Goal: Task Accomplishment & Management: Manage account settings

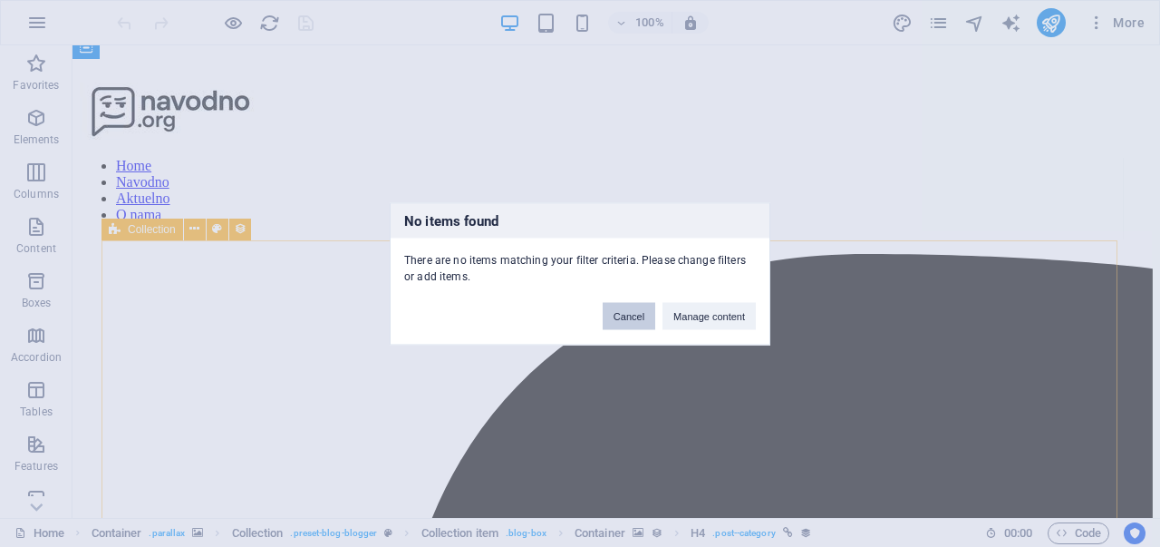
click at [630, 316] on button "Cancel" at bounding box center [629, 315] width 53 height 27
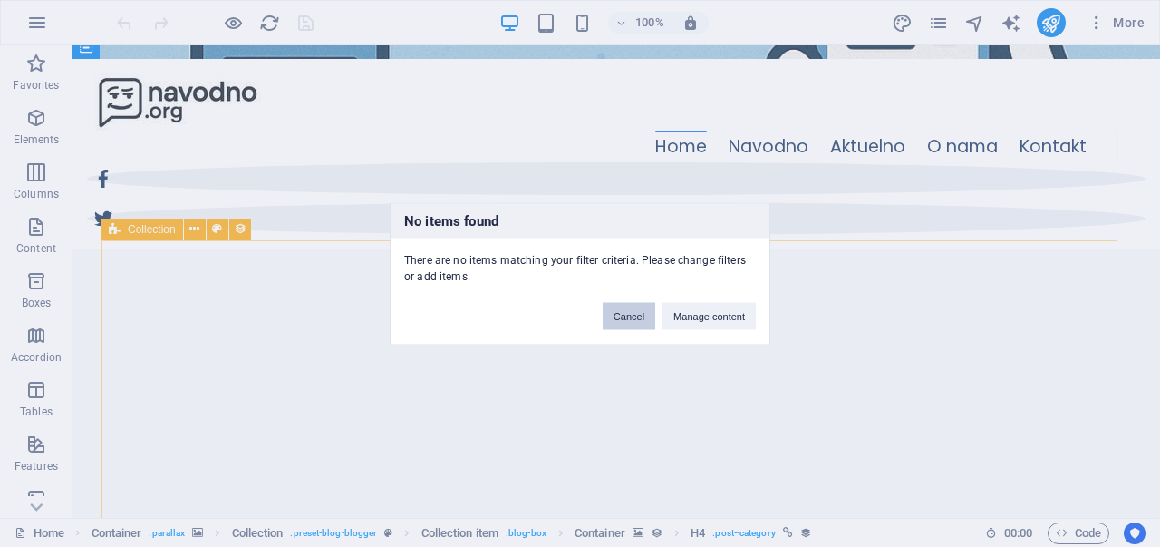
click at [617, 316] on button "Cancel" at bounding box center [629, 315] width 53 height 27
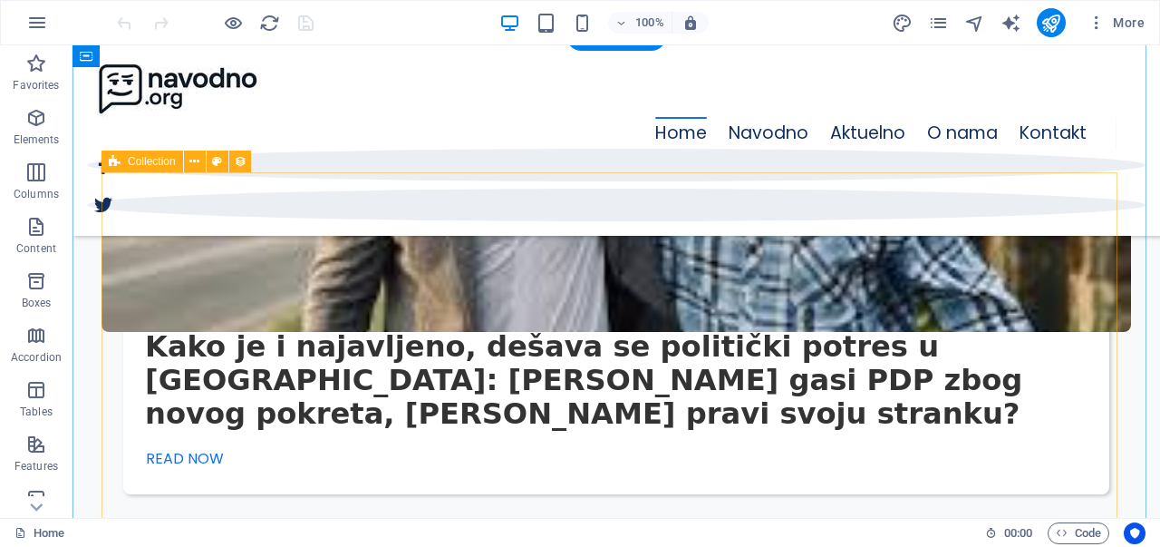
scroll to position [3330, 0]
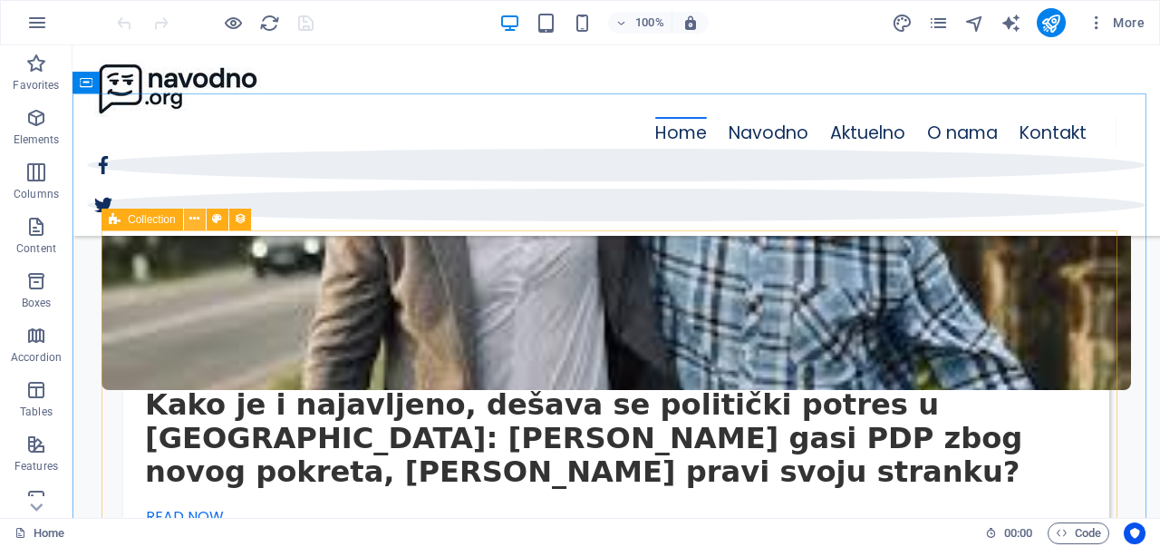
click at [185, 218] on button at bounding box center [195, 219] width 22 height 22
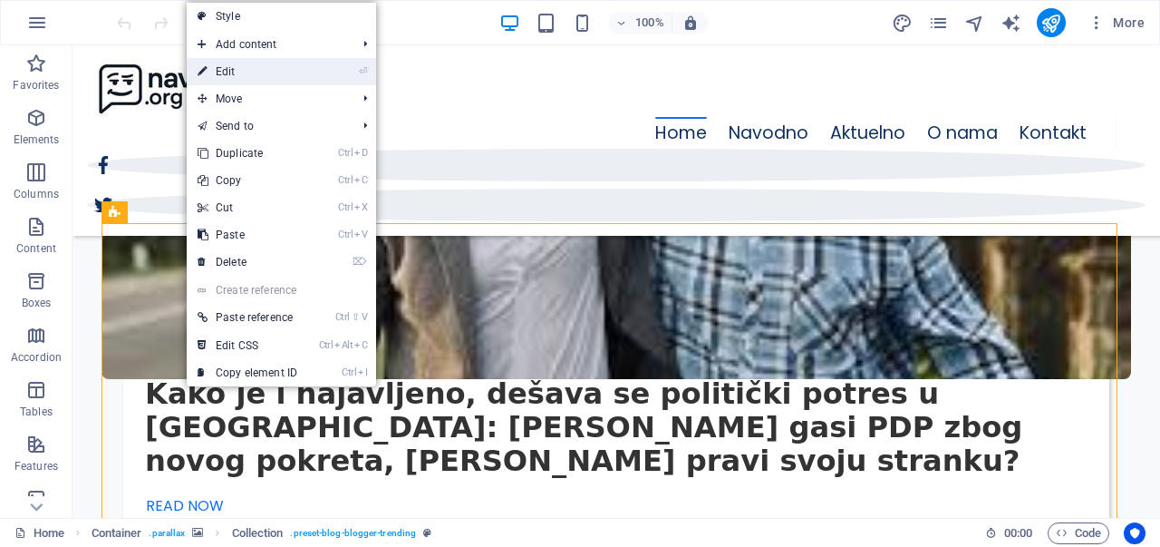
click at [289, 64] on link "⏎ Edit" at bounding box center [247, 71] width 121 height 27
select select "columns.publishing_date_DESC"
select select "columns.category"
select select "columns.status"
select select "columns.publishing_date"
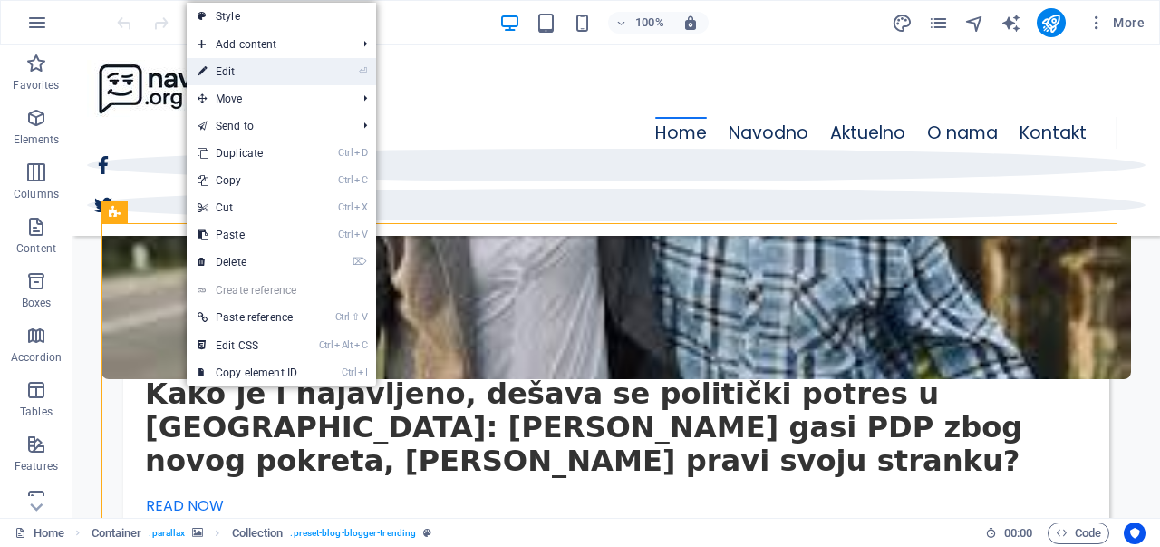
select select "past"
select select "columns.category"
select select "Technology"
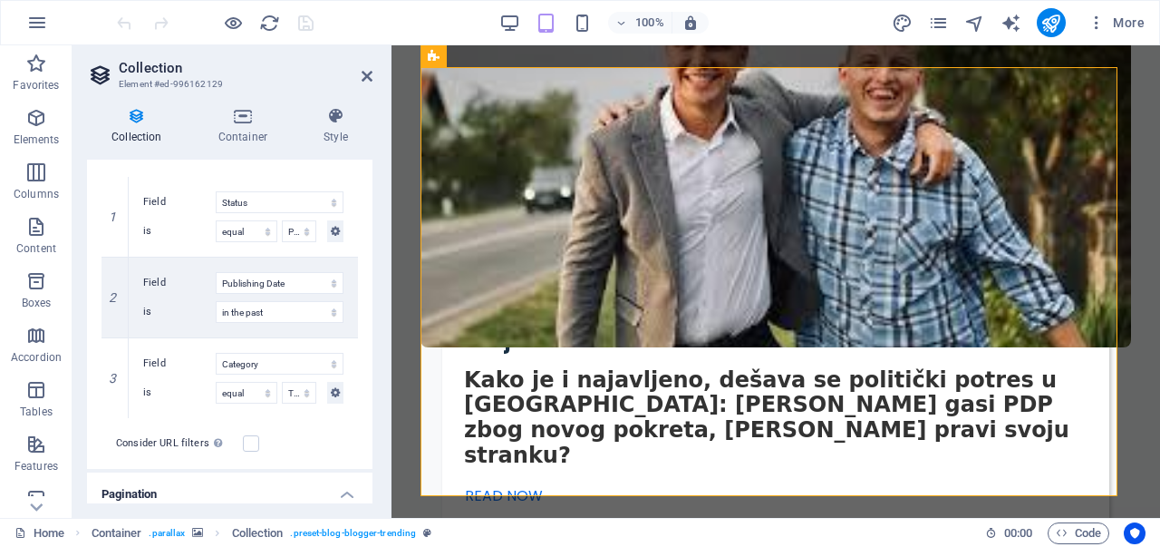
scroll to position [483, 0]
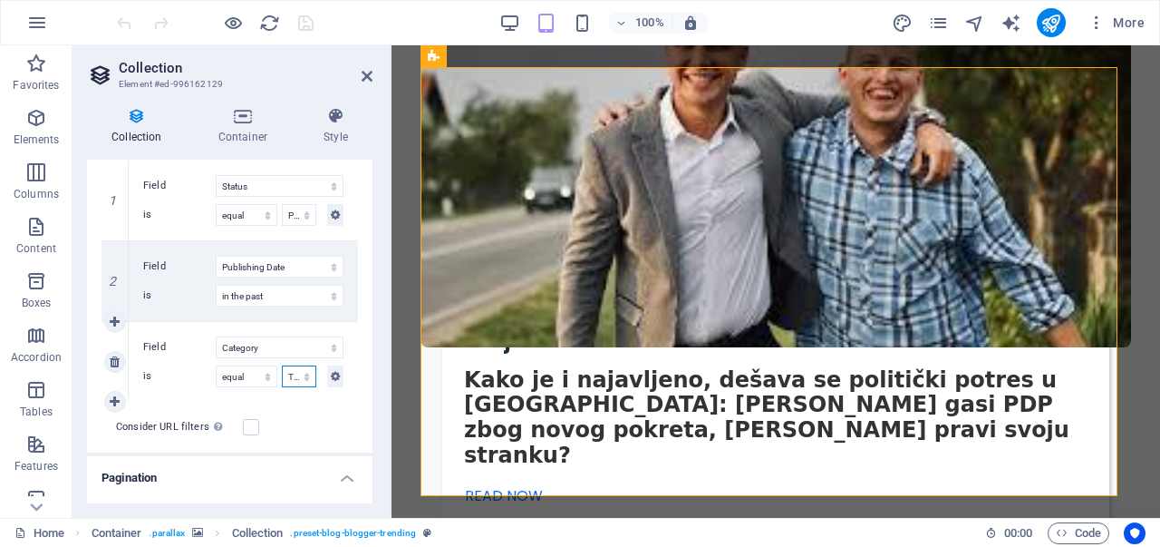
click at [293, 375] on select "Adventure Fashion Technology Travel" at bounding box center [299, 376] width 34 height 22
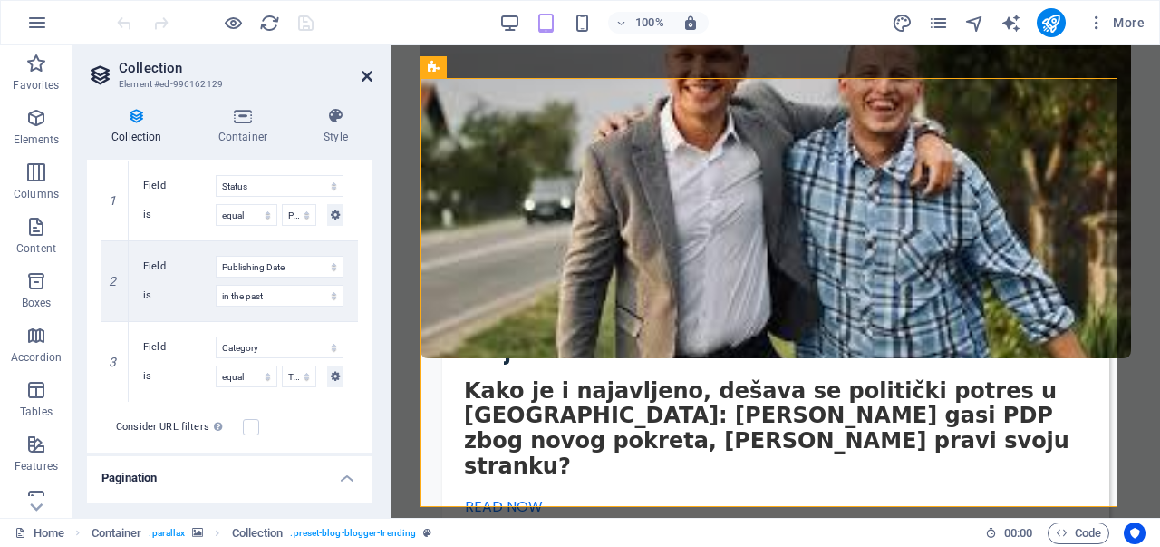
click at [370, 70] on icon at bounding box center [367, 76] width 11 height 15
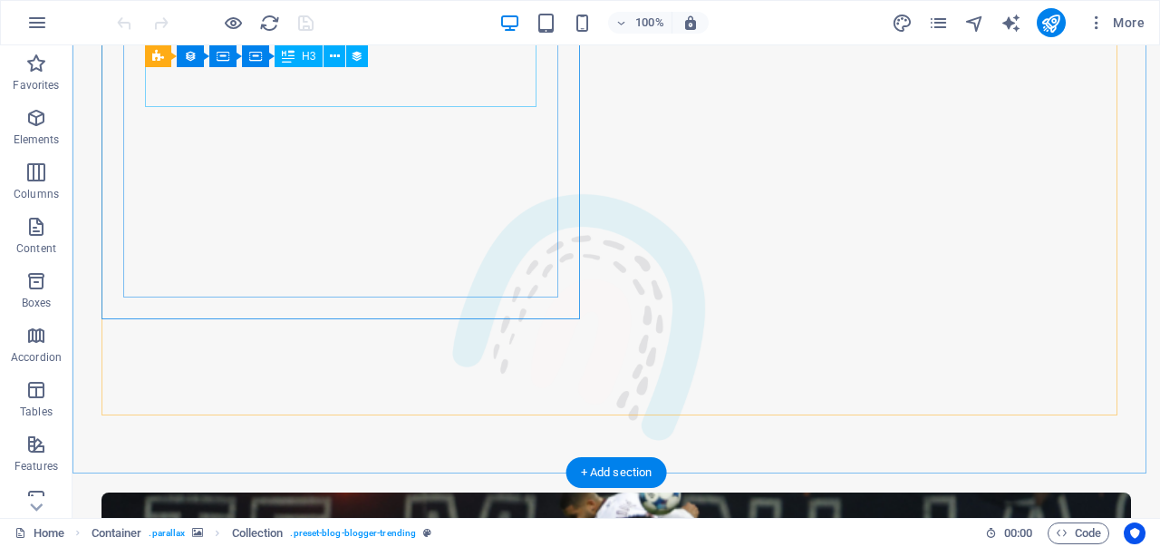
scroll to position [3526, 0]
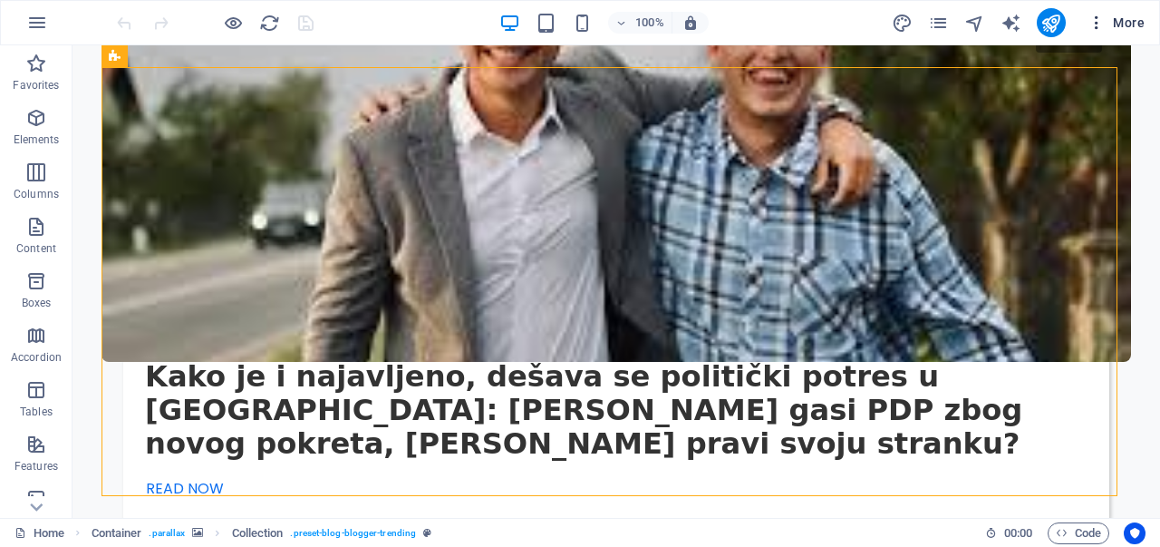
click at [1117, 21] on span "More" at bounding box center [1116, 23] width 57 height 18
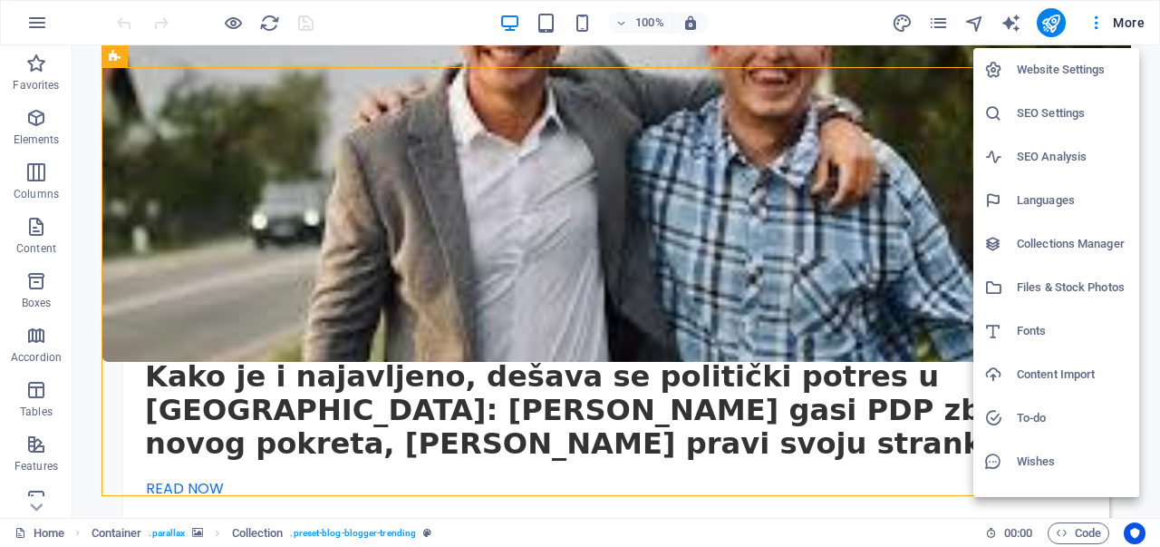
click at [1051, 257] on li "Collections Manager" at bounding box center [1056, 244] width 166 height 44
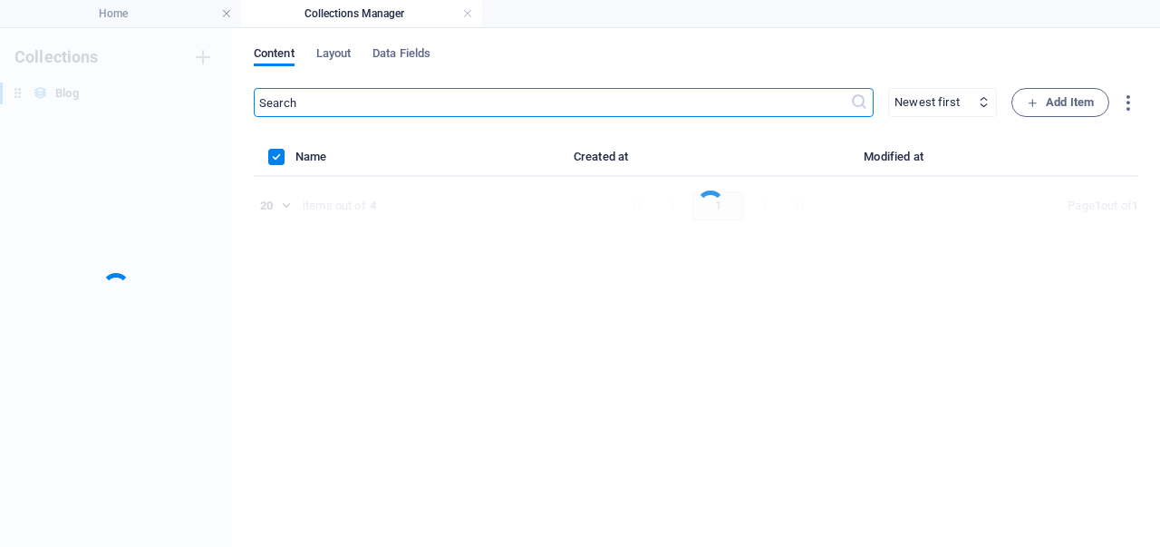
scroll to position [0, 0]
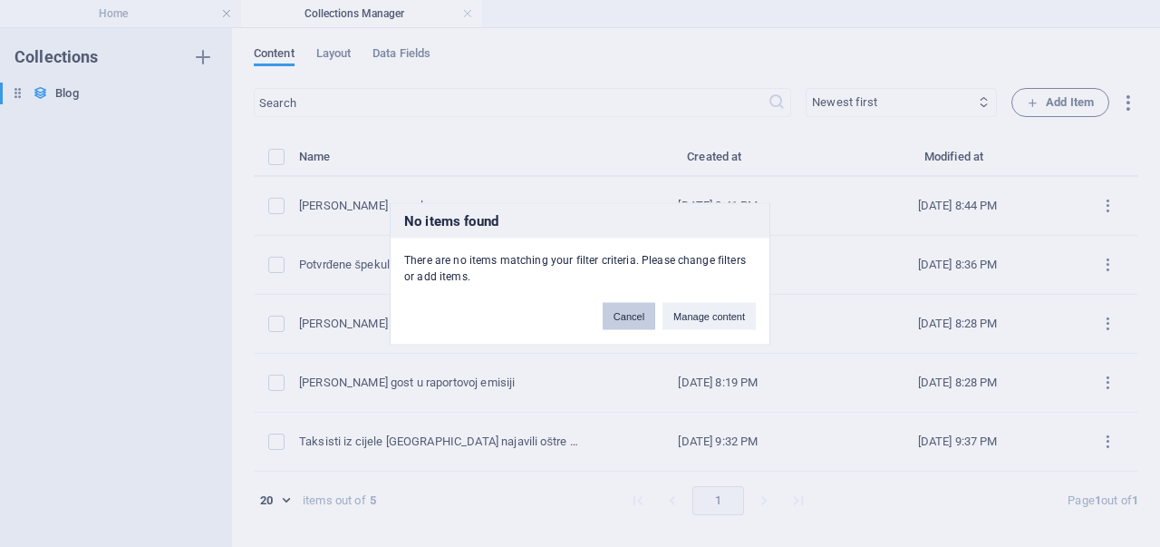
click at [625, 309] on button "Cancel" at bounding box center [629, 315] width 53 height 27
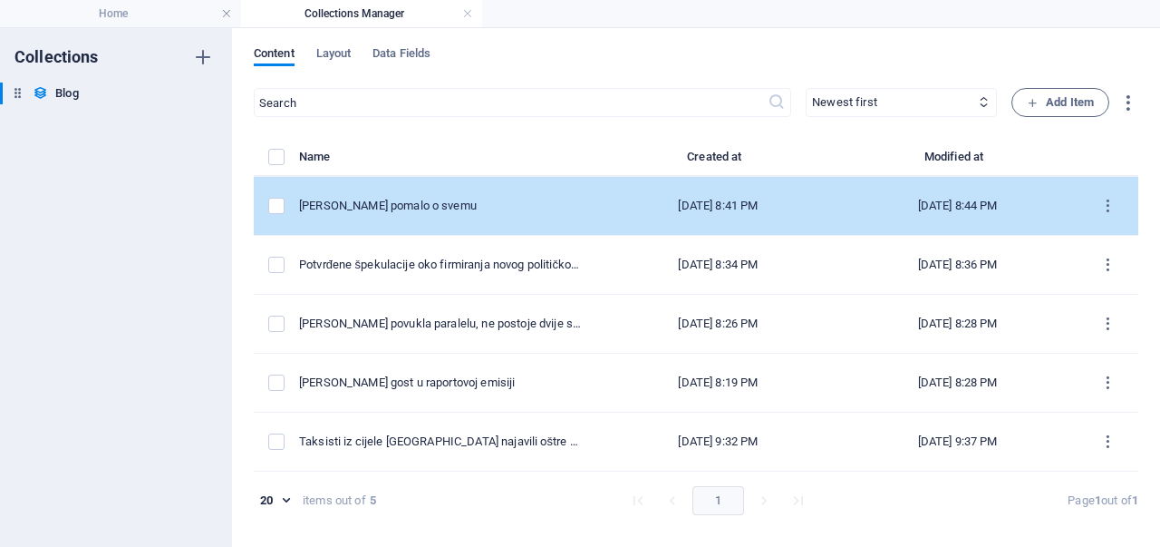
click at [598, 201] on td "[DATE] 8:41 PM" at bounding box center [717, 206] width 239 height 59
select select "Travel"
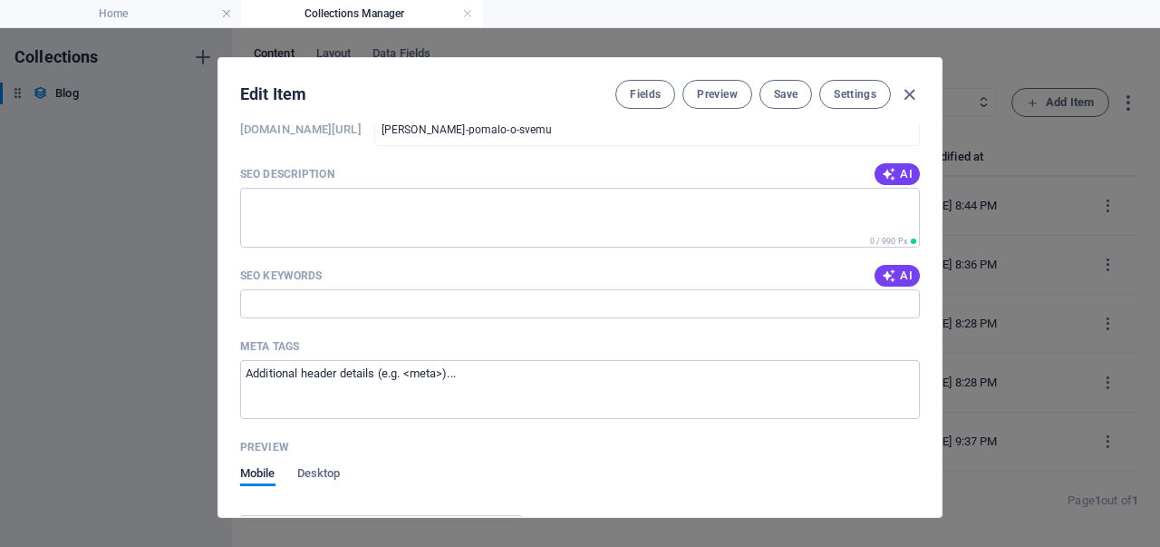
scroll to position [1543, 0]
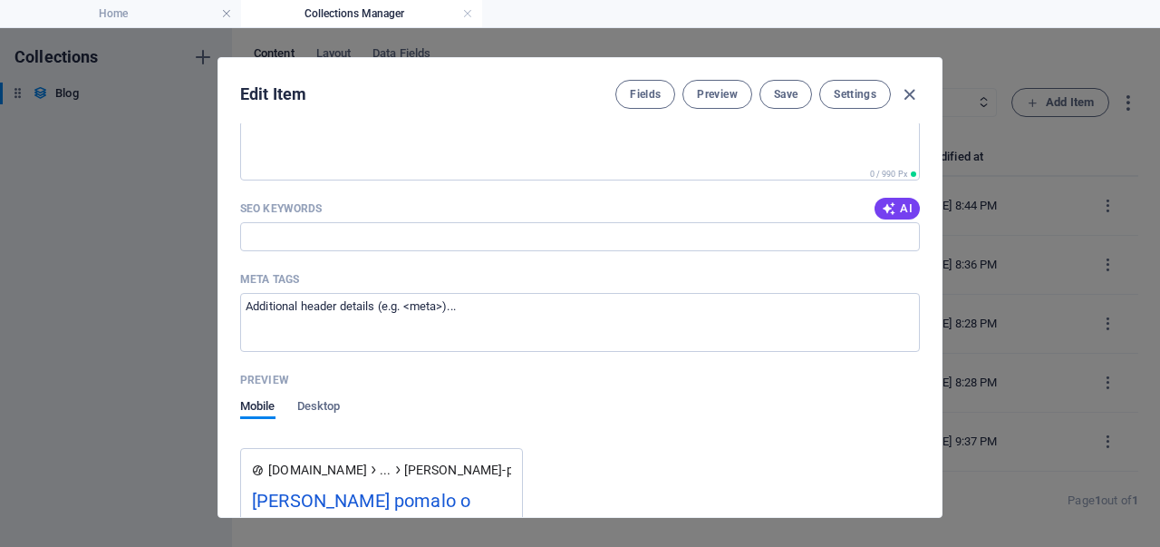
click at [196, 283] on div "Edit Item Fields Preview Save Settings Name [PERSON_NAME] pomalo o svemu ​ Slug…" at bounding box center [580, 287] width 1160 height 518
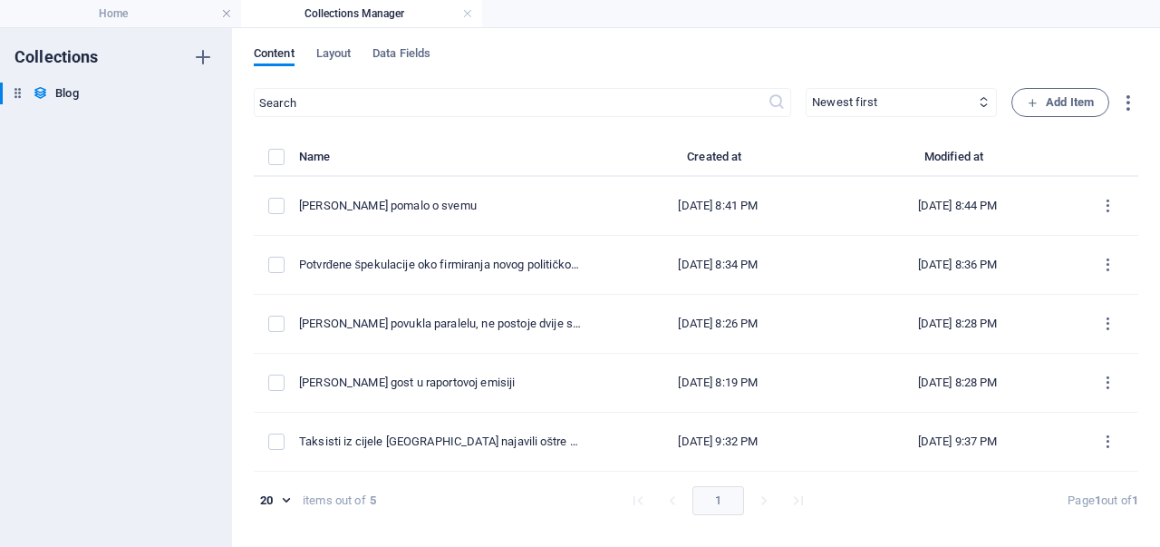
type input "[DATE]"
checkbox input "false"
type input "[PERSON_NAME]-pomalo-o-svemu"
click at [1135, 104] on icon "button" at bounding box center [1128, 102] width 21 height 21
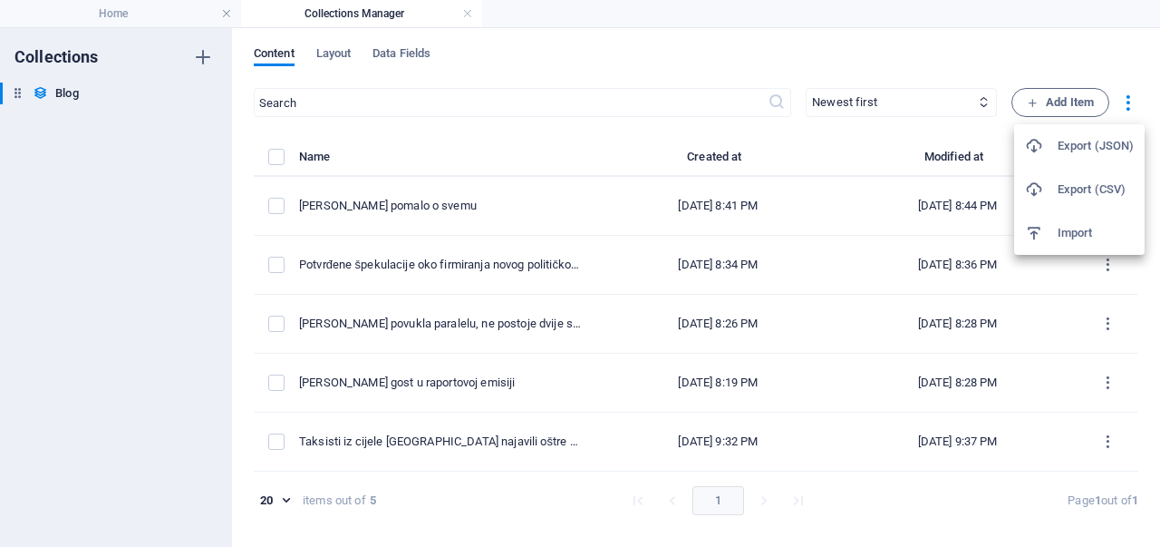
click at [437, 53] on div at bounding box center [580, 273] width 1160 height 547
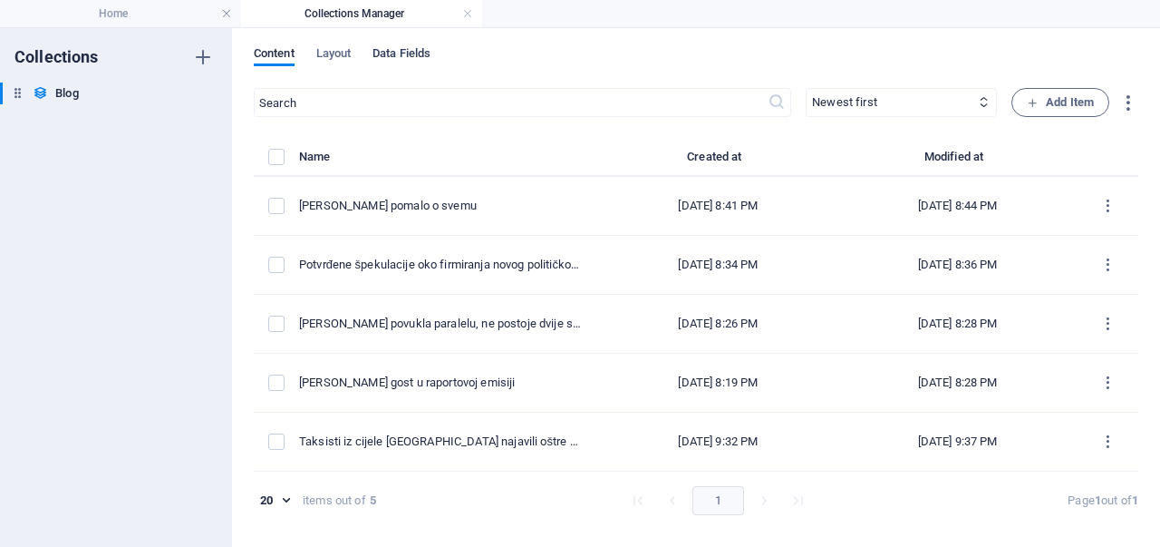
click at [412, 53] on span "Data Fields" at bounding box center [402, 55] width 58 height 25
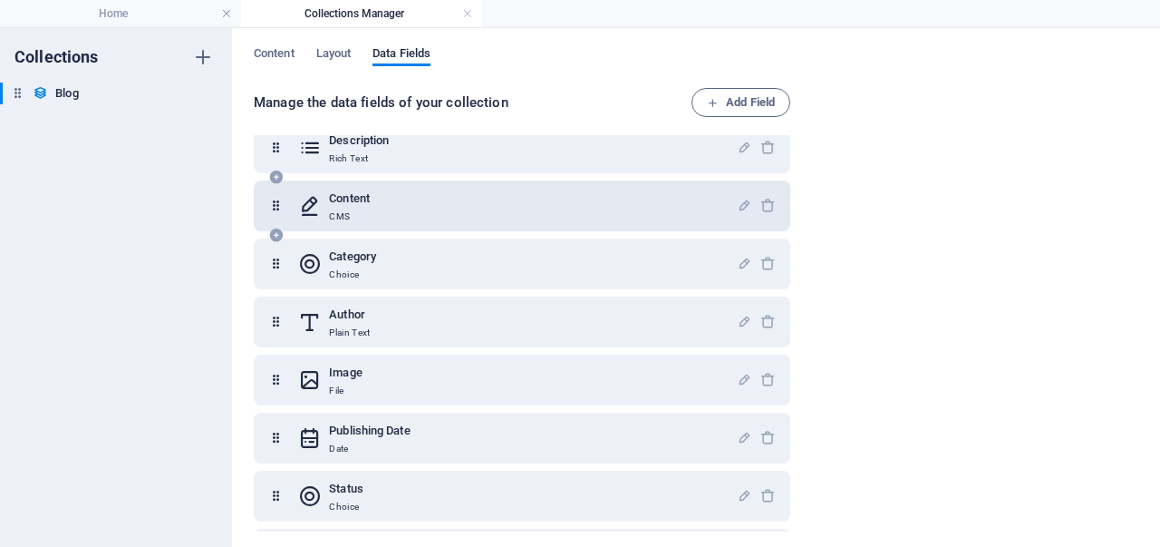
scroll to position [194, 0]
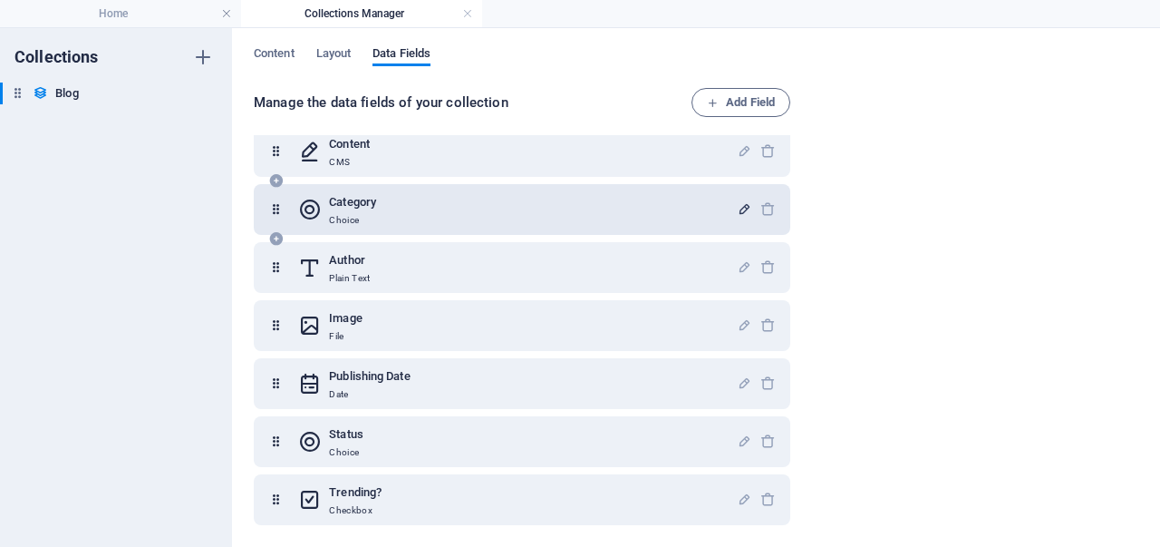
click at [741, 208] on icon "button" at bounding box center [744, 208] width 15 height 15
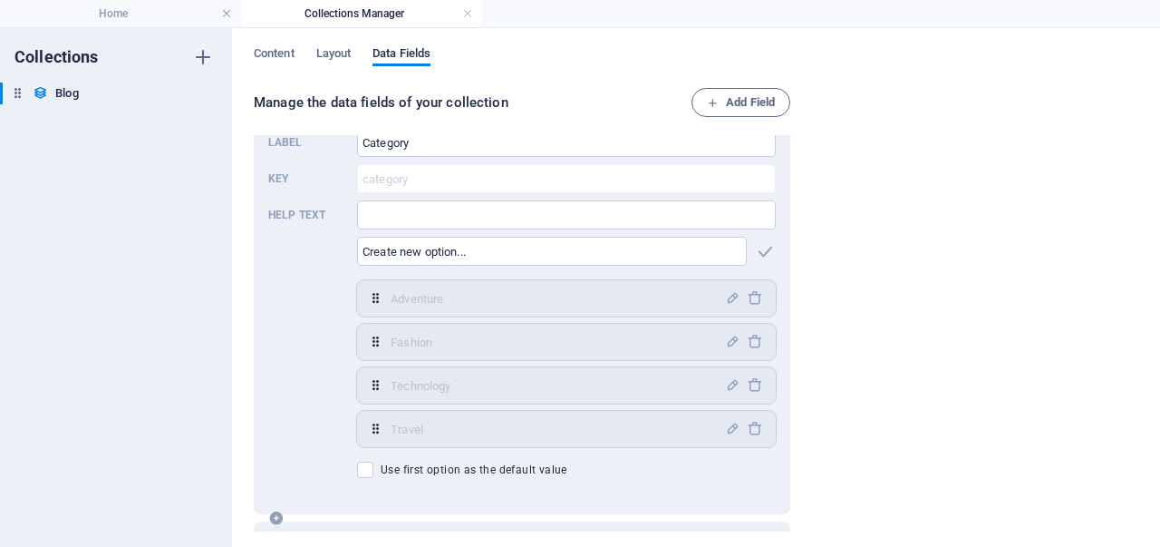
scroll to position [324, 0]
click at [725, 296] on icon "button" at bounding box center [732, 295] width 15 height 15
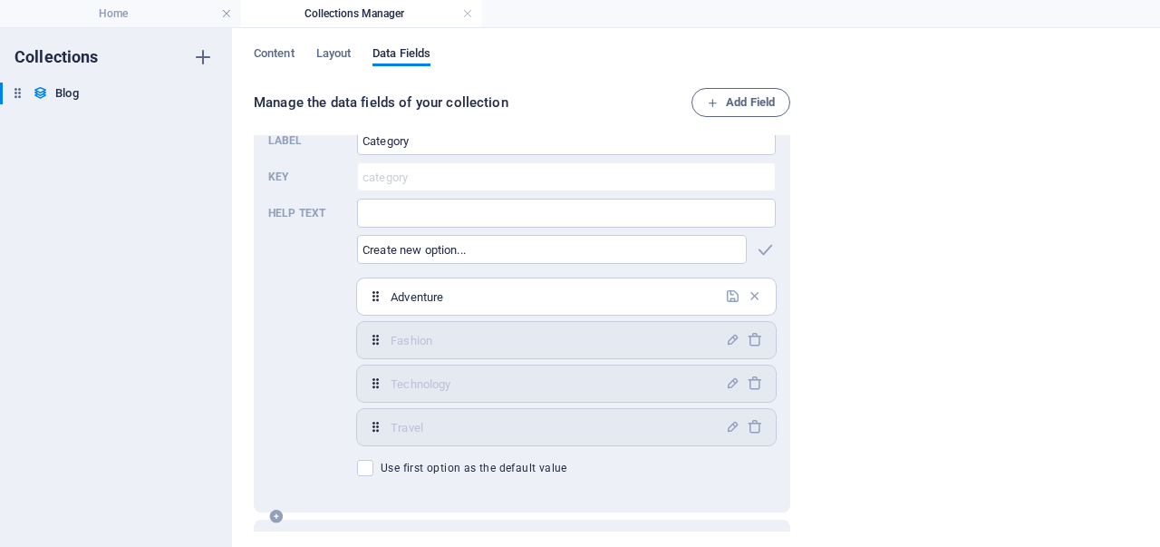
click at [680, 295] on input "Adventure" at bounding box center [553, 296] width 324 height 29
click at [725, 421] on icon "button" at bounding box center [732, 426] width 15 height 15
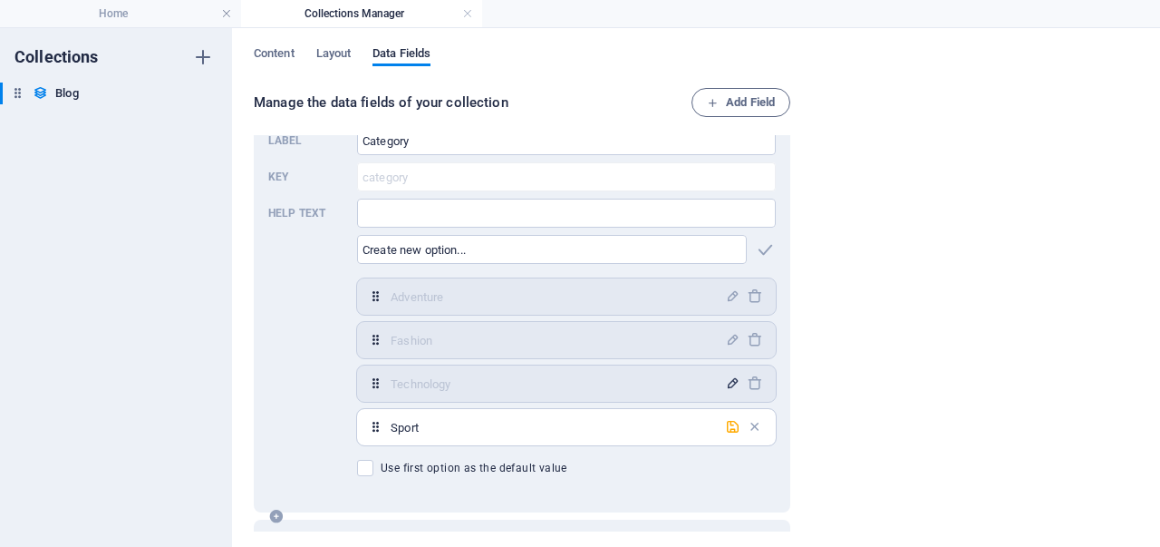
type input "Sport"
click at [731, 382] on icon "button" at bounding box center [732, 382] width 15 height 15
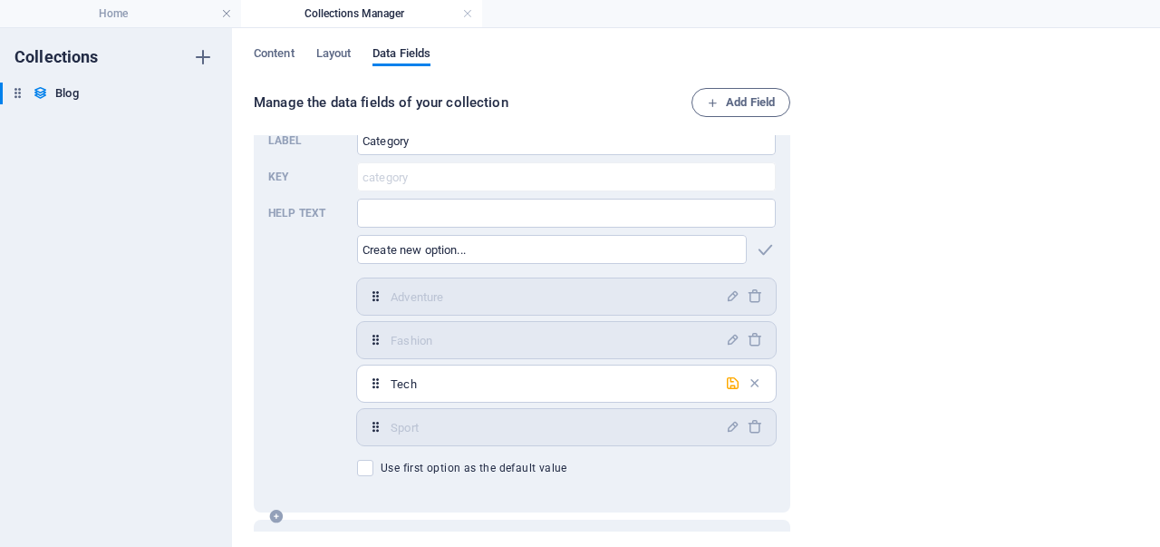
type input "Tech"
click at [716, 331] on div "Fashion ​" at bounding box center [566, 340] width 419 height 36
click at [730, 347] on button "button" at bounding box center [733, 340] width 22 height 22
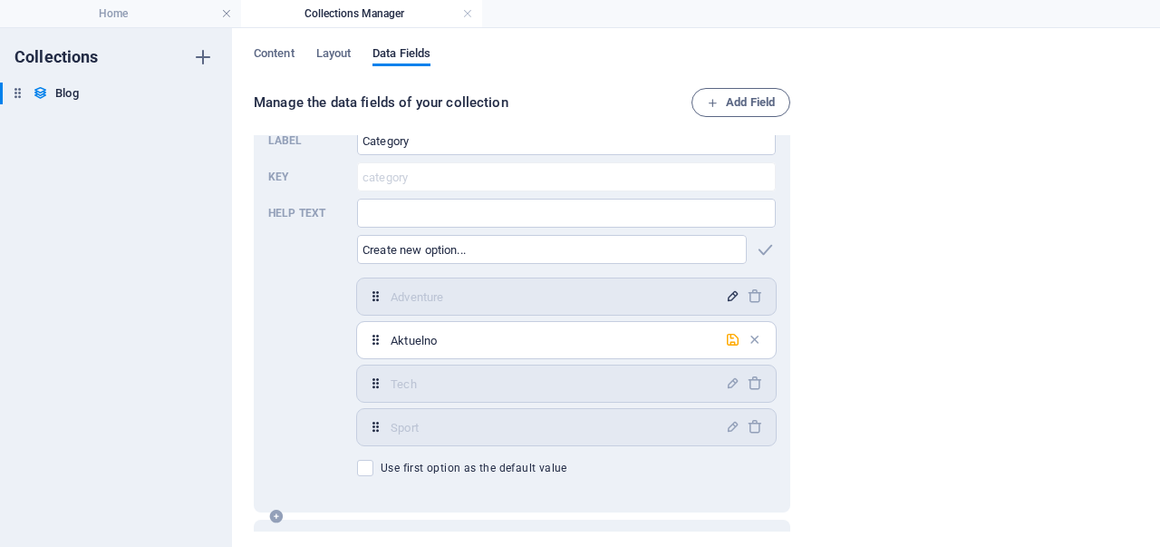
type input "Aktuelno"
click at [727, 298] on icon "button" at bounding box center [732, 295] width 15 height 15
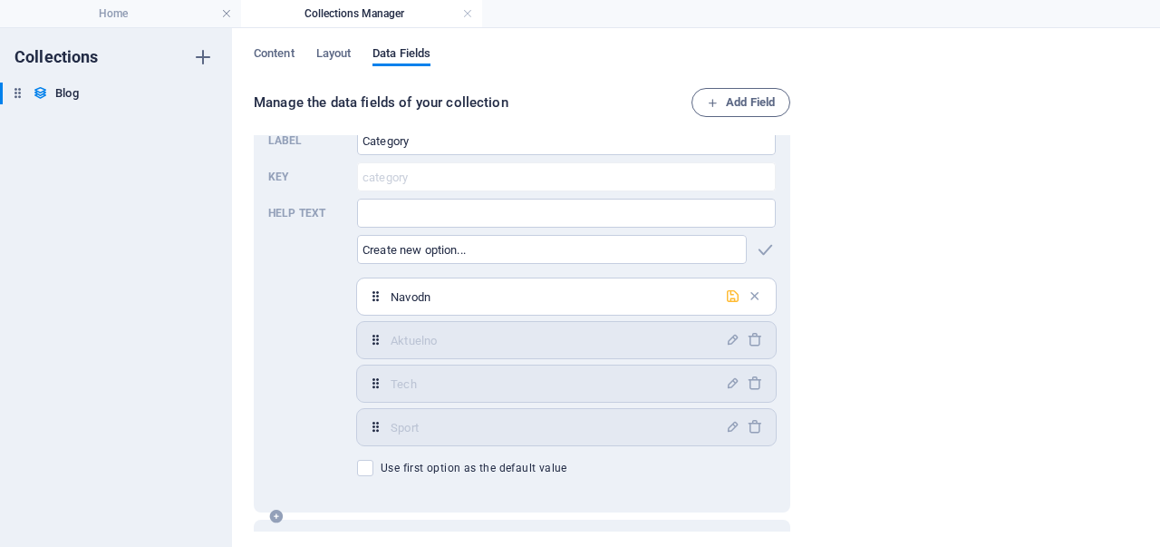
type input "Navodno"
click at [727, 298] on icon "button" at bounding box center [732, 295] width 15 height 15
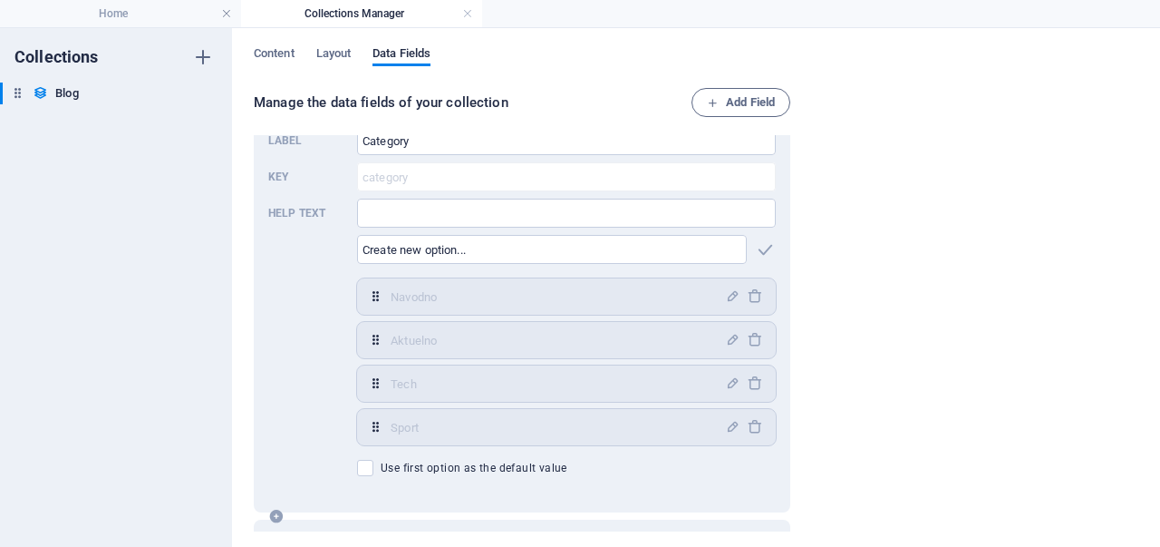
click at [892, 313] on div "Manage the data fields of your collection Add Field Name Plain Text Slug Plain …" at bounding box center [696, 311] width 885 height 446
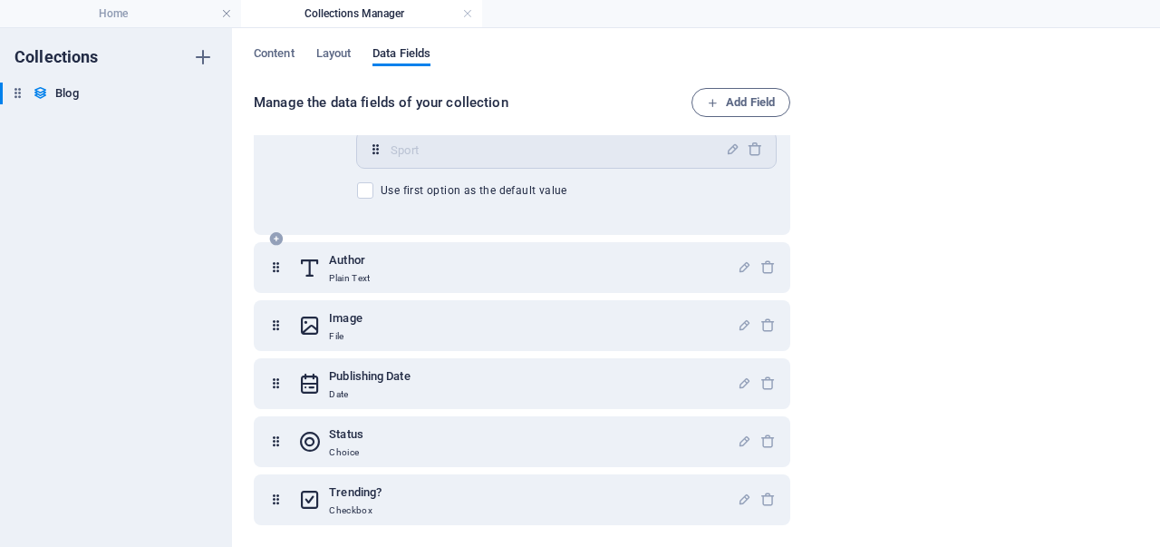
scroll to position [0, 0]
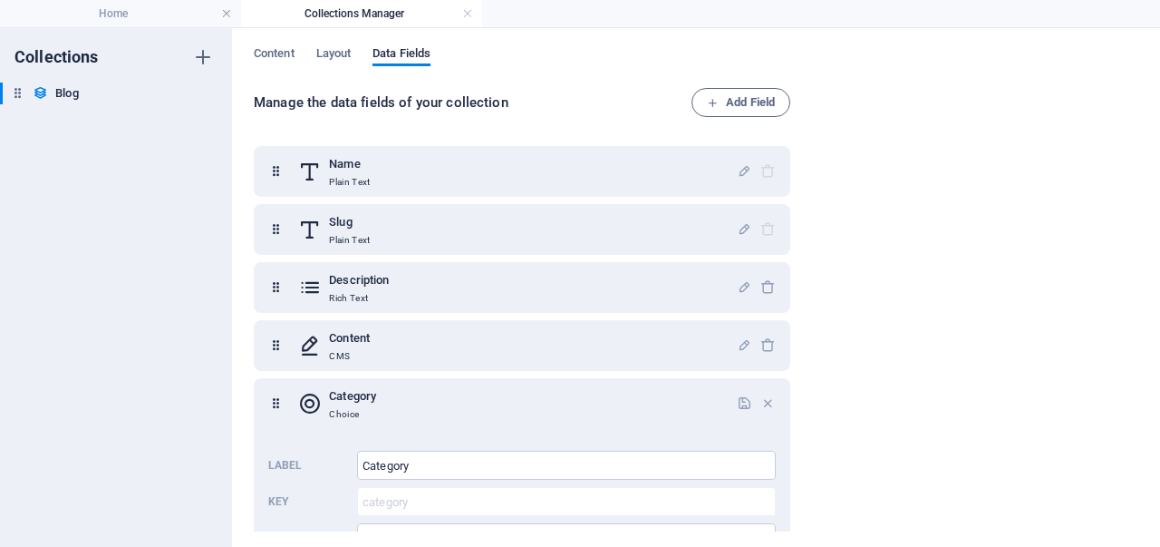
click at [843, 296] on div "Manage the data fields of your collection Add Field Name Plain Text Slug Plain …" at bounding box center [696, 311] width 885 height 446
click at [481, 17] on h4 "Collections Manager" at bounding box center [361, 14] width 241 height 20
click at [471, 17] on link at bounding box center [467, 13] width 11 height 17
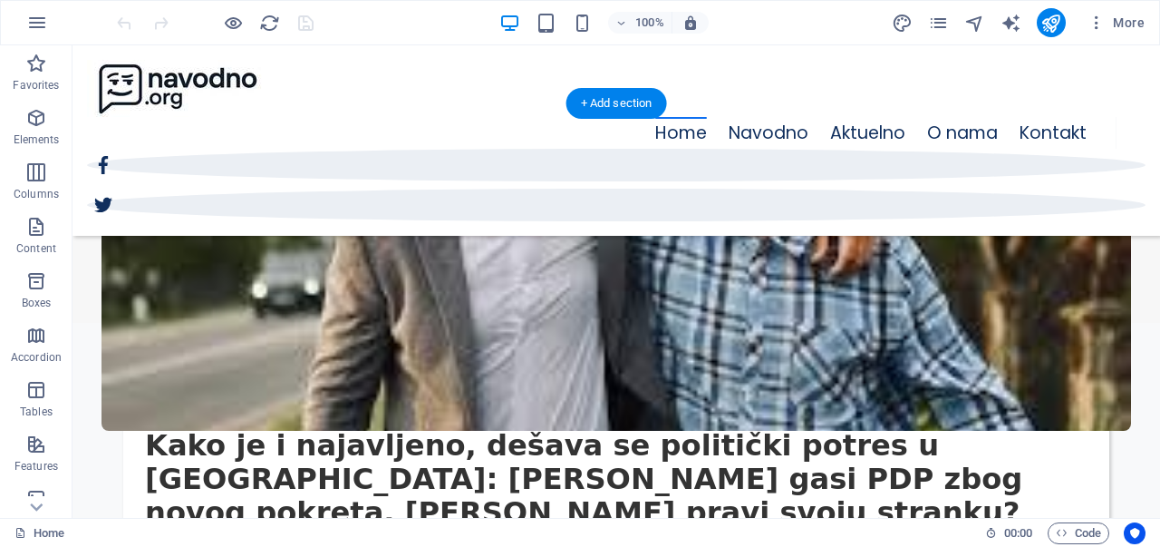
scroll to position [3319, 0]
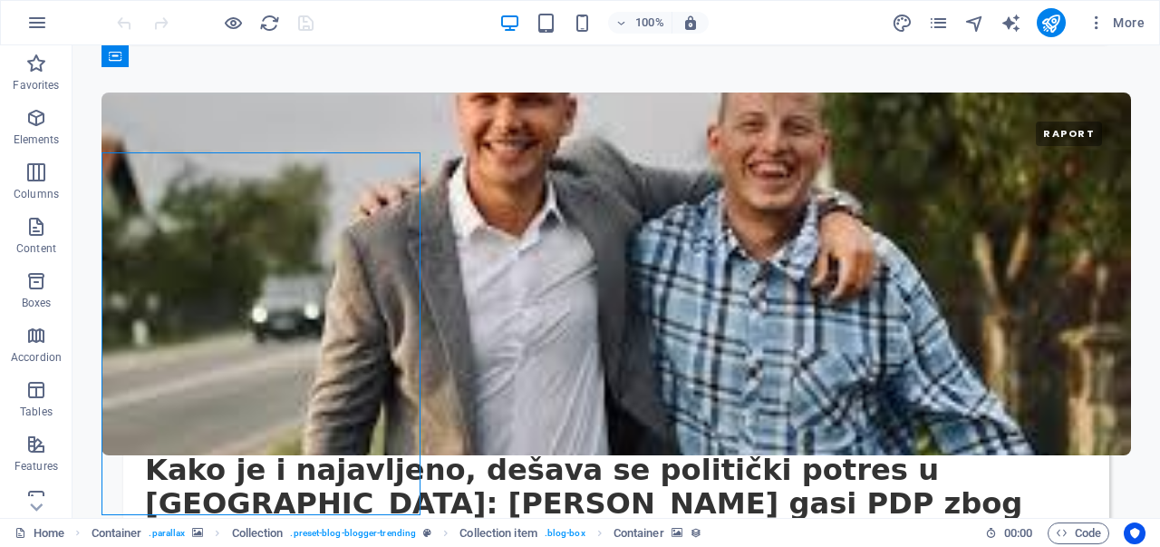
scroll to position [3410, 0]
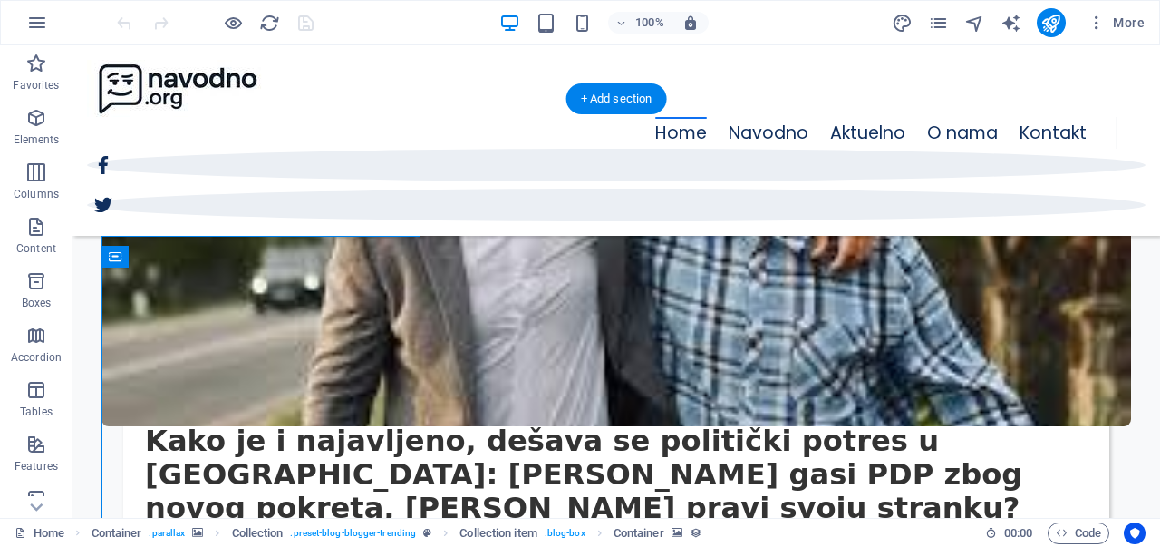
scroll to position [3325, 0]
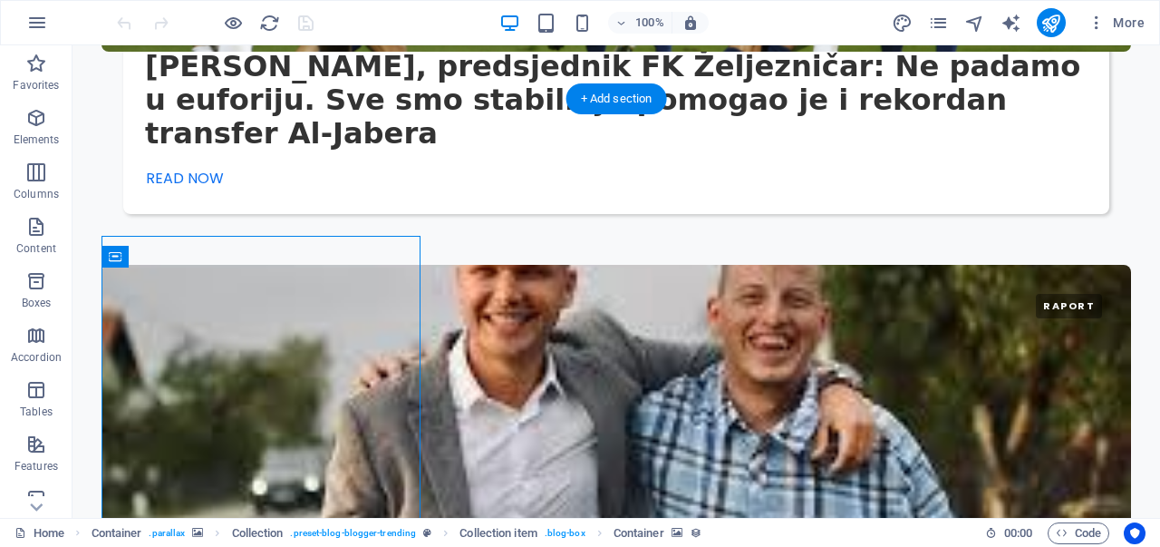
select select "px"
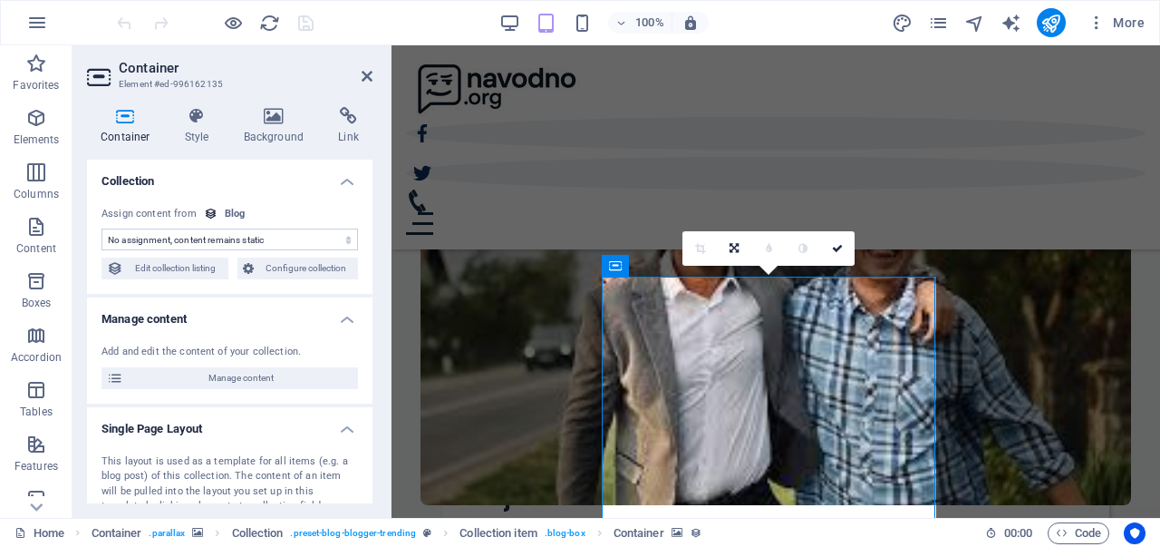
scroll to position [3567, 0]
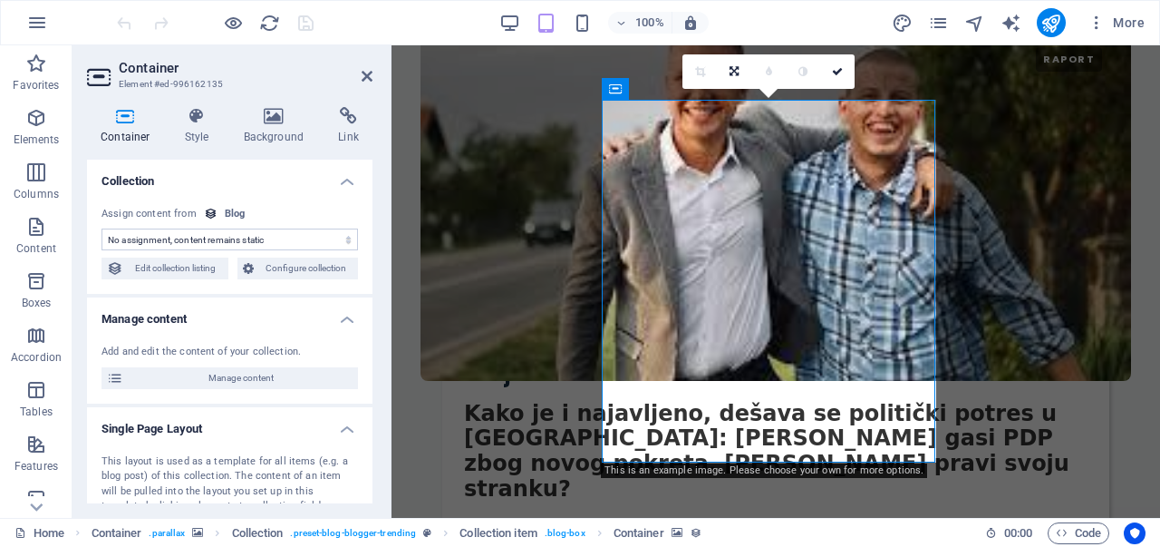
click at [370, 67] on h2 "Container" at bounding box center [246, 68] width 254 height 16
click at [368, 69] on icon at bounding box center [367, 76] width 11 height 15
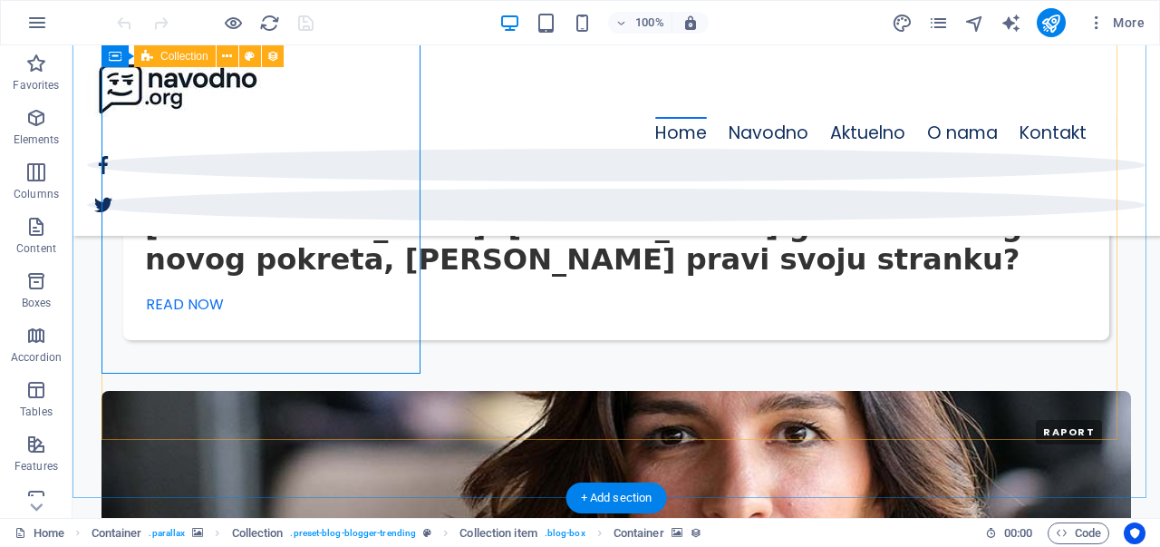
scroll to position [3573, 0]
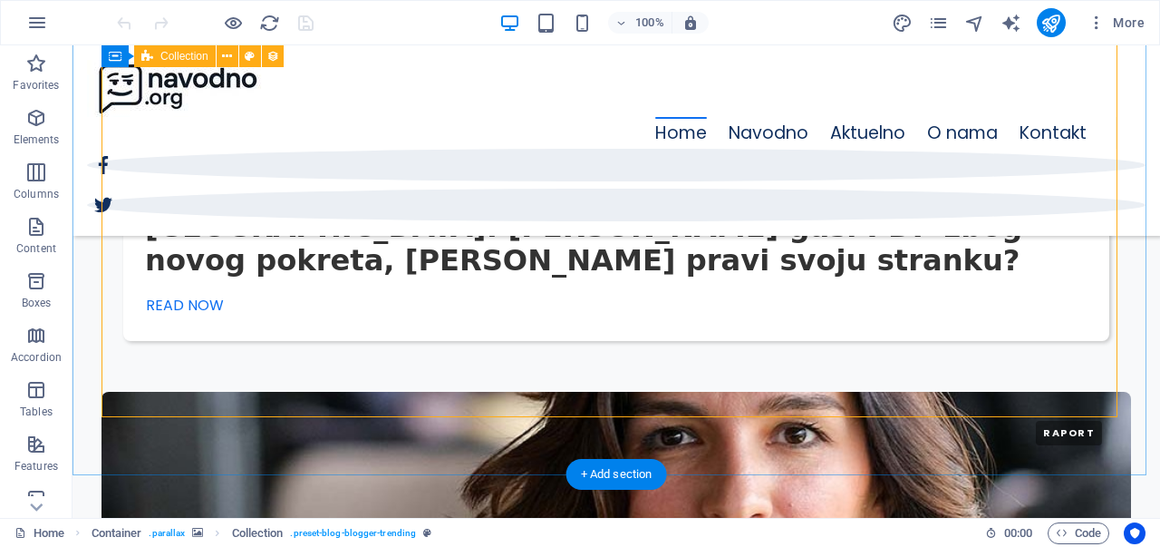
select select "columns.publishing_date_DESC"
select select "columns.category"
select select "columns.status"
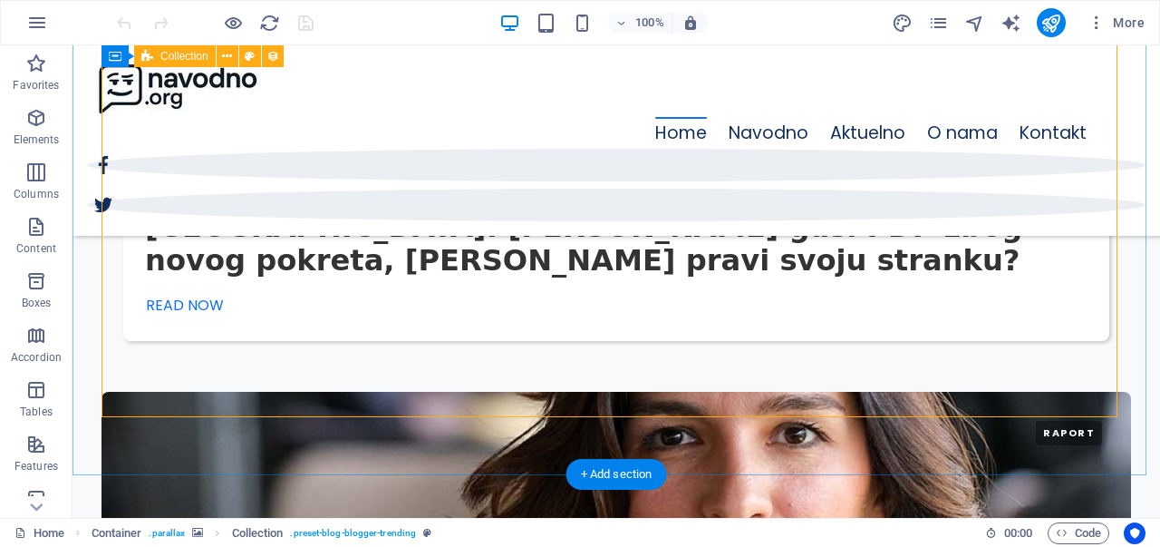
select select "columns.publishing_date"
select select "past"
select select "columns.category"
select select "Technology"
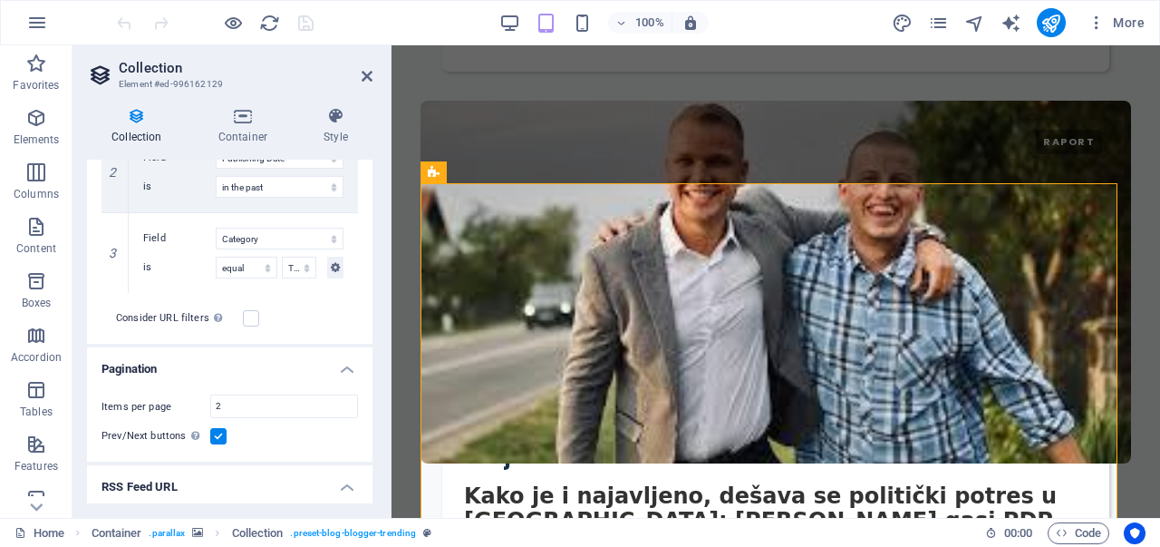
scroll to position [600, 0]
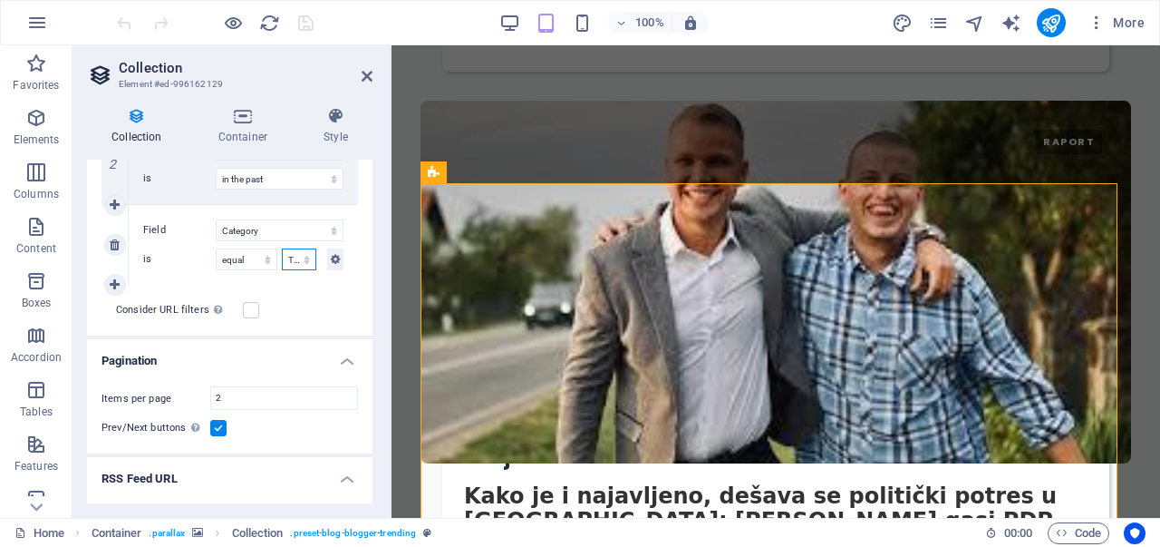
click at [295, 255] on select "Adventure Fashion Technology Travel" at bounding box center [299, 259] width 34 height 22
click at [295, 265] on select "Adventure Fashion Technology Travel" at bounding box center [299, 259] width 34 height 22
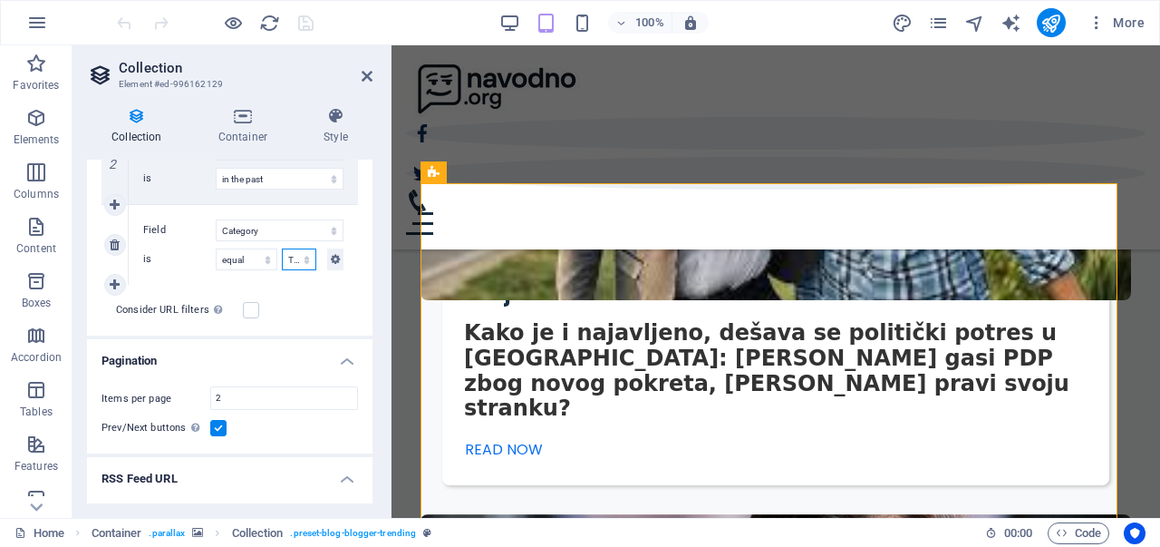
scroll to position [3473, 0]
click at [116, 240] on icon at bounding box center [115, 244] width 10 height 13
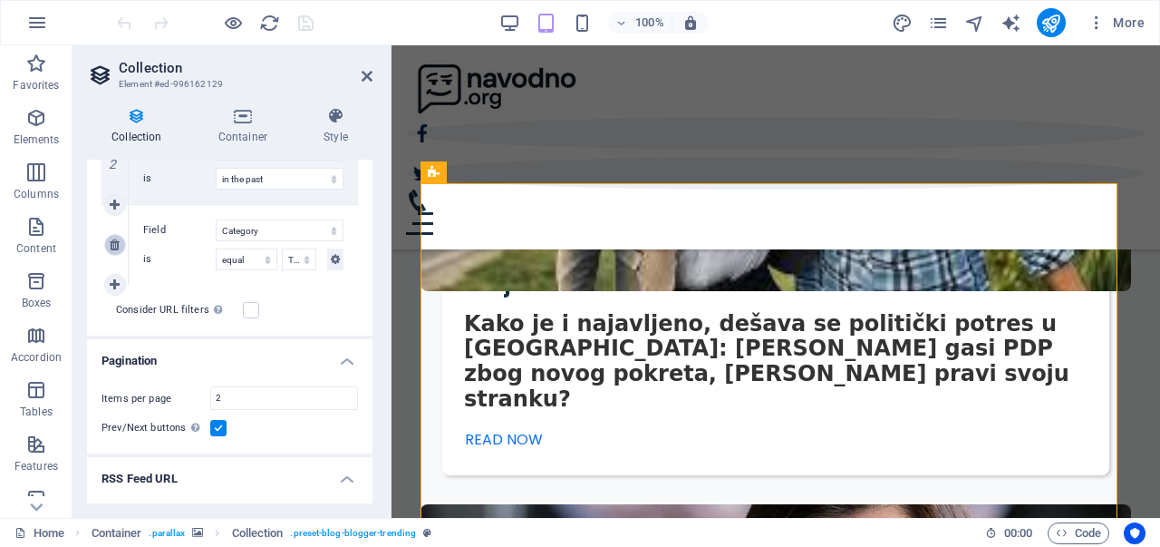
select select "past"
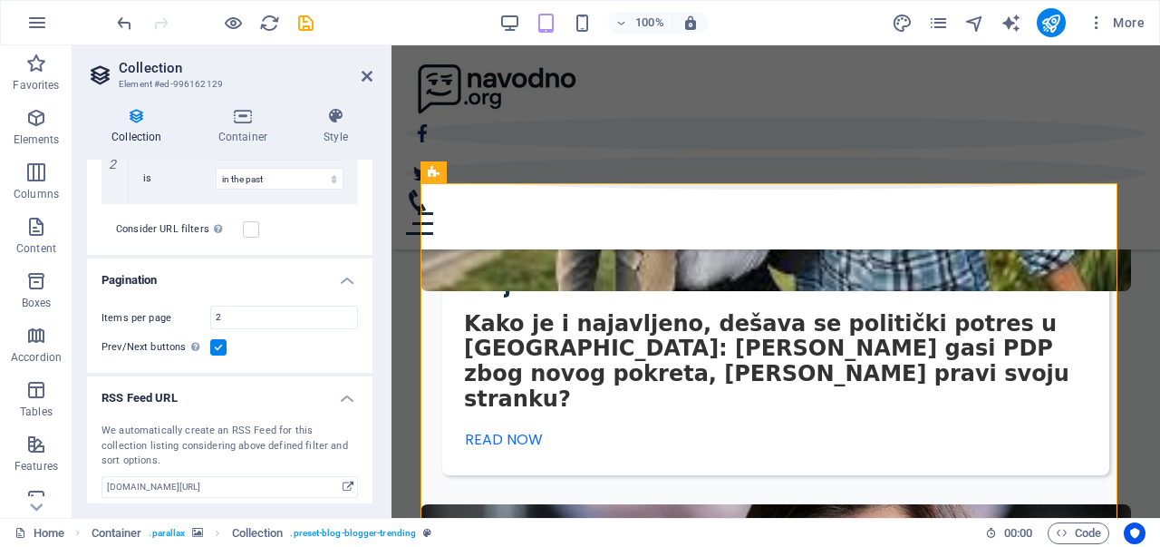
select select "columns.publishing_date_DESC"
select select "columns.category"
select select "columns.status"
select select "columns.publishing_date"
select select "past"
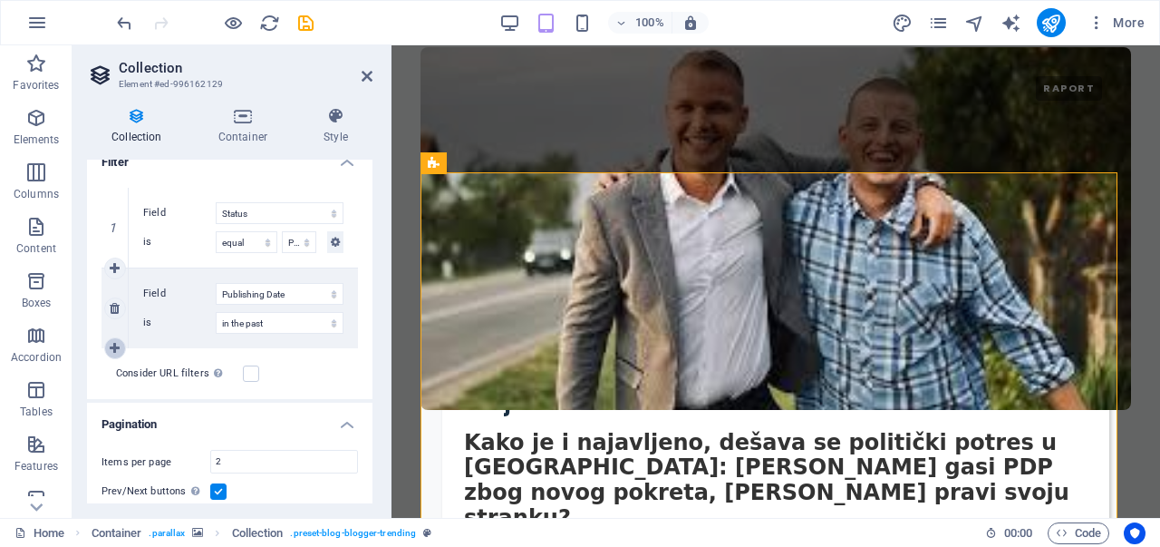
scroll to position [3484, 0]
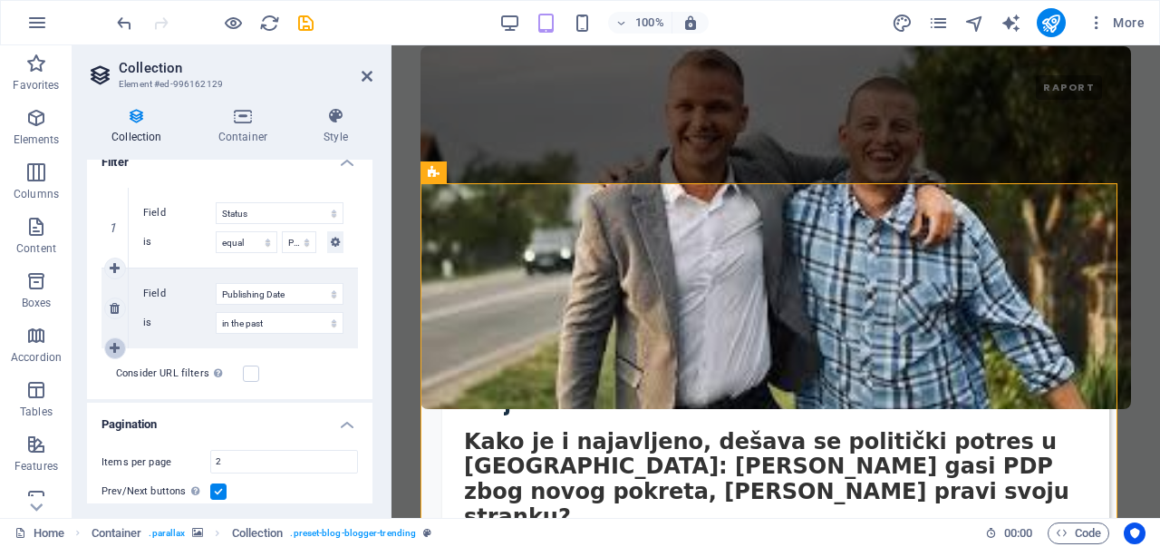
click at [107, 347] on link at bounding box center [115, 348] width 22 height 22
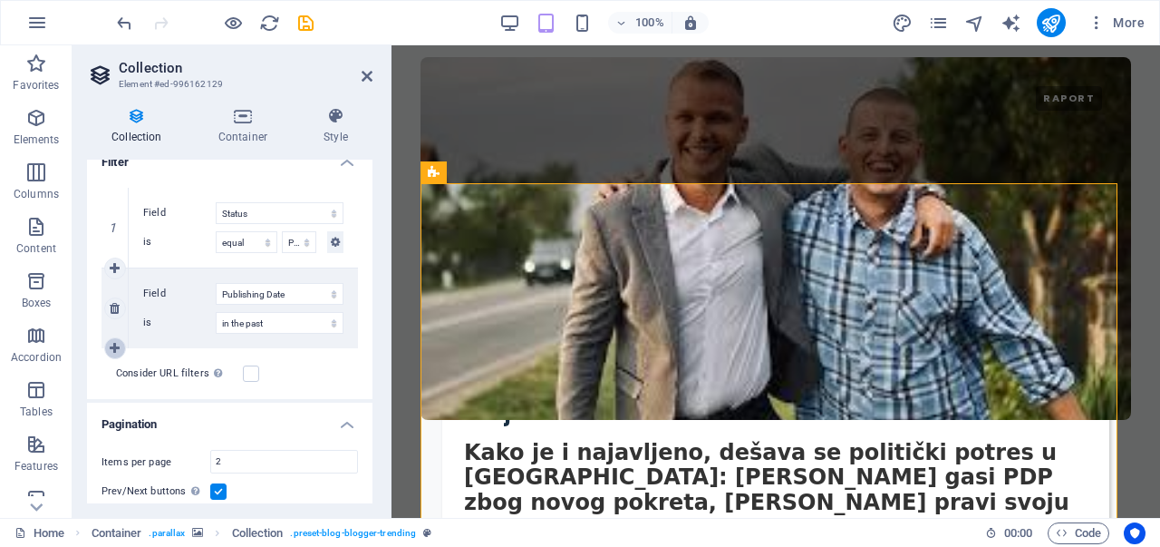
select select
select select "past"
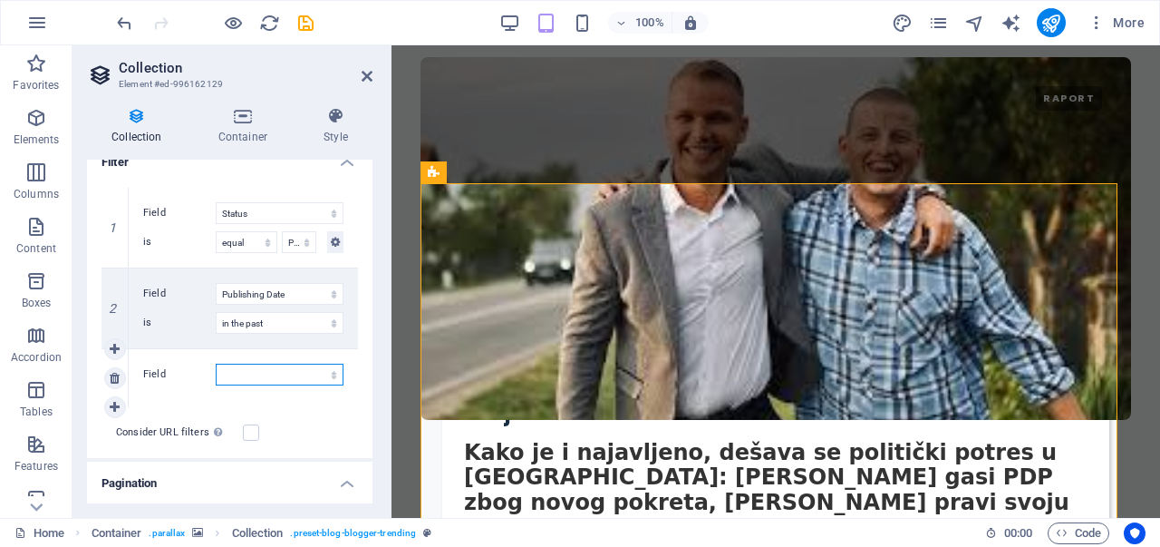
click at [263, 377] on select "Created at Updated at Name Slug Category Author Publishing Date Status Trending?" at bounding box center [280, 374] width 128 height 22
select select "columns.category"
click at [216, 363] on select "Created at Updated at Name Slug Category Author Publishing Date Status Trending?" at bounding box center [280, 374] width 128 height 22
select select "past"
select select
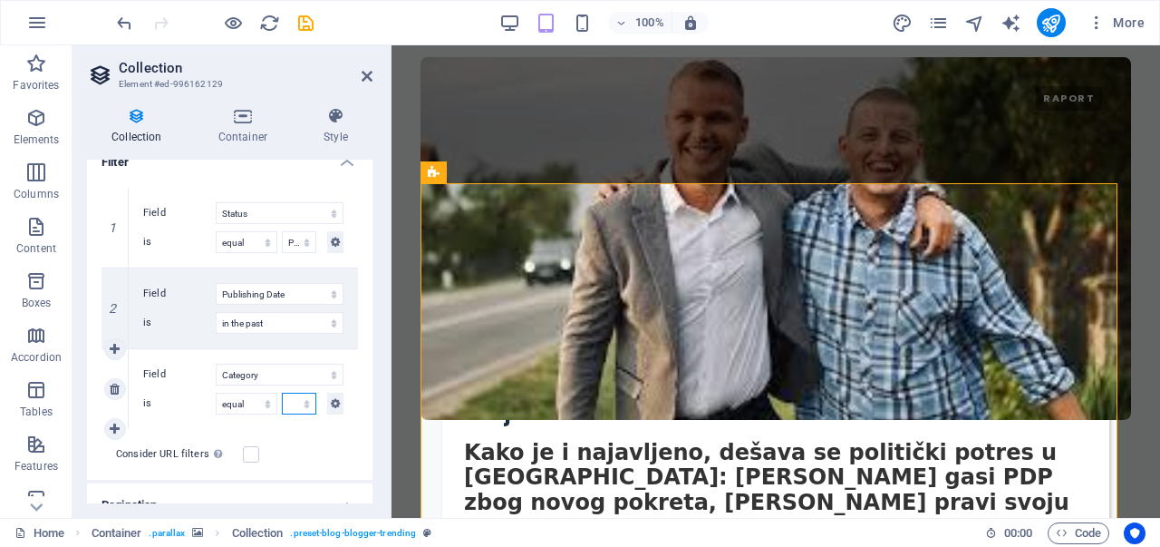
click at [282, 410] on select "Navodno Fashion Technology Travel" at bounding box center [299, 403] width 34 height 22
click at [257, 425] on div "Field Created at Updated at Name Slug Category Author Publishing Date Status Tr…" at bounding box center [243, 389] width 229 height 80
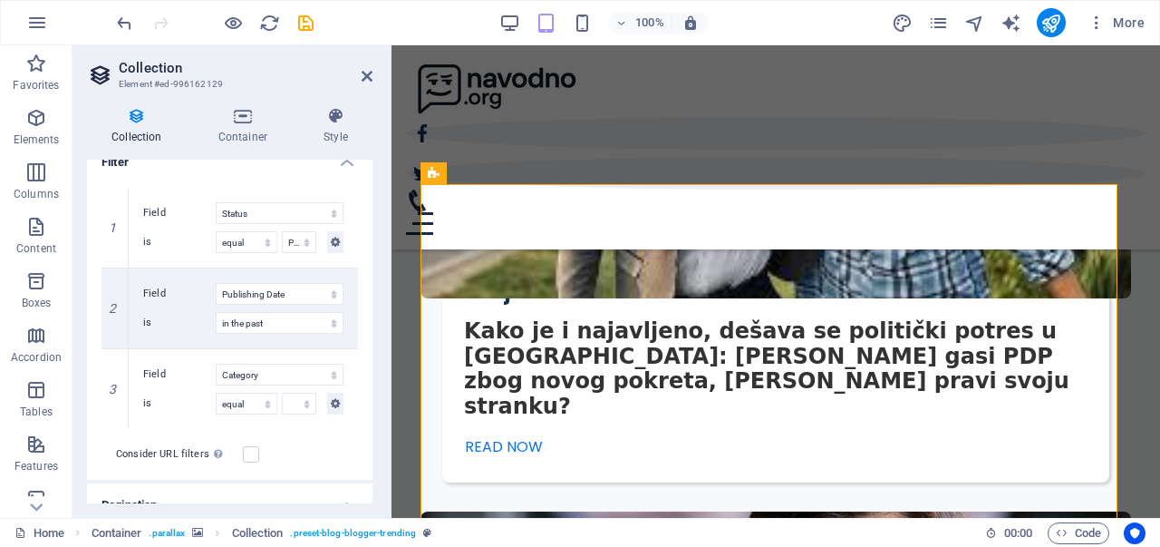
scroll to position [3473, 0]
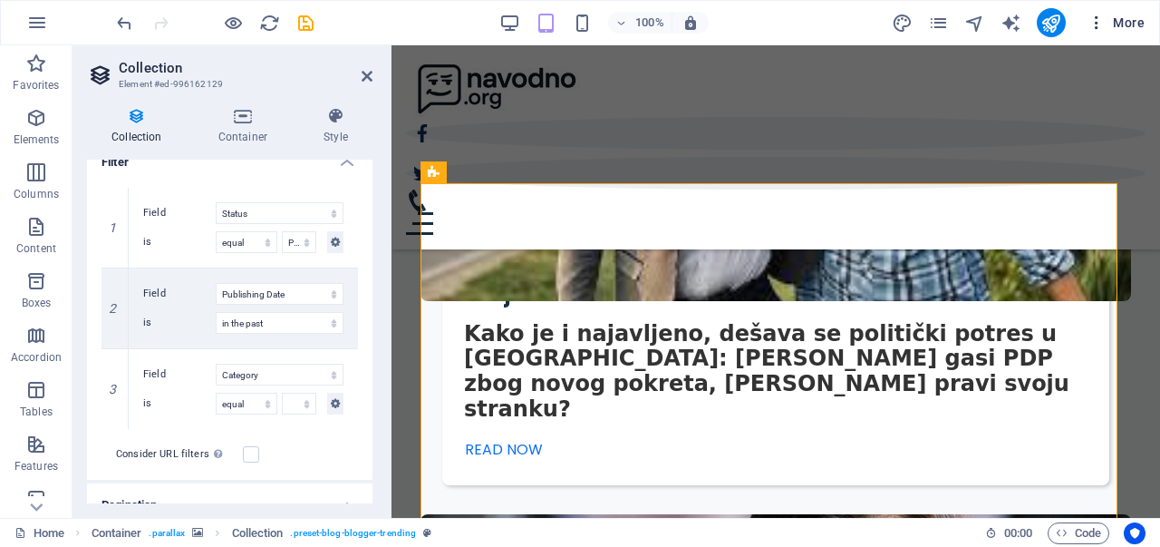
click at [1117, 24] on span "More" at bounding box center [1116, 23] width 57 height 18
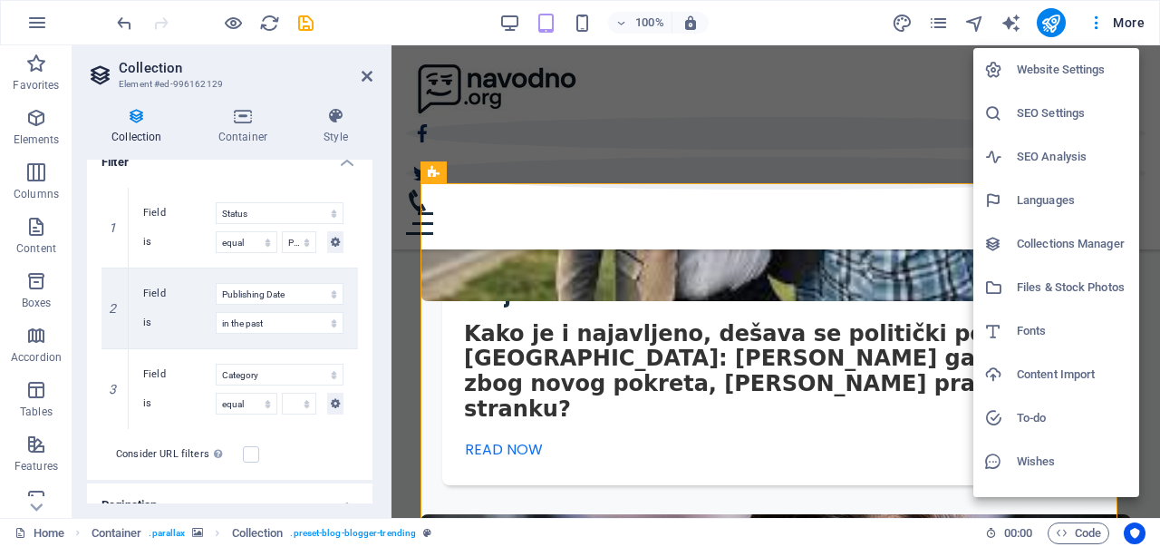
click at [1032, 257] on li "Collections Manager" at bounding box center [1056, 244] width 166 height 44
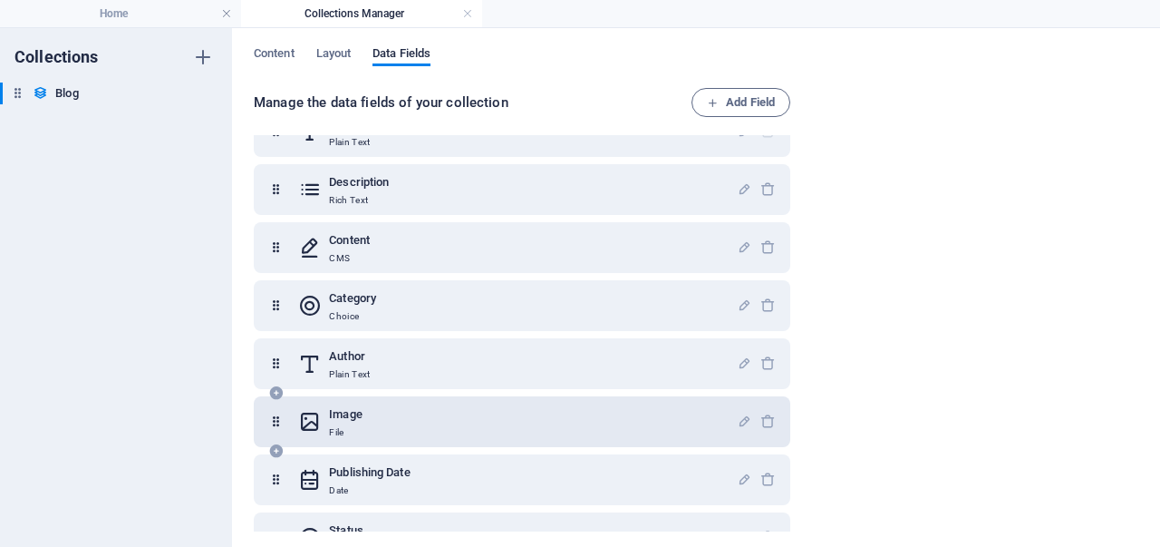
scroll to position [0, 0]
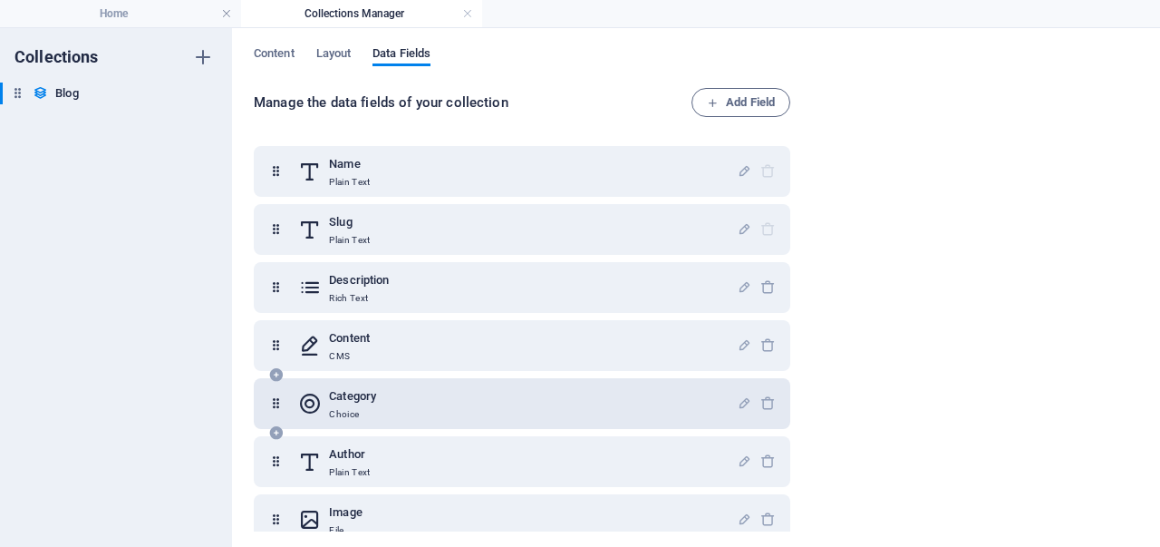
click at [533, 410] on div "Category Choice" at bounding box center [517, 403] width 439 height 36
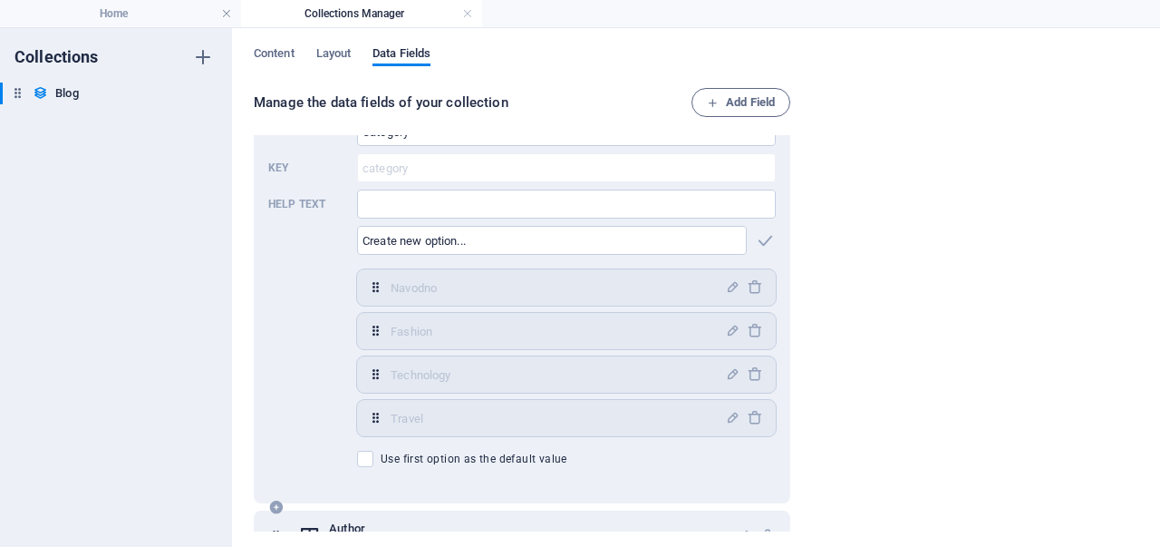
scroll to position [336, 0]
click at [725, 325] on icon "button" at bounding box center [732, 327] width 15 height 15
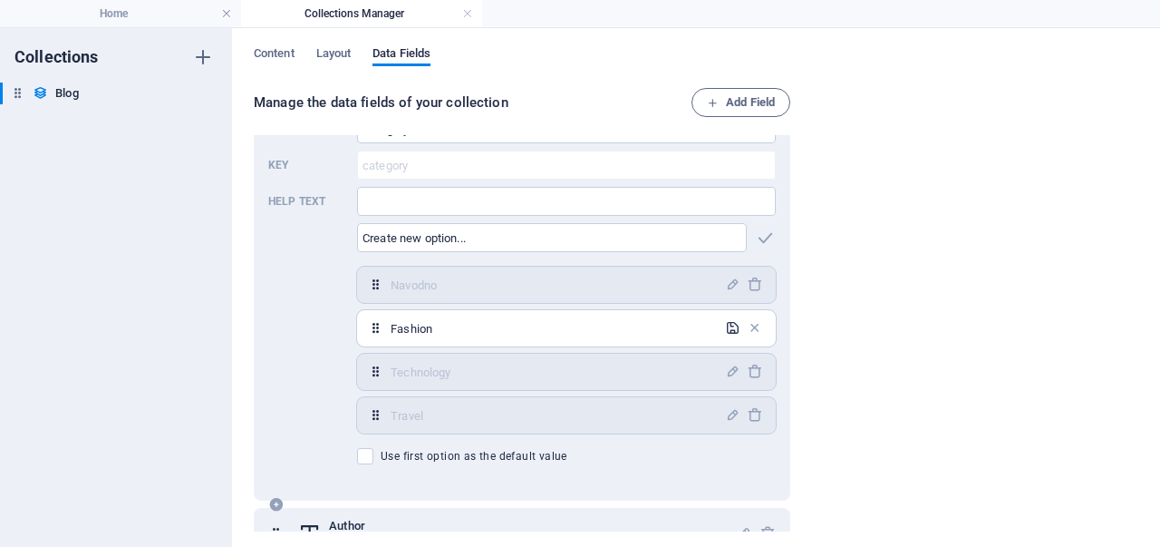
click at [725, 325] on icon "button" at bounding box center [732, 327] width 15 height 15
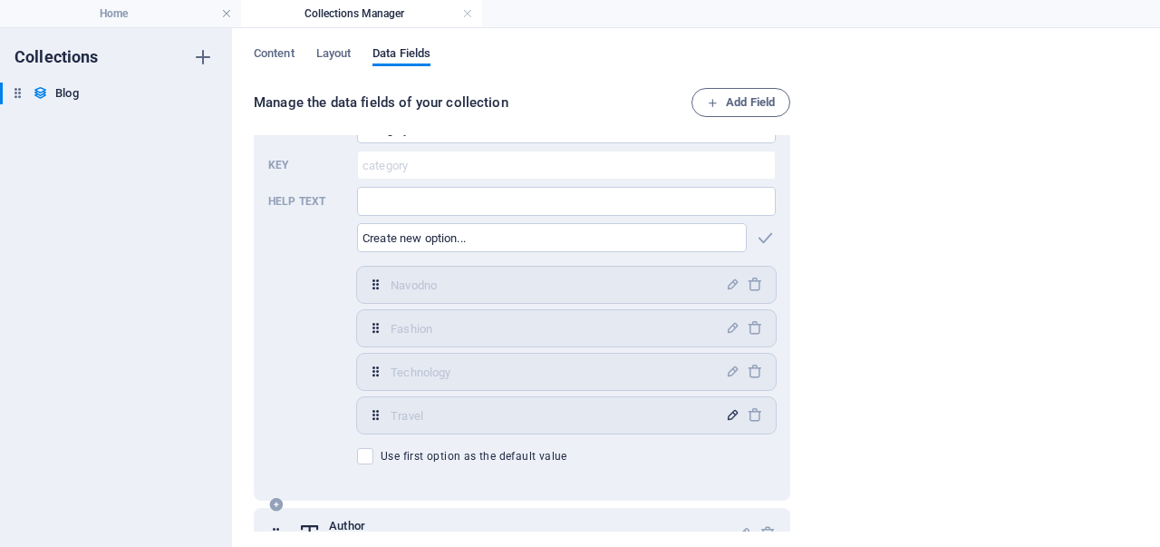
click at [725, 421] on icon "button" at bounding box center [732, 414] width 15 height 15
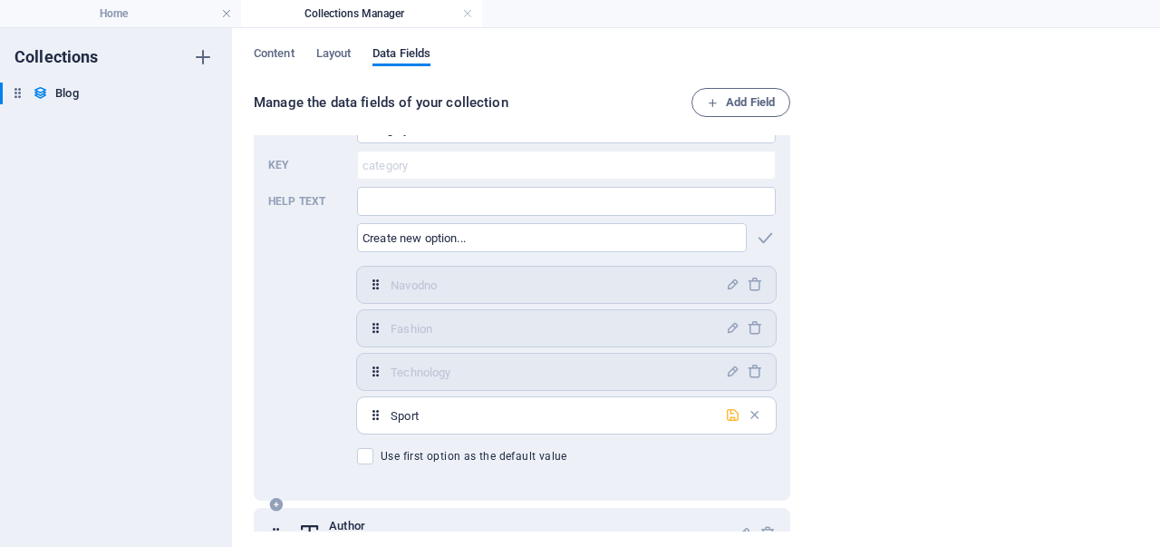
type input "Sport"
click at [727, 421] on icon "button" at bounding box center [732, 414] width 15 height 15
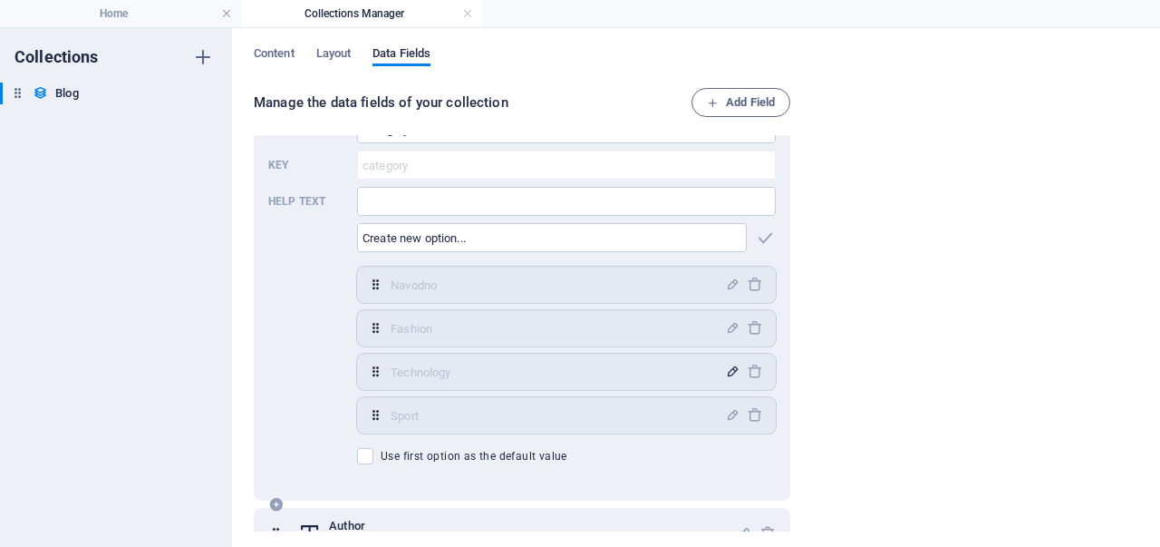
click at [725, 374] on icon "button" at bounding box center [732, 370] width 15 height 15
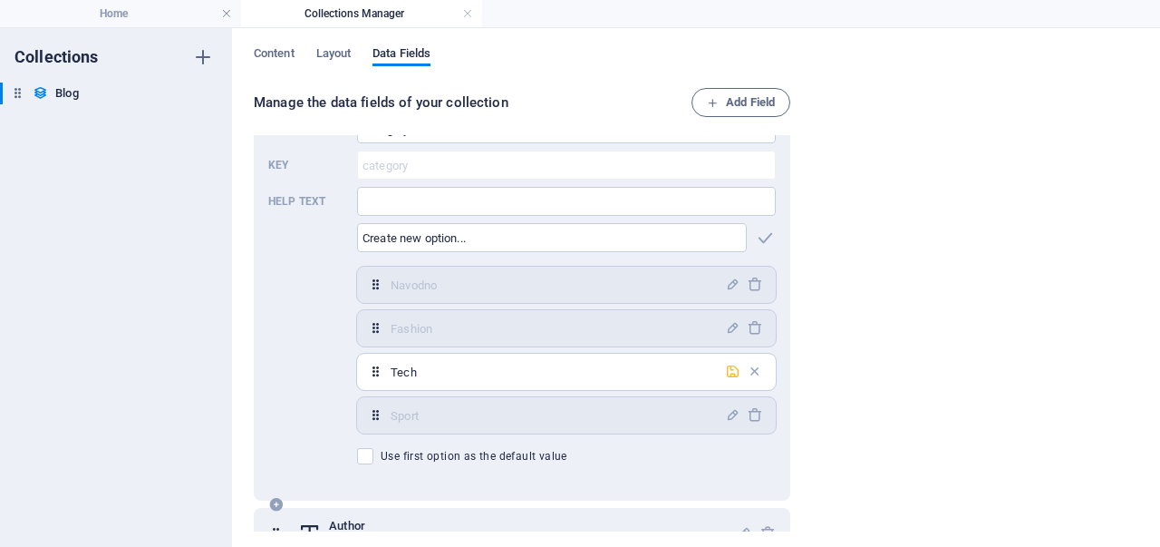
type input "Tech"
click at [729, 371] on icon "button" at bounding box center [732, 370] width 15 height 15
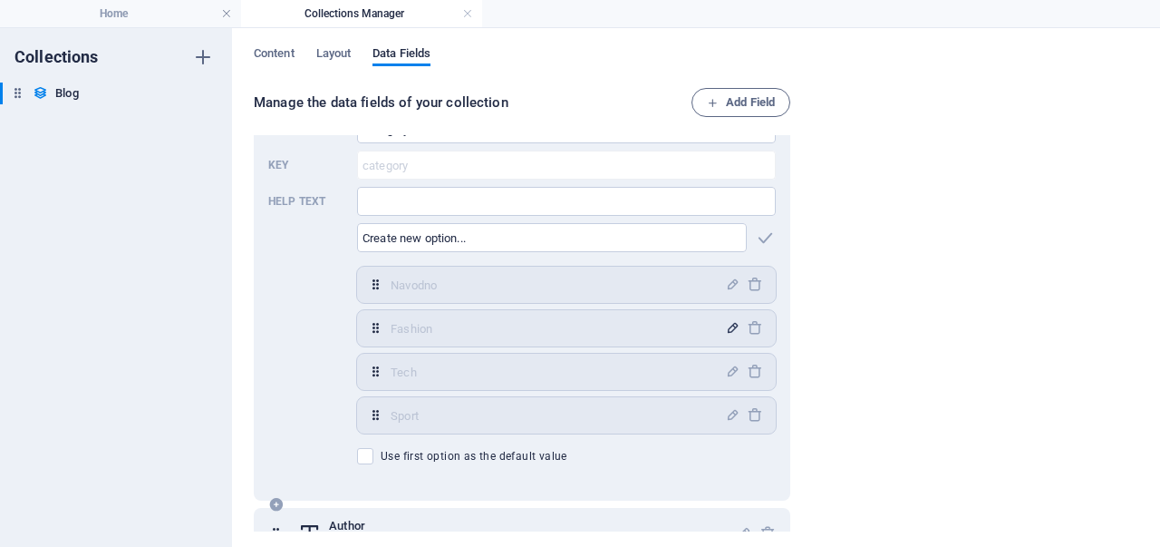
click at [725, 332] on icon "button" at bounding box center [732, 327] width 15 height 15
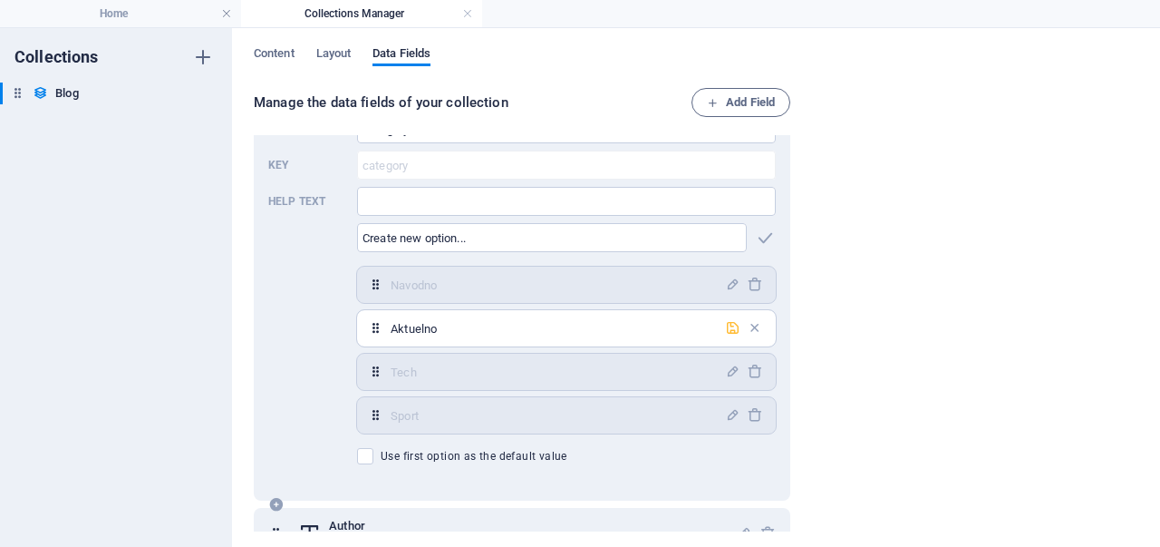
type input "Aktuelno"
click at [725, 332] on icon "button" at bounding box center [732, 327] width 15 height 15
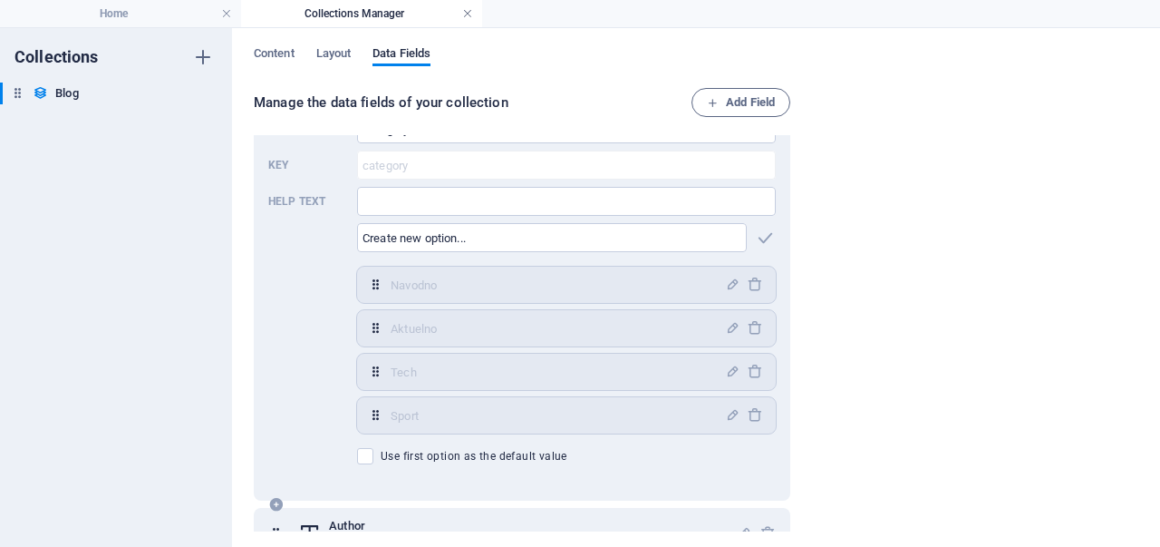
click at [470, 14] on link at bounding box center [467, 13] width 11 height 17
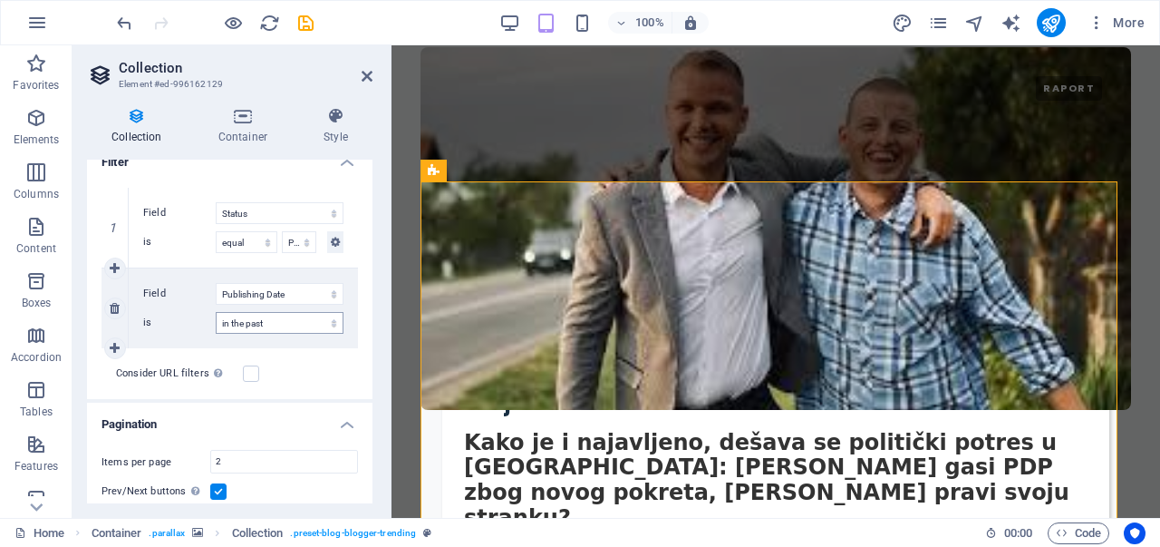
scroll to position [3474, 0]
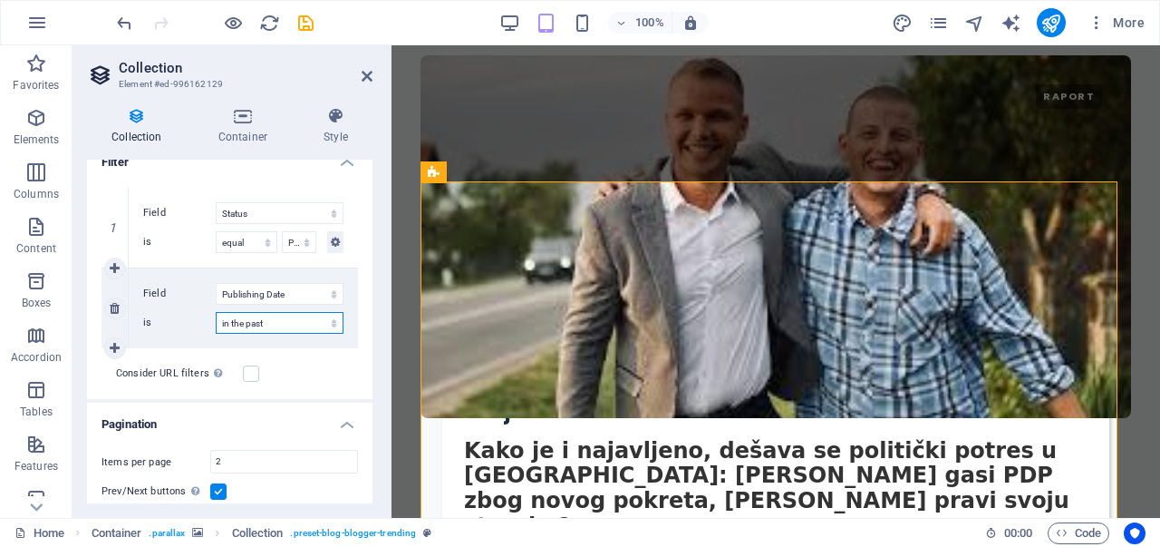
click at [283, 325] on select "in the past in the future before before or at after after or at" at bounding box center [280, 323] width 128 height 22
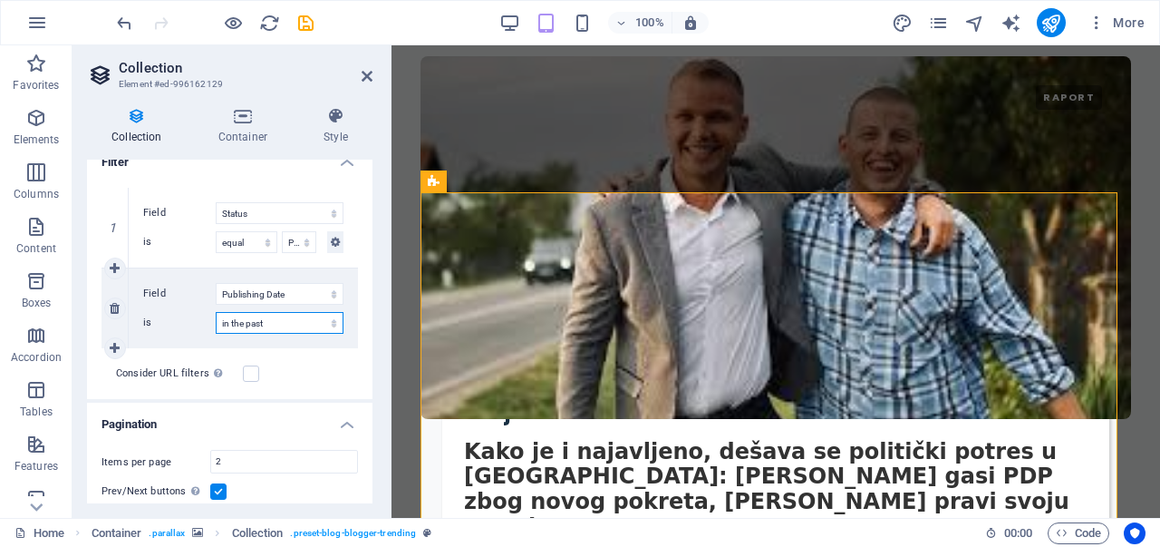
click at [283, 325] on select "in the past in the future before before or at after after or at" at bounding box center [280, 323] width 128 height 22
click at [121, 348] on div "Consider URL filters In addition to the filters set above, filters set via the …" at bounding box center [230, 373] width 257 height 51
click at [112, 345] on icon at bounding box center [115, 348] width 10 height 13
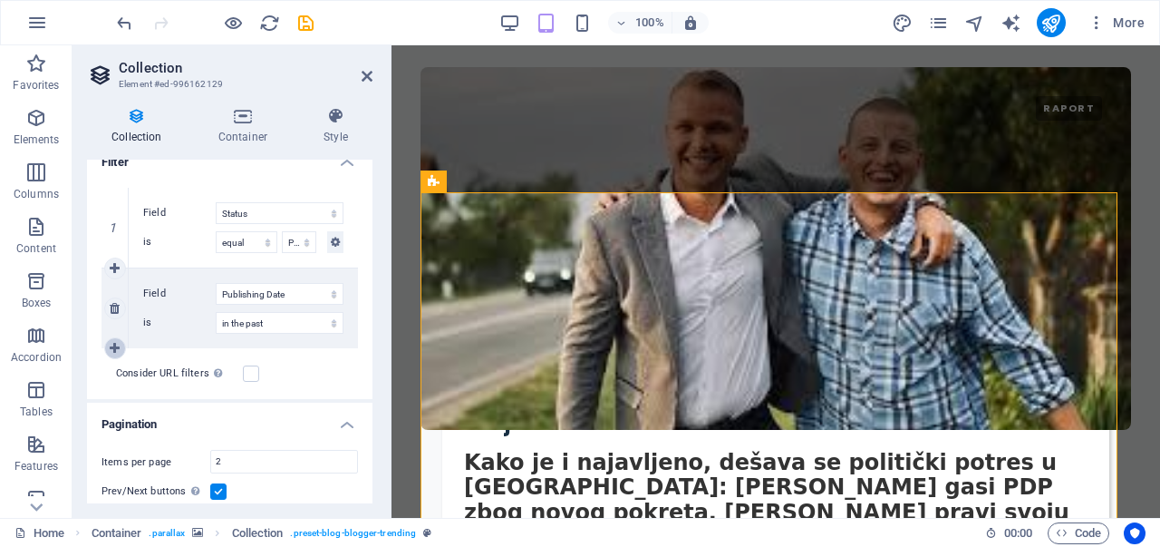
select select
select select "past"
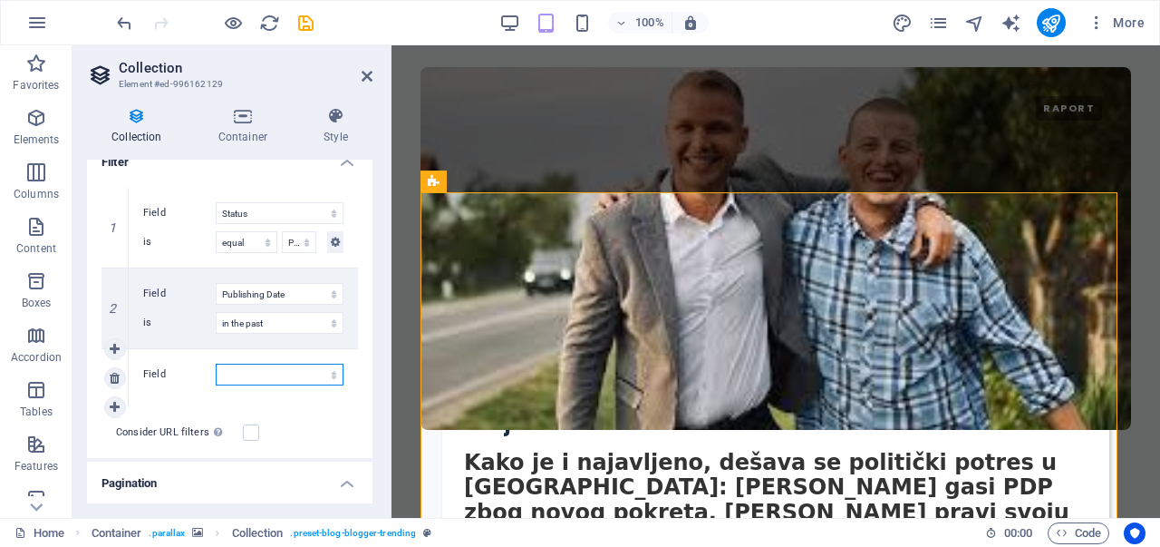
click at [277, 371] on select "Created at Updated at Name Slug Category Author Publishing Date Status Trending?" at bounding box center [280, 374] width 128 height 22
select select "columns.category"
click at [216, 363] on select "Created at Updated at Name Slug Category Author Publishing Date Status Trending?" at bounding box center [280, 374] width 128 height 22
select select "past"
select select
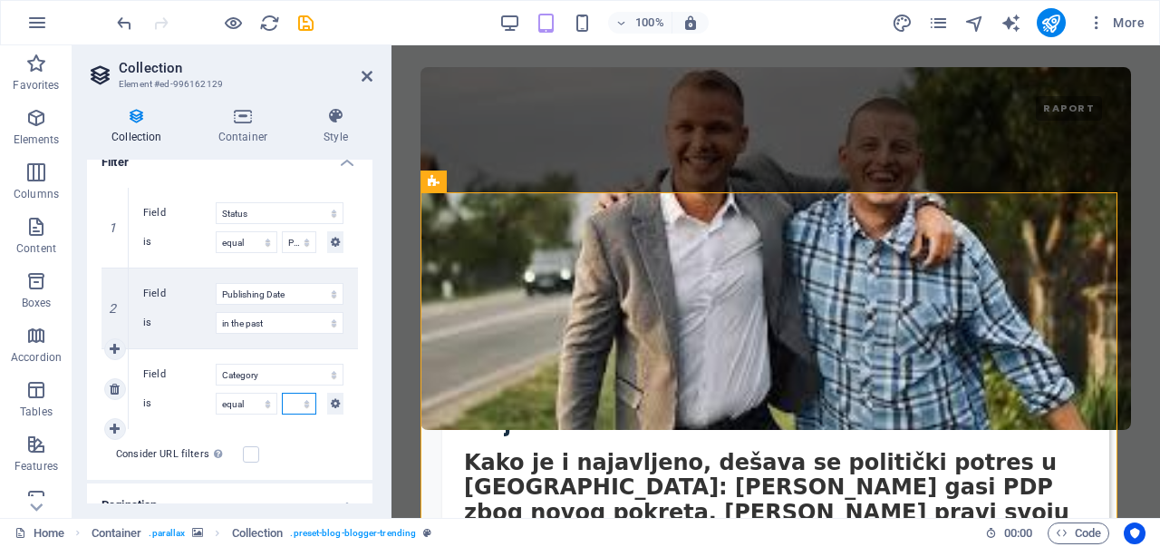
click at [290, 412] on select "Navodno Fashion Technology Travel" at bounding box center [299, 403] width 34 height 22
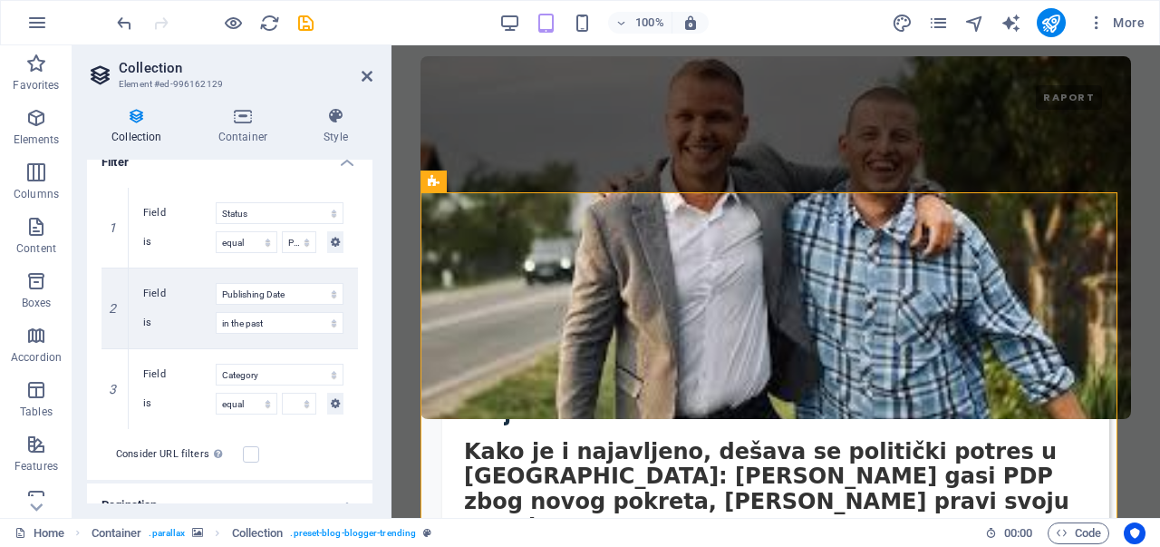
click at [376, 69] on aside "Collection Element #ed-996162129 Collection Container Style General Collection …" at bounding box center [232, 281] width 319 height 472
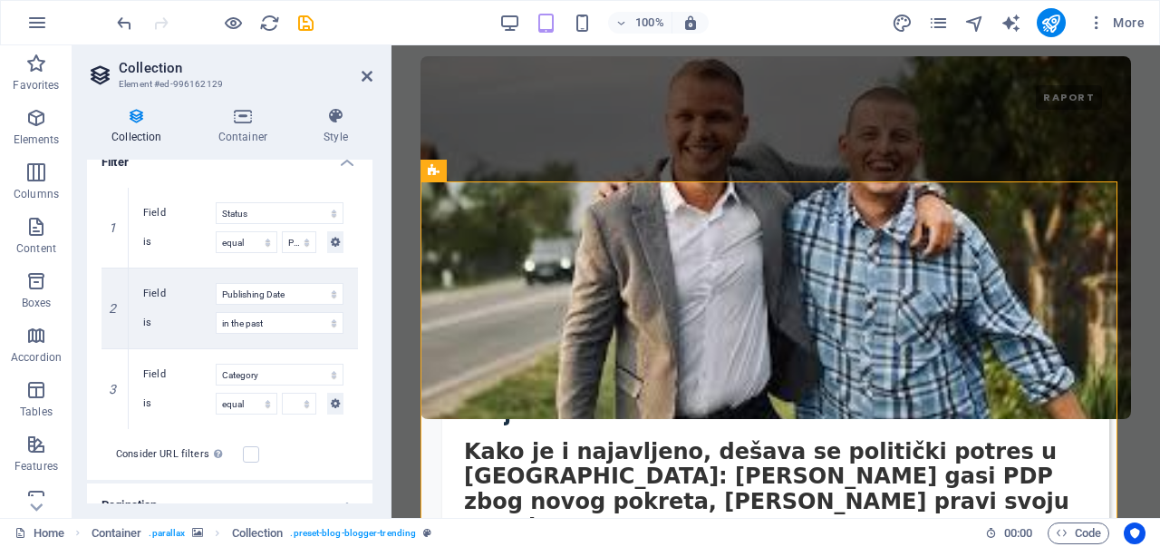
click at [373, 74] on aside "Collection Element #ed-996162129 Collection Container Style General Collection …" at bounding box center [232, 281] width 319 height 472
click at [363, 82] on icon at bounding box center [367, 76] width 11 height 15
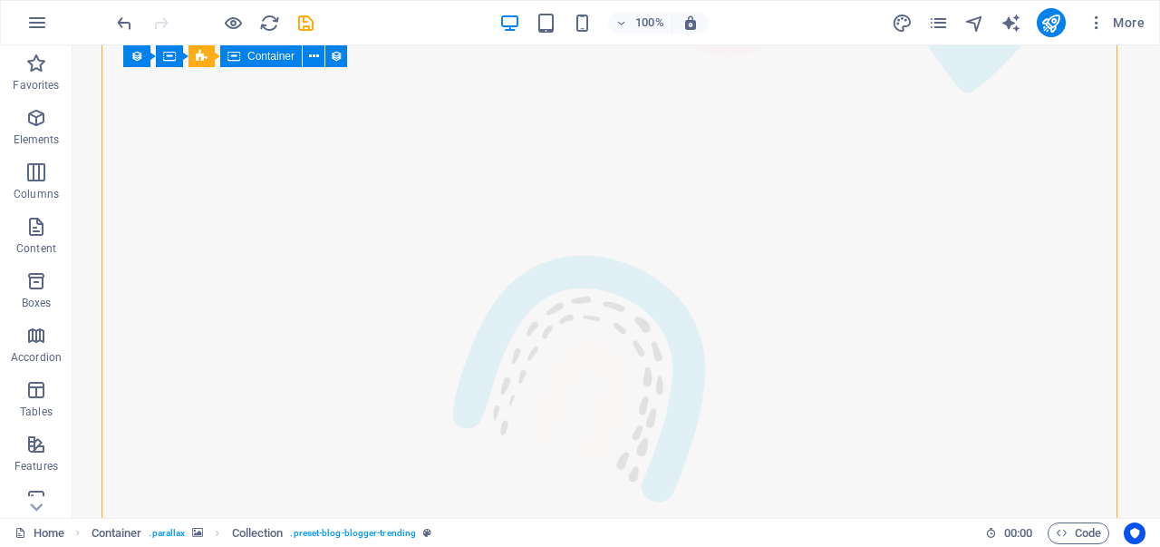
scroll to position [3569, 0]
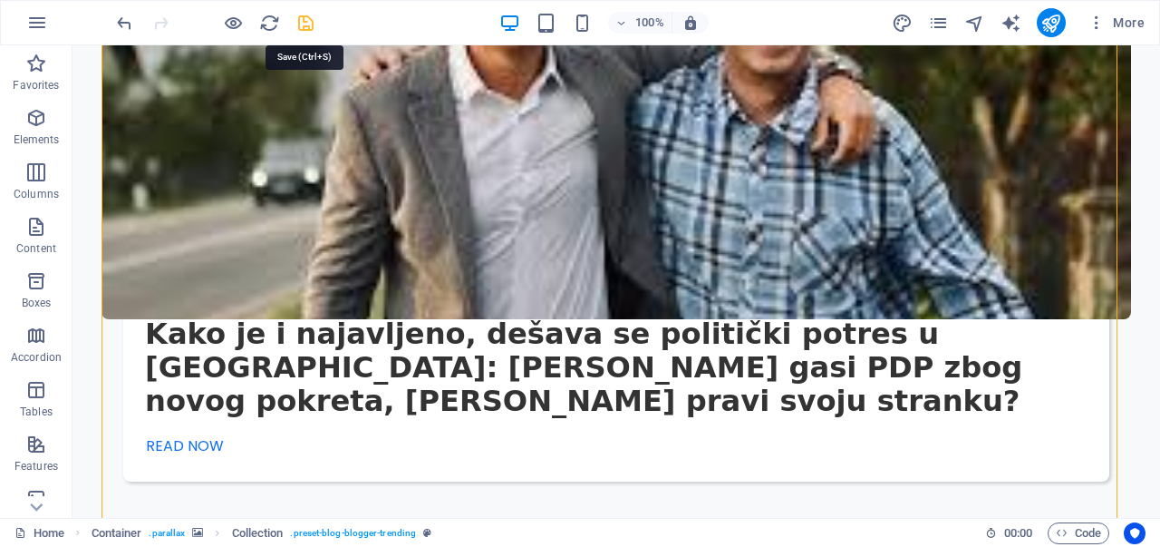
click at [308, 17] on icon "save" at bounding box center [305, 23] width 21 height 21
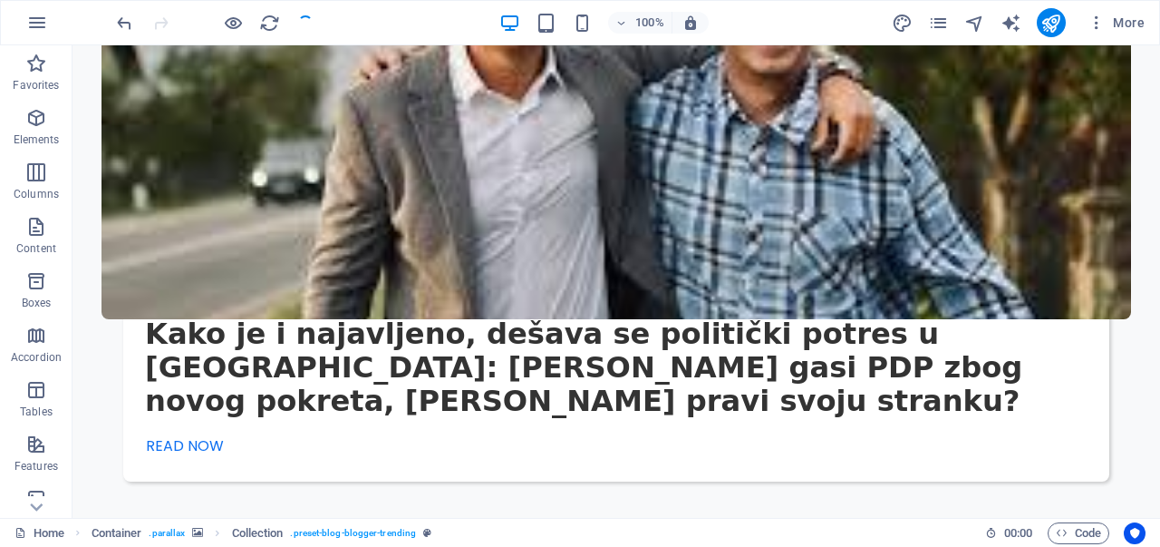
checkbox input "false"
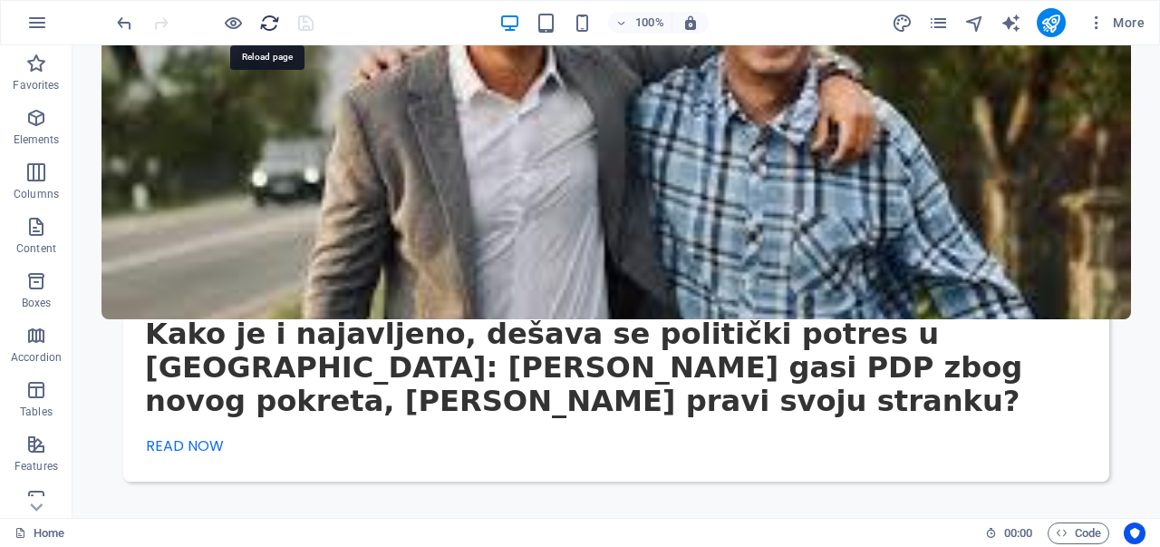
click at [268, 13] on icon "reload" at bounding box center [269, 23] width 21 height 21
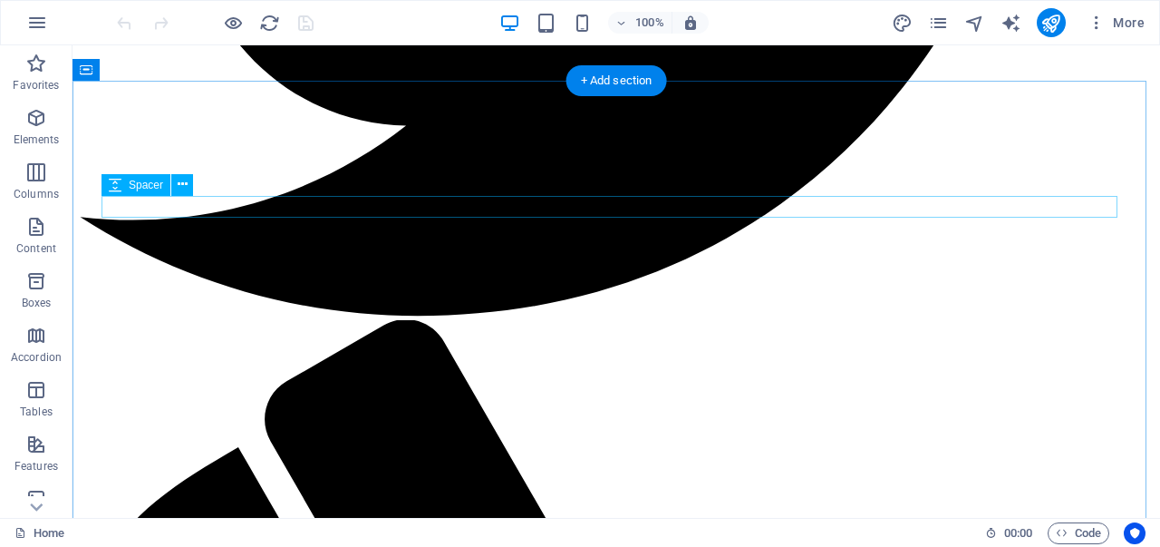
scroll to position [3394, 0]
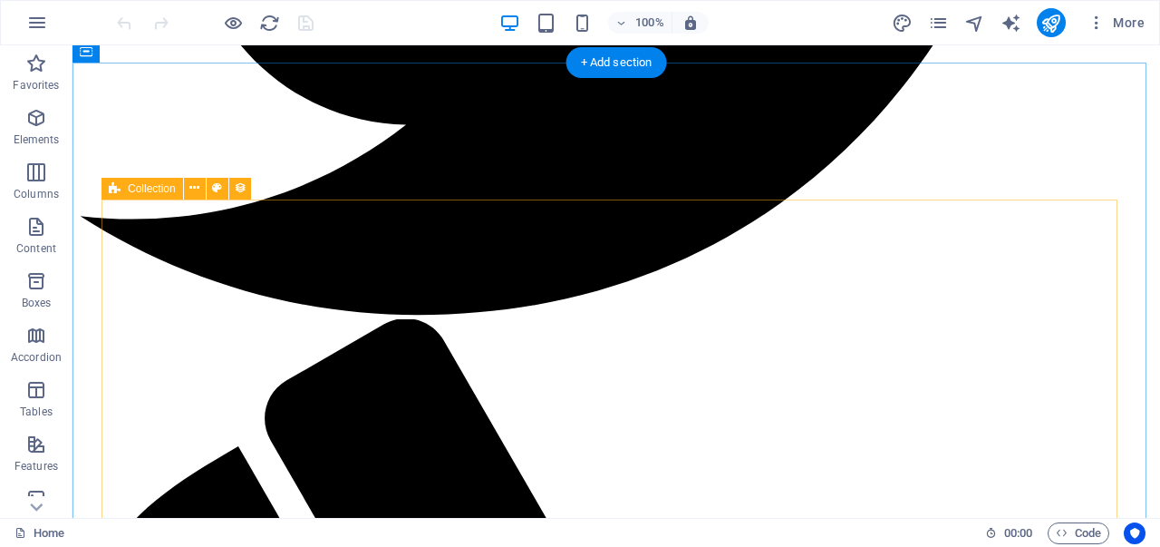
select select "columns.publishing_date_DESC"
select select "columns.category"
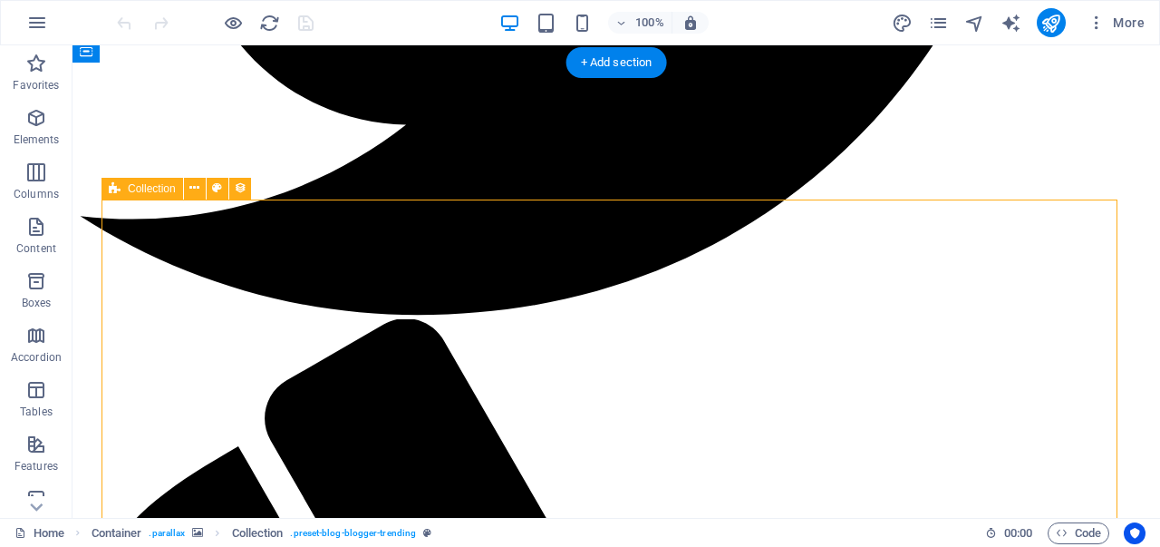
select select "columns.status"
select select "columns.publishing_date"
select select "past"
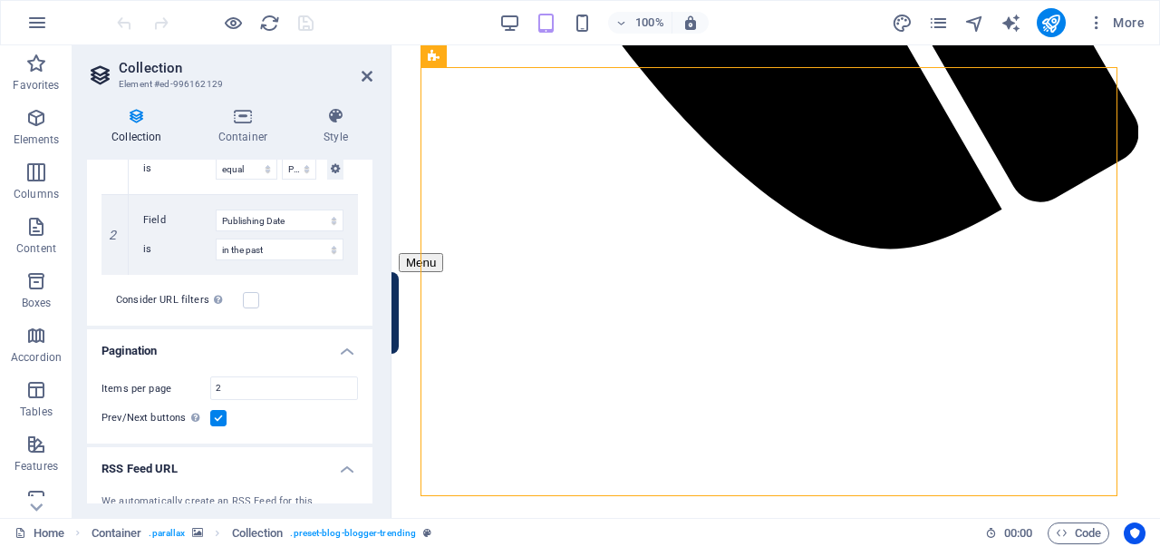
scroll to position [531, 0]
click at [112, 277] on icon at bounding box center [115, 272] width 10 height 13
select select
select select "past"
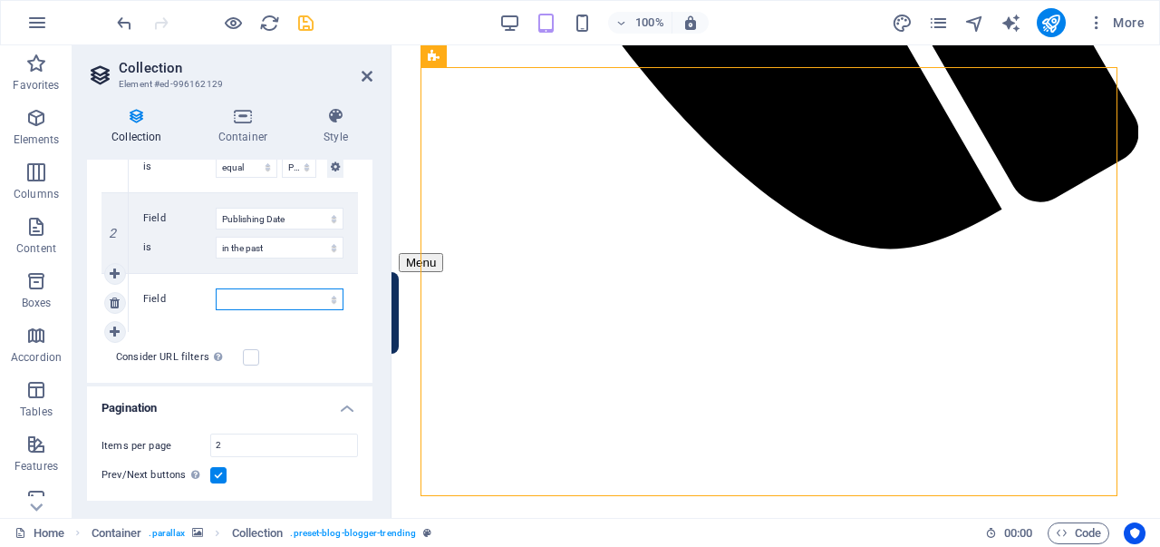
click at [276, 296] on select "Created at Updated at Name Slug Category Author Publishing Date Status Trending?" at bounding box center [280, 299] width 128 height 22
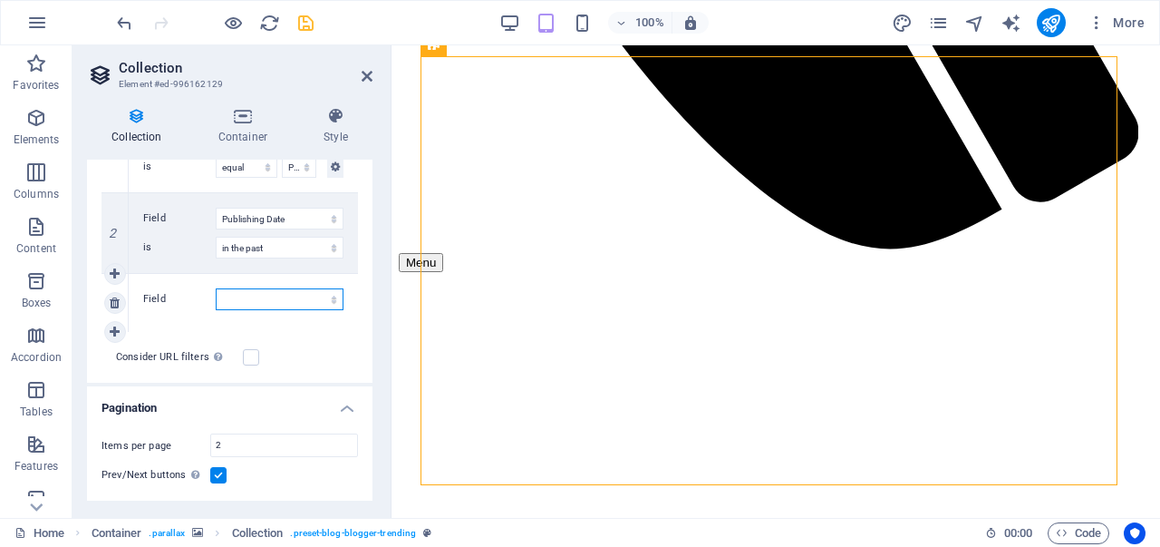
select select "columns.category"
click at [216, 288] on select "Created at Updated at Name Slug Category Author Publishing Date Status Trending?" at bounding box center [280, 299] width 128 height 22
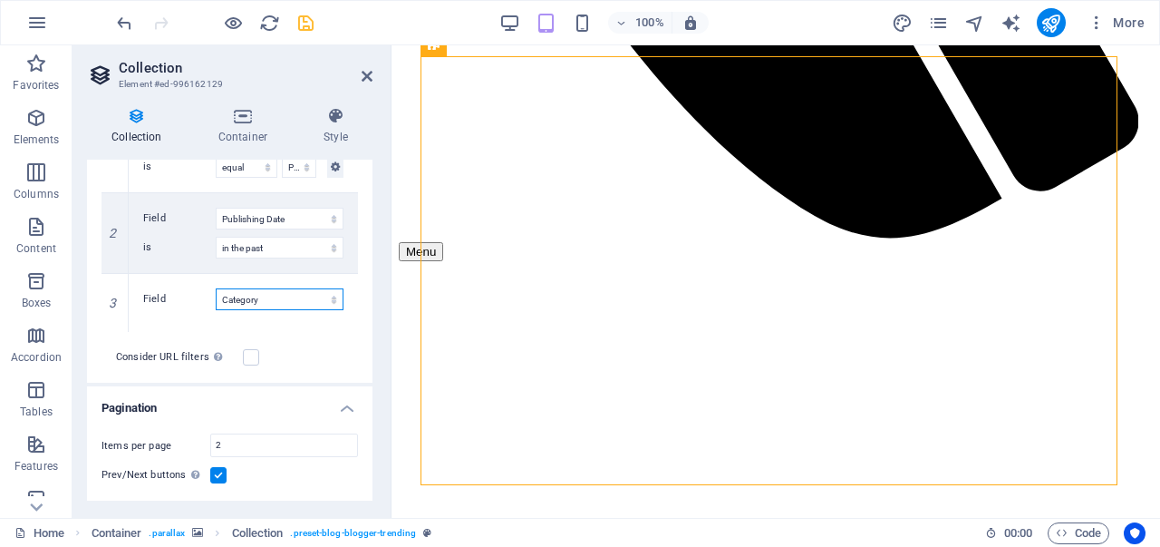
select select "past"
select select
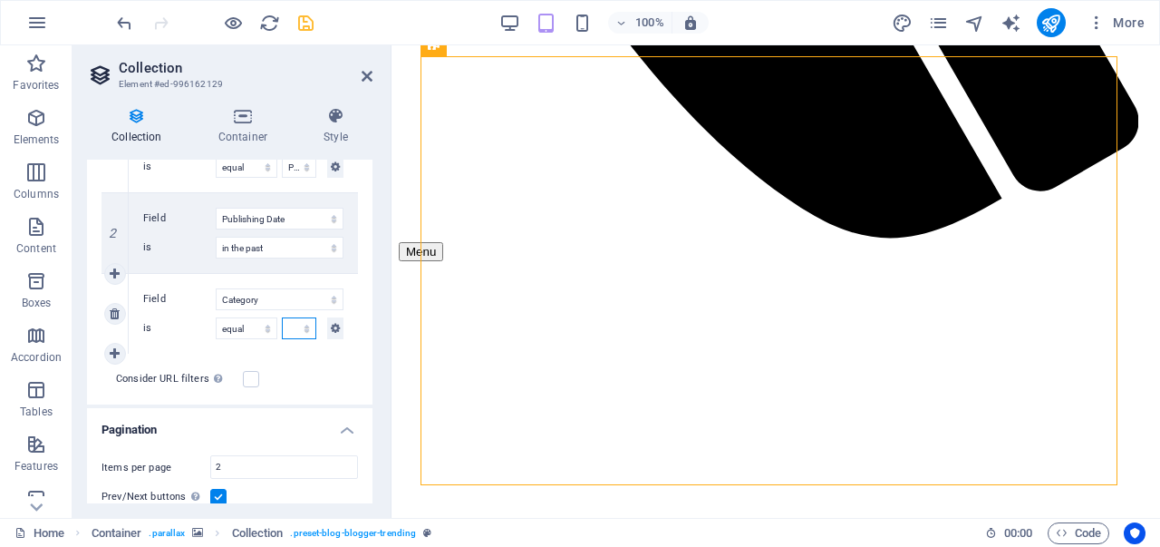
click at [299, 334] on select "Navodno Aktuelno Tech Sport" at bounding box center [299, 328] width 34 height 22
select select "columns.publishing_date_DESC"
select select "columns.category"
select select "columns.status"
select select "columns.publishing_date"
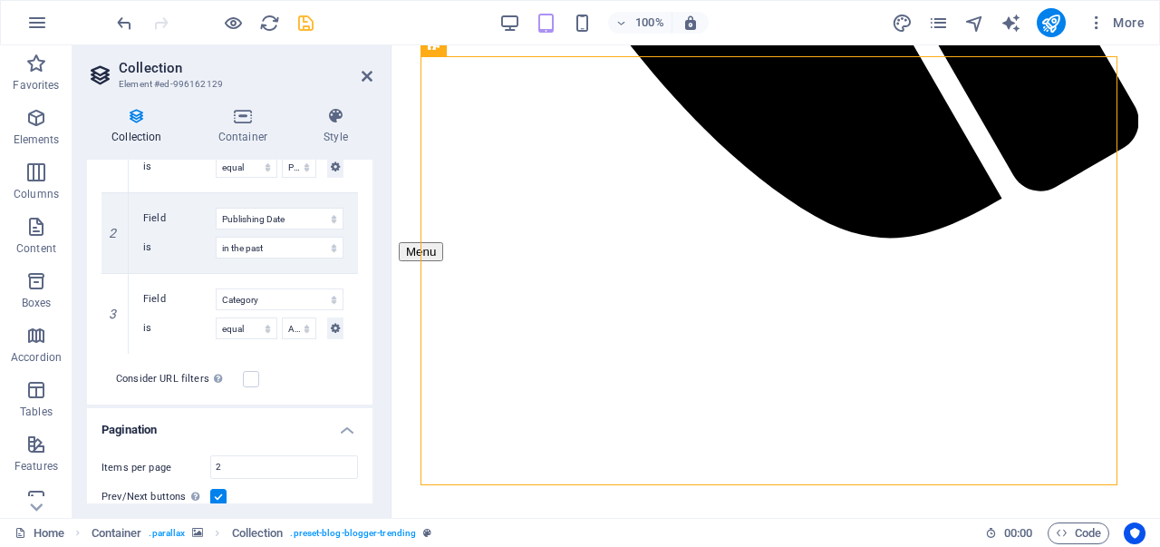
select select "past"
select select "columns.category"
select select "Aktuelno"
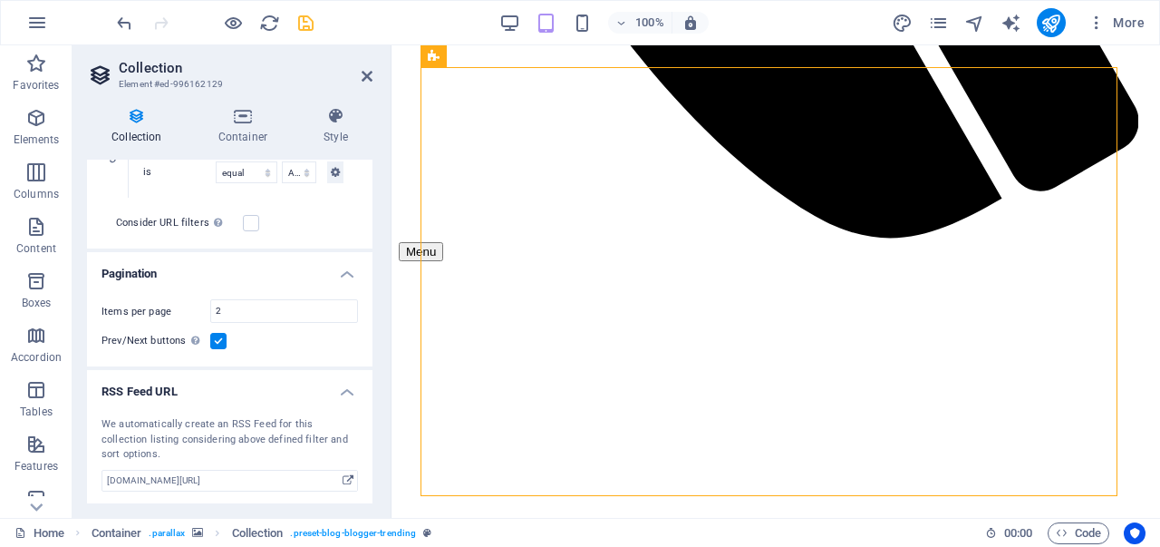
click at [301, 39] on div "100% More" at bounding box center [580, 23] width 1158 height 44
click at [304, 23] on icon "save" at bounding box center [305, 23] width 21 height 21
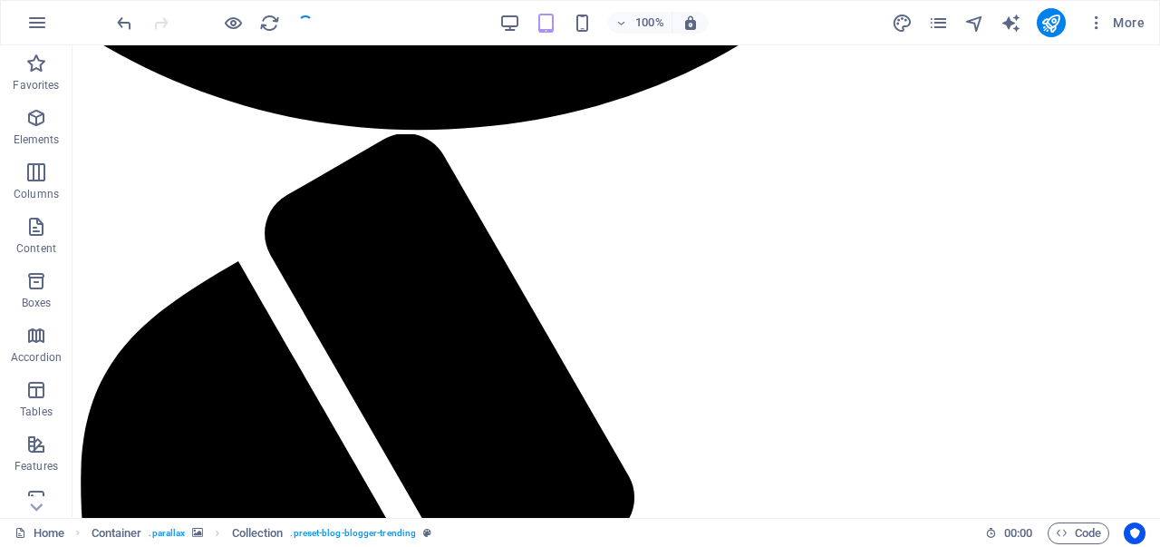
checkbox input "false"
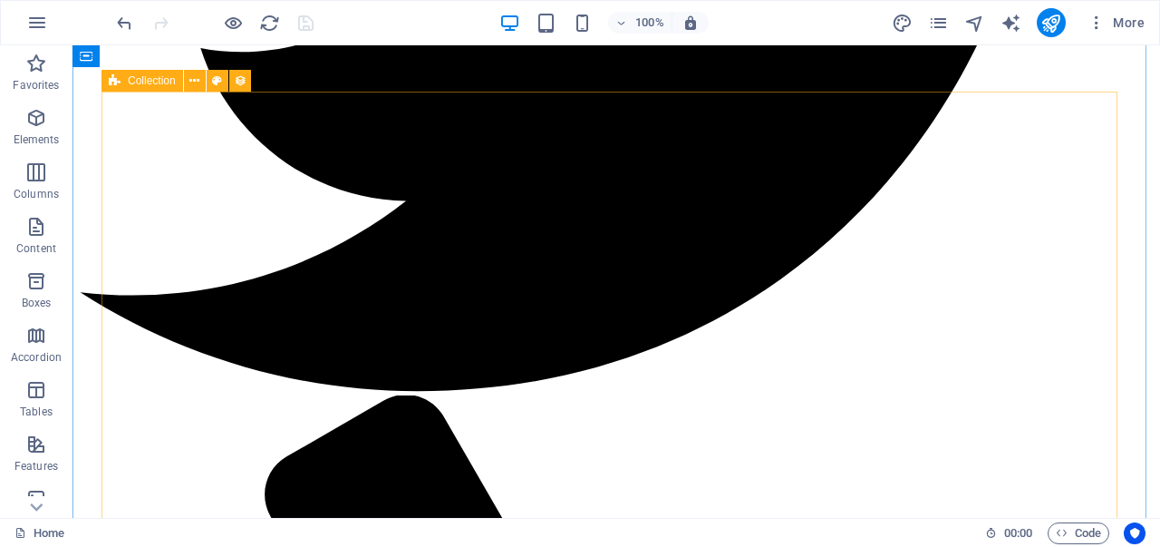
scroll to position [3265, 0]
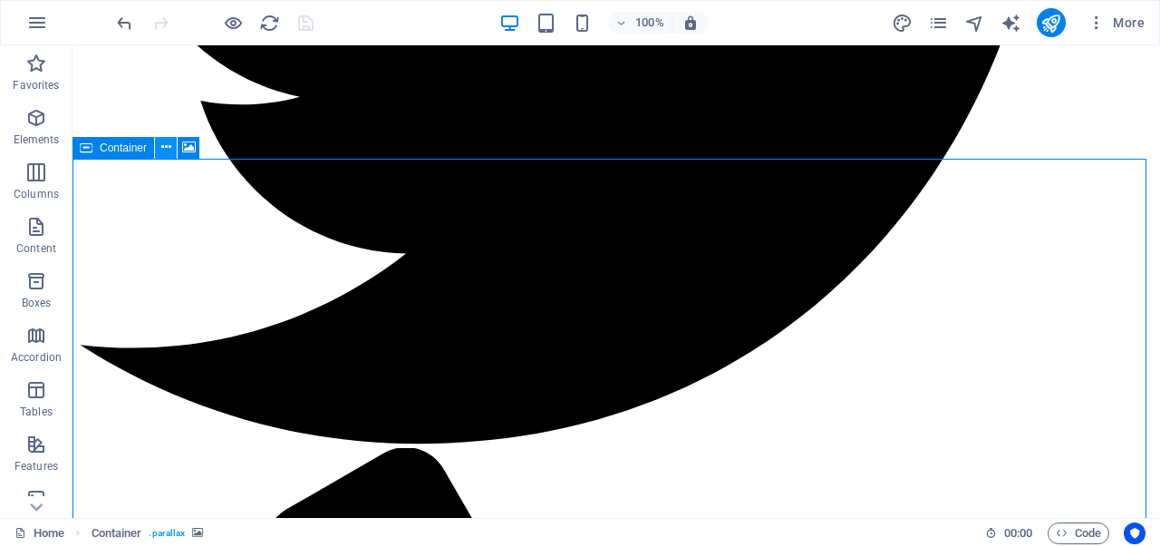
click at [170, 144] on icon at bounding box center [166, 147] width 10 height 19
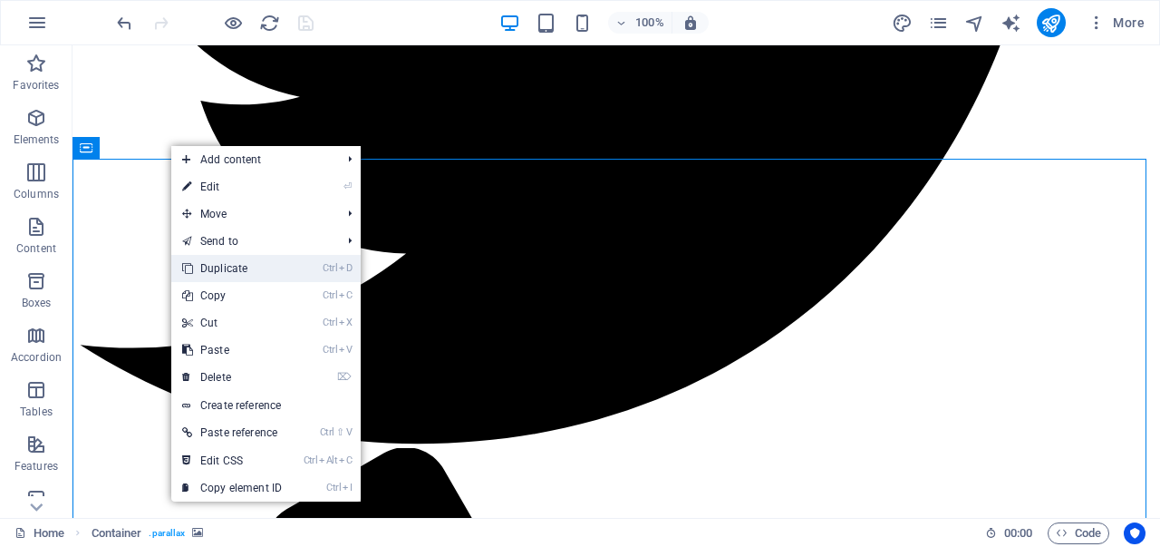
click at [308, 265] on li "Ctrl D Duplicate" at bounding box center [265, 268] width 189 height 27
click at [259, 266] on link "Ctrl D Duplicate" at bounding box center [231, 268] width 121 height 27
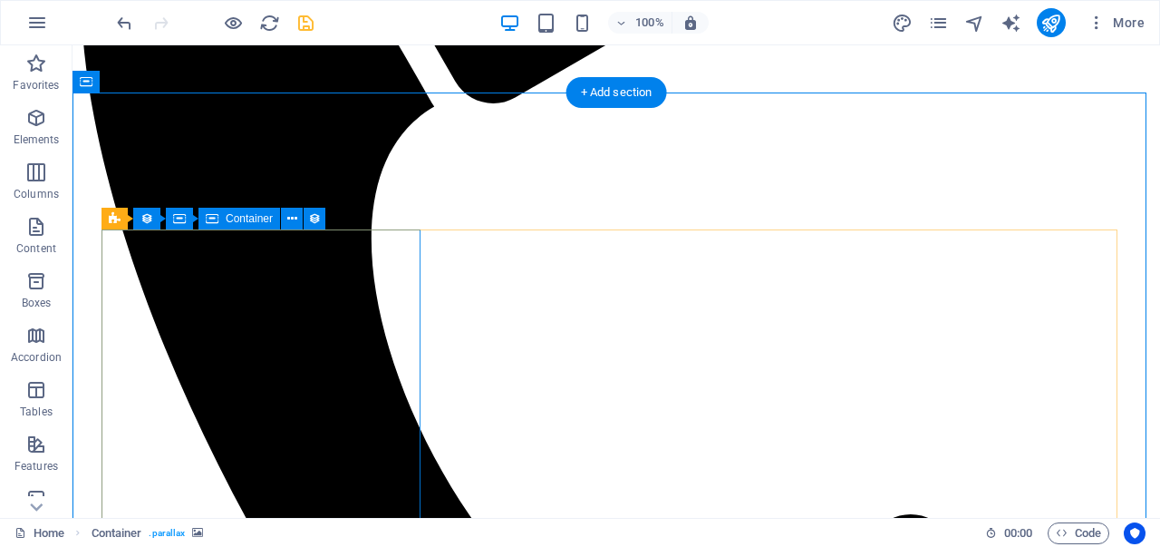
scroll to position [4238, 0]
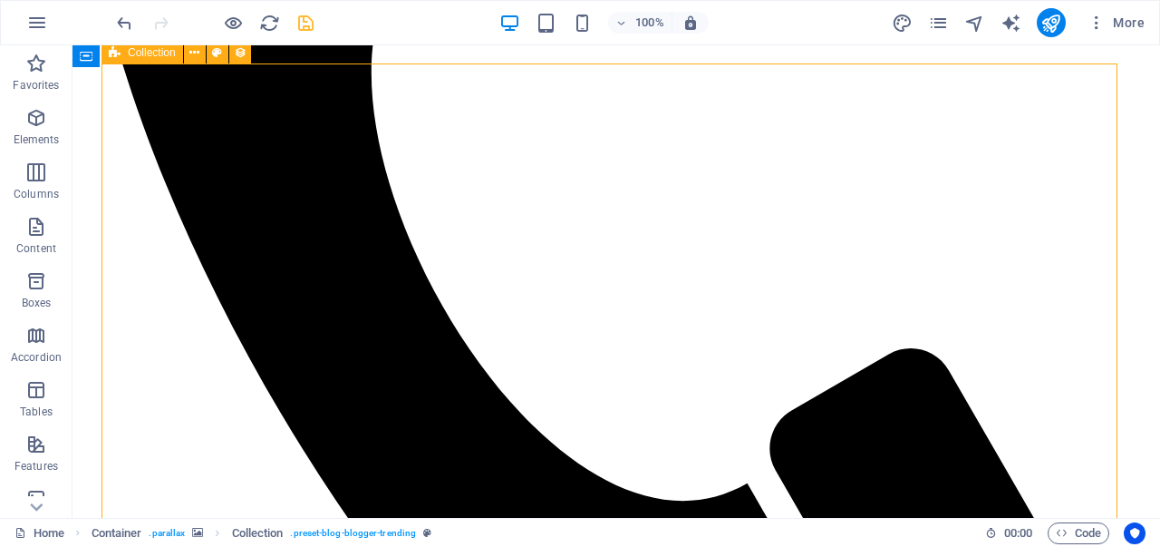
select select "columns.publishing_date_DESC"
select select "columns.category"
select select "columns.status"
select select "columns.publishing_date"
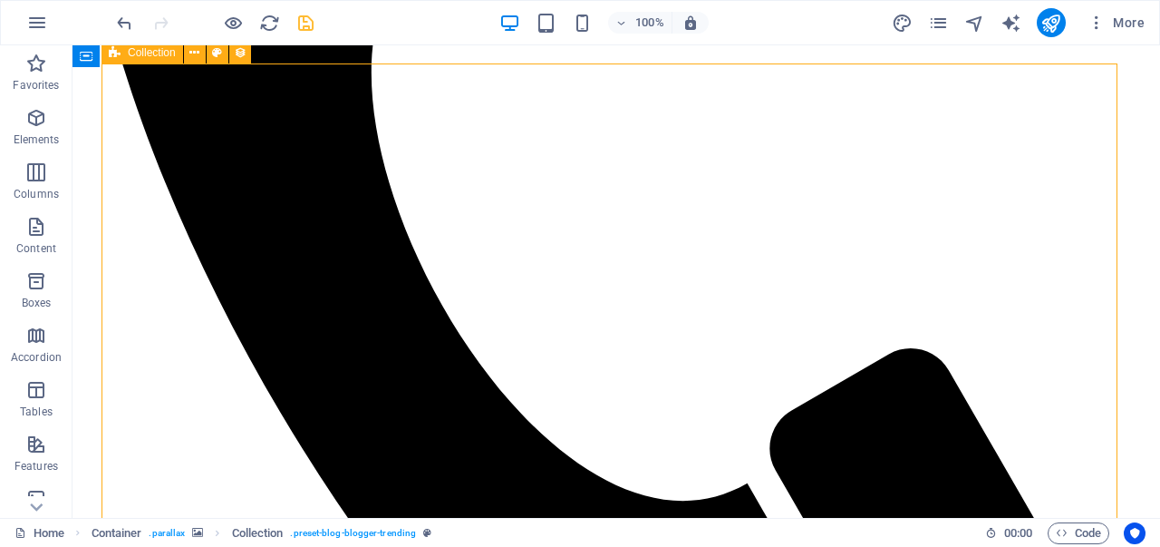
select select "past"
select select "columns.category"
select select "Aktuelno"
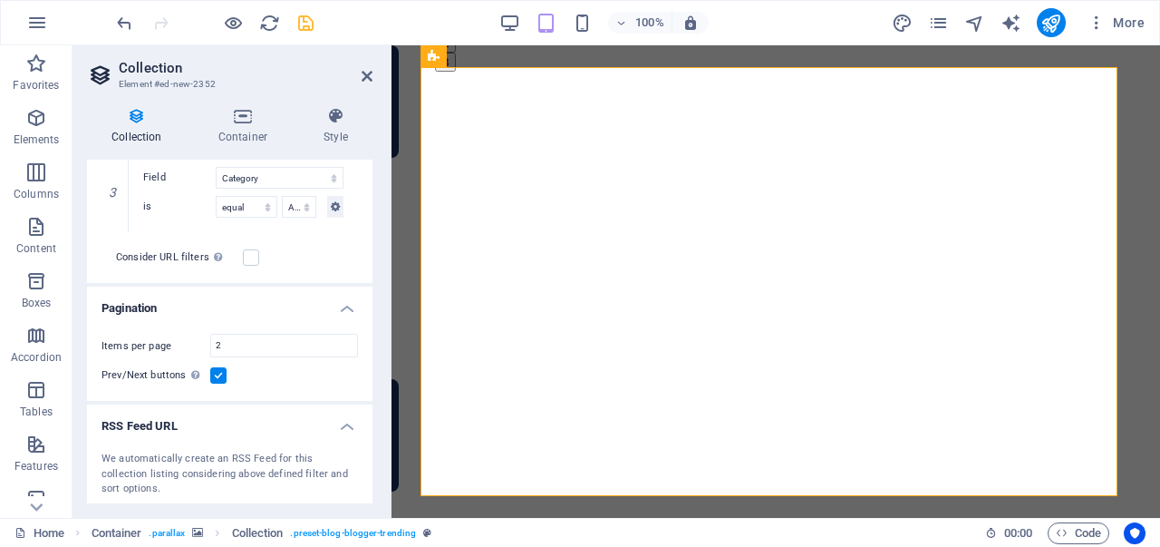
scroll to position [651, 0]
click at [290, 208] on select "Navodno Aktuelno Tech Sport" at bounding box center [299, 209] width 34 height 22
select select "columns.publishing_date_DESC"
select select "columns.category"
select select "columns.status"
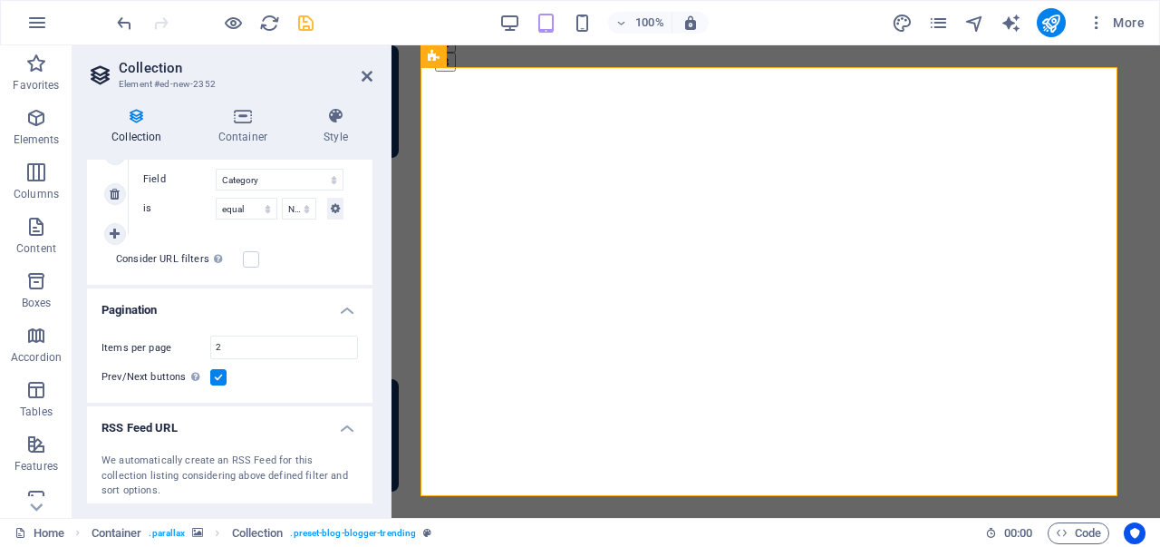
select select "columns.publishing_date"
select select "past"
select select "columns.category"
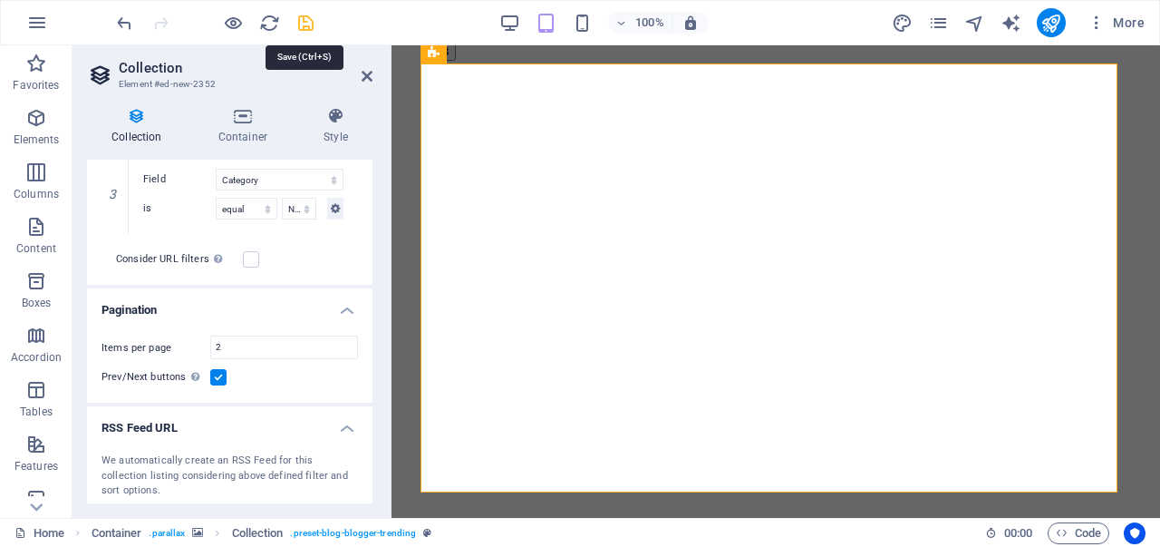
click at [301, 24] on icon "save" at bounding box center [305, 23] width 21 height 21
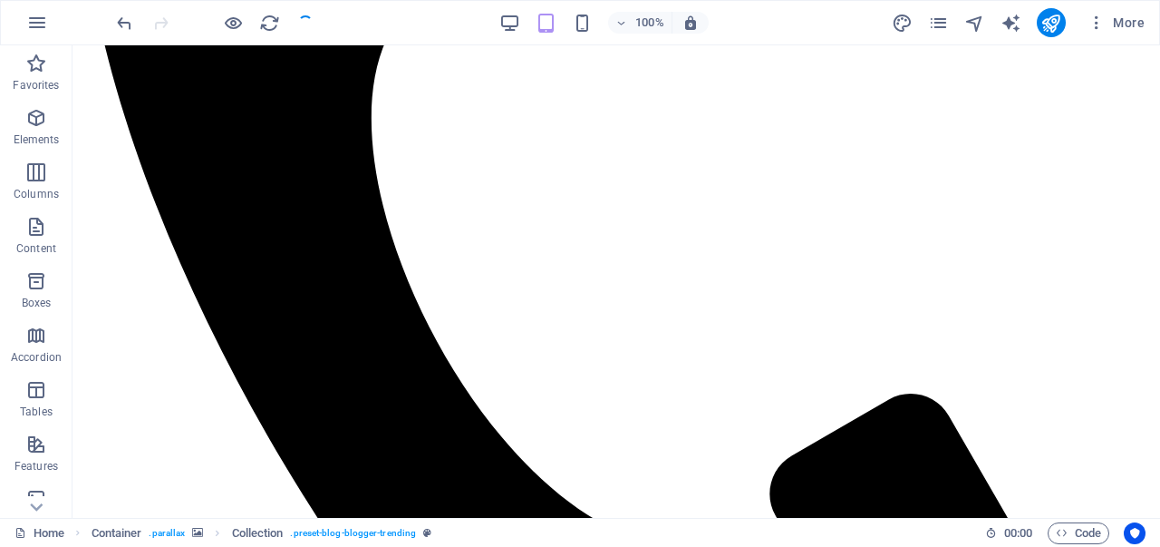
checkbox input "false"
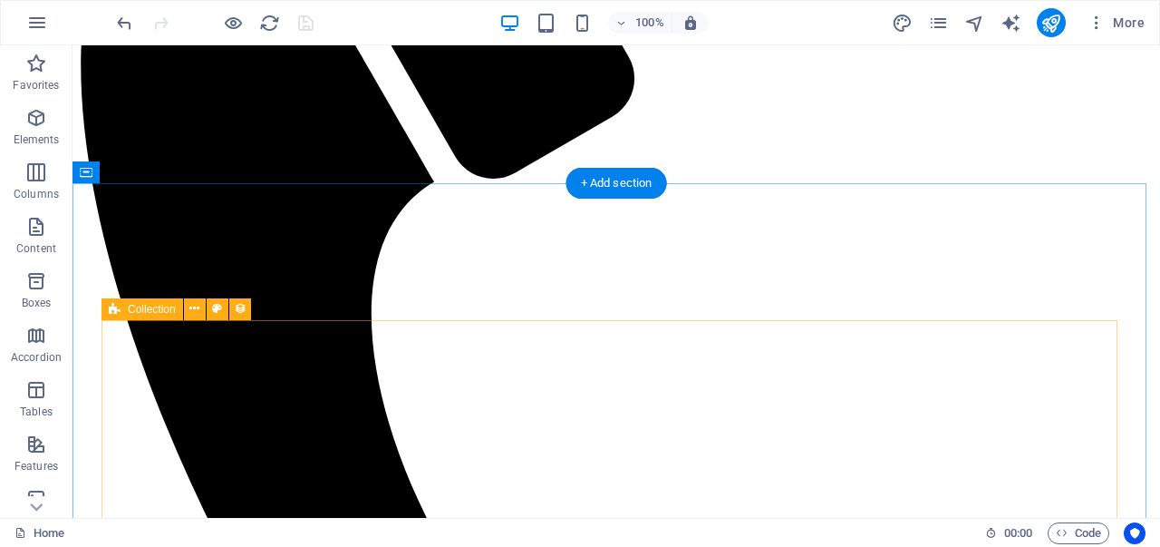
scroll to position [4003, 0]
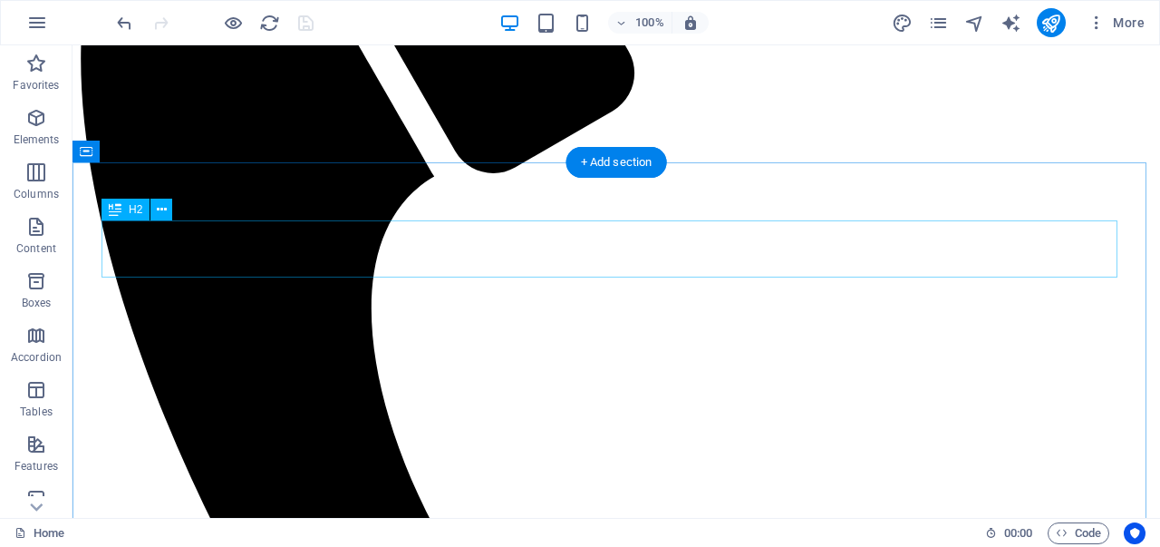
click at [233, 243] on div "Menu Bar Container Menu Container Banner Container Banner Slider Slider Contain…" at bounding box center [617, 281] width 1088 height 472
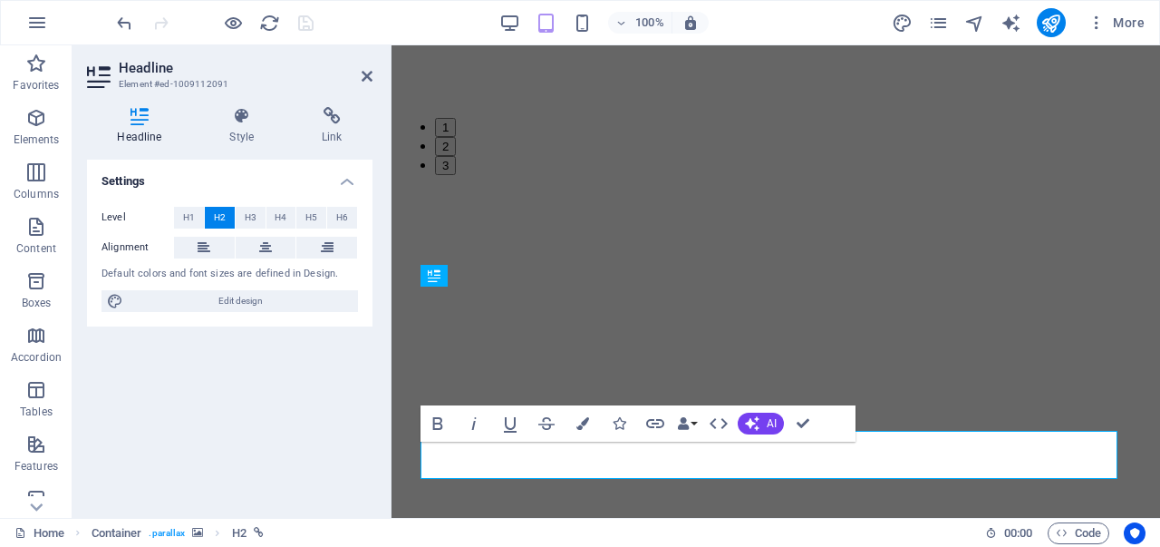
scroll to position [3865, 0]
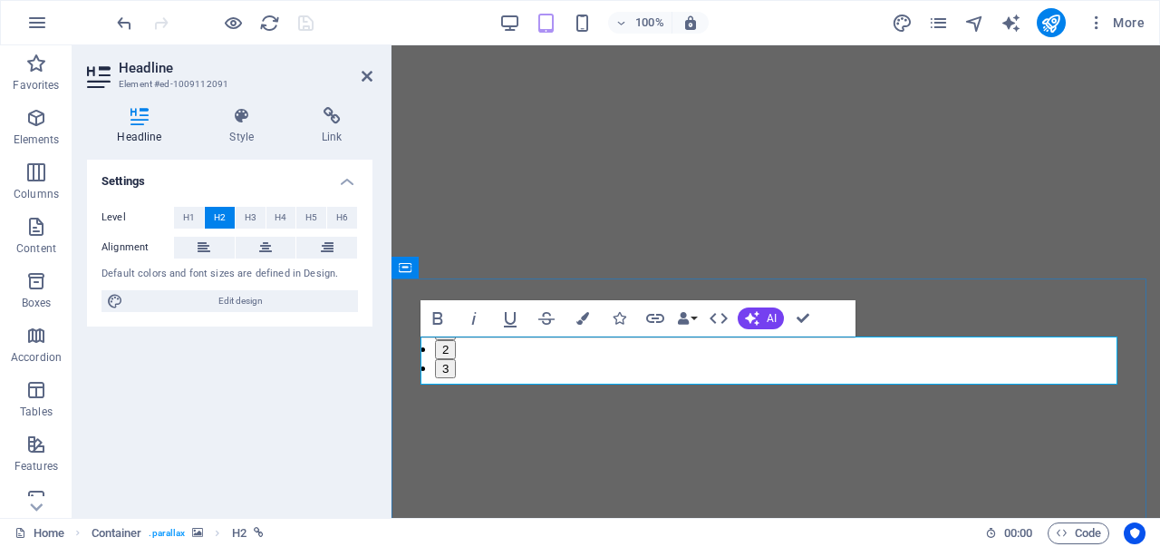
click at [338, 322] on div "Level H1 H2 H3 H4 H5 H6 Alignment Default colors and font sizes are defined in …" at bounding box center [230, 259] width 286 height 135
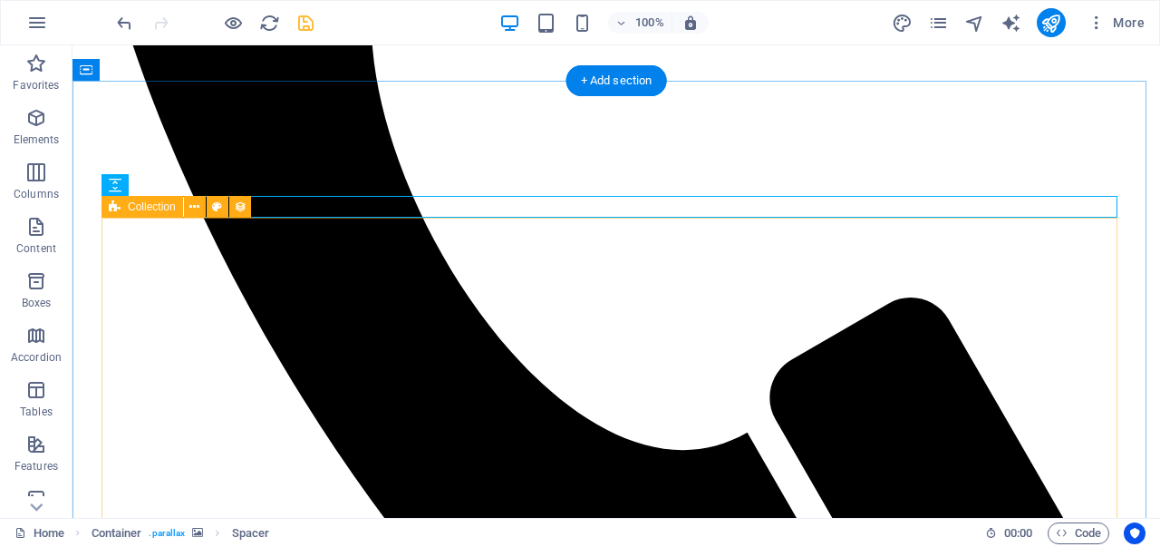
scroll to position [4378, 0]
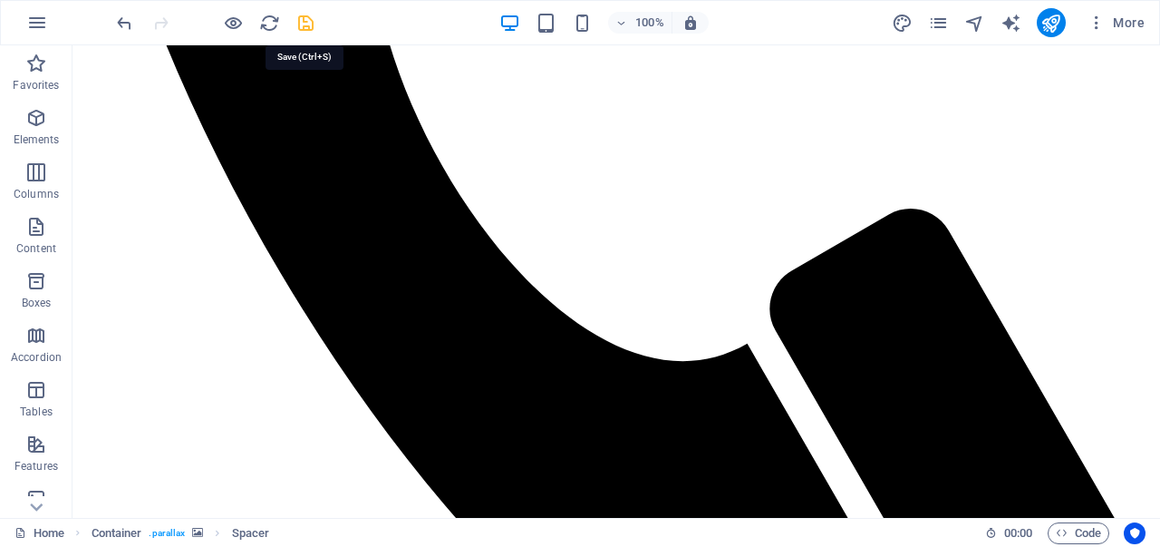
click at [302, 32] on icon "save" at bounding box center [305, 23] width 21 height 21
checkbox input "false"
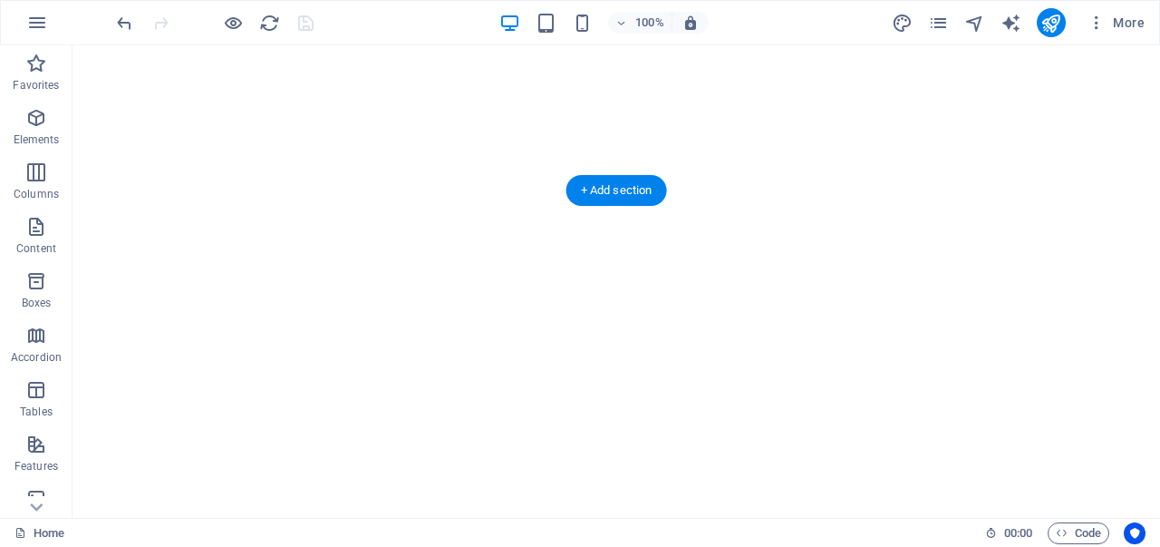
scroll to position [0, 0]
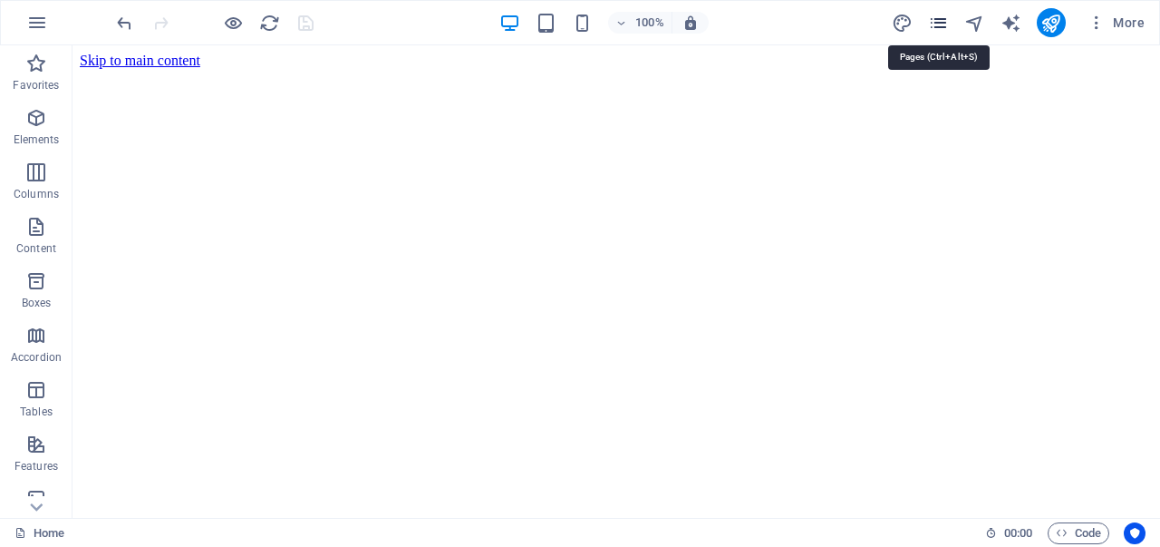
click at [943, 19] on icon "pages" at bounding box center [938, 23] width 21 height 21
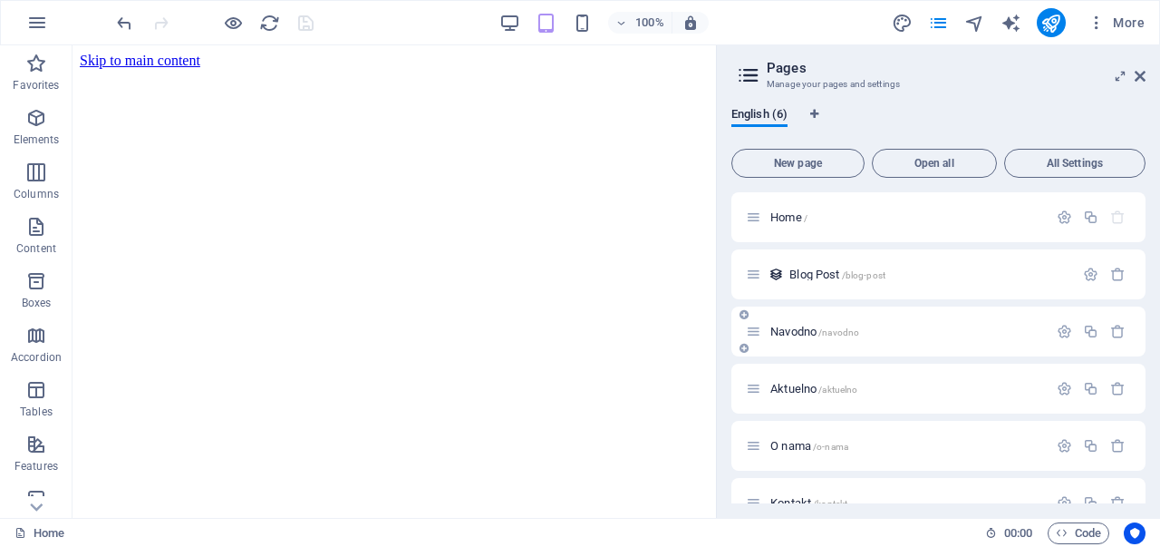
scroll to position [31, 0]
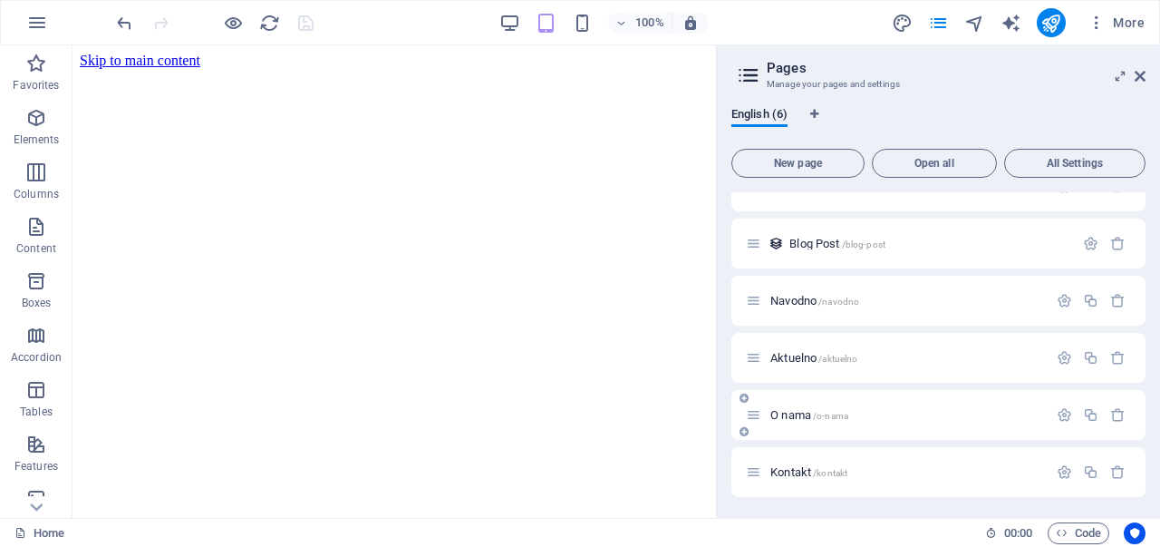
click at [822, 402] on div "O nama /o-nama" at bounding box center [938, 415] width 414 height 50
click at [839, 407] on div "O nama /o-nama" at bounding box center [897, 414] width 302 height 21
click at [798, 420] on span "O nama /o-nama" at bounding box center [809, 415] width 78 height 14
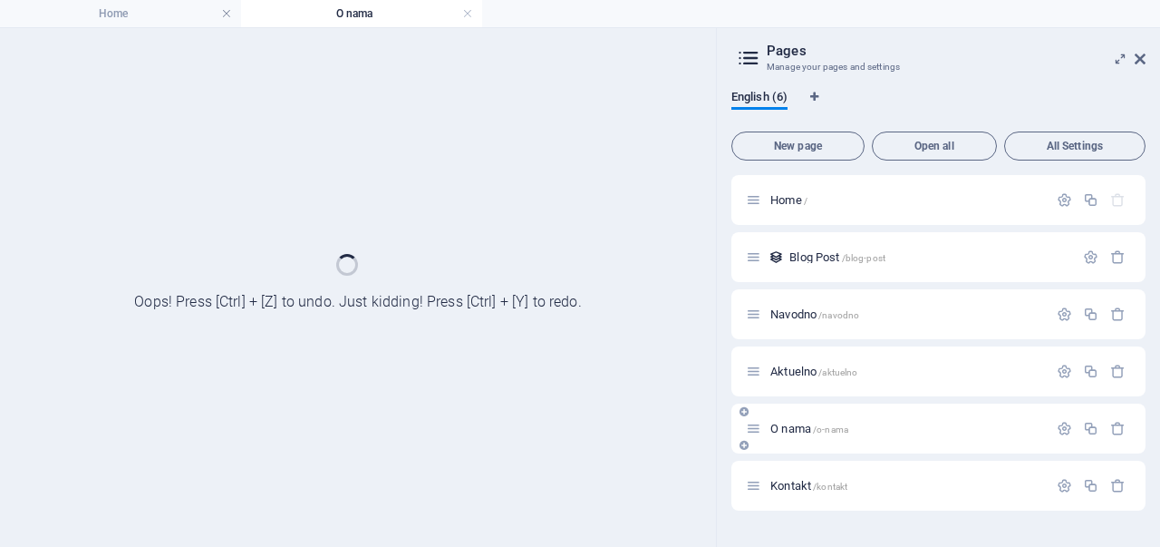
scroll to position [0, 0]
click at [798, 420] on div "O nama /o-nama" at bounding box center [897, 428] width 302 height 21
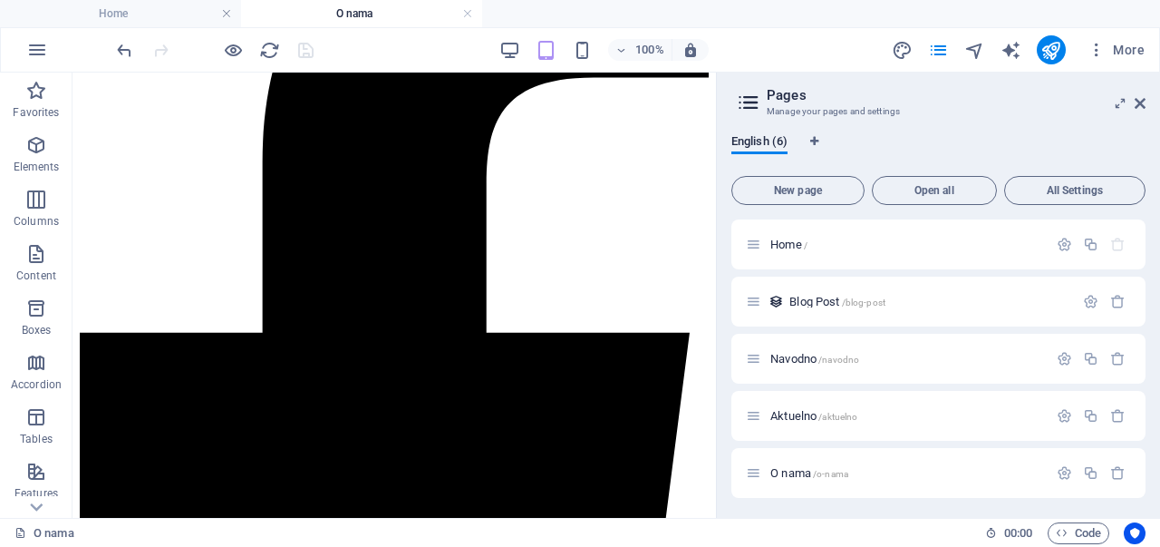
scroll to position [58, 0]
click at [904, 463] on div "Kontakt /kontakt" at bounding box center [897, 471] width 302 height 21
click at [799, 475] on span "Kontakt /kontakt" at bounding box center [808, 472] width 77 height 14
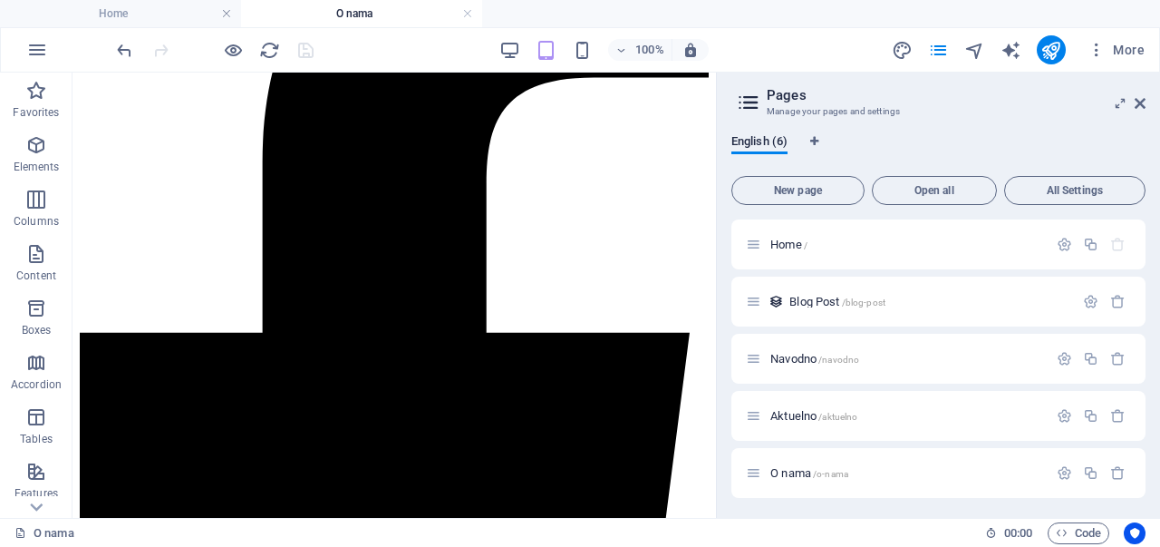
scroll to position [0, 0]
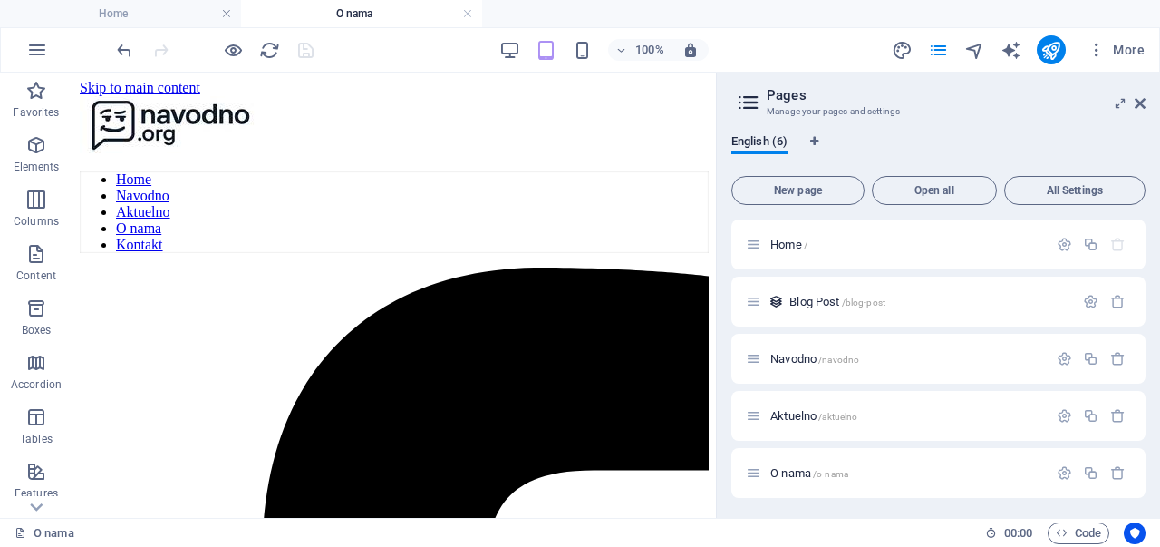
click at [799, 519] on div "Kontakt /kontakt" at bounding box center [897, 529] width 302 height 21
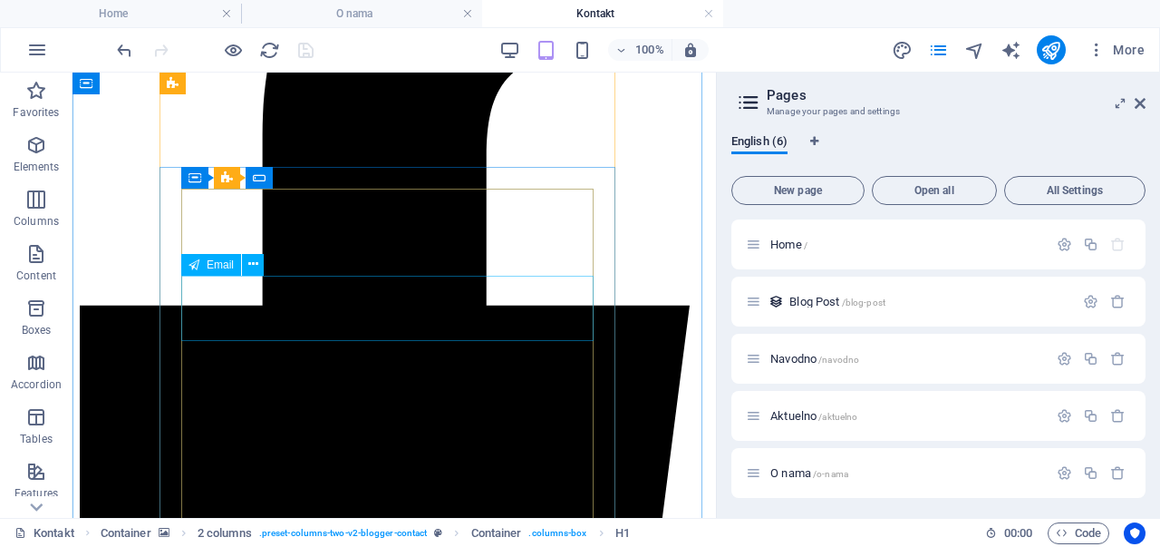
scroll to position [421, 0]
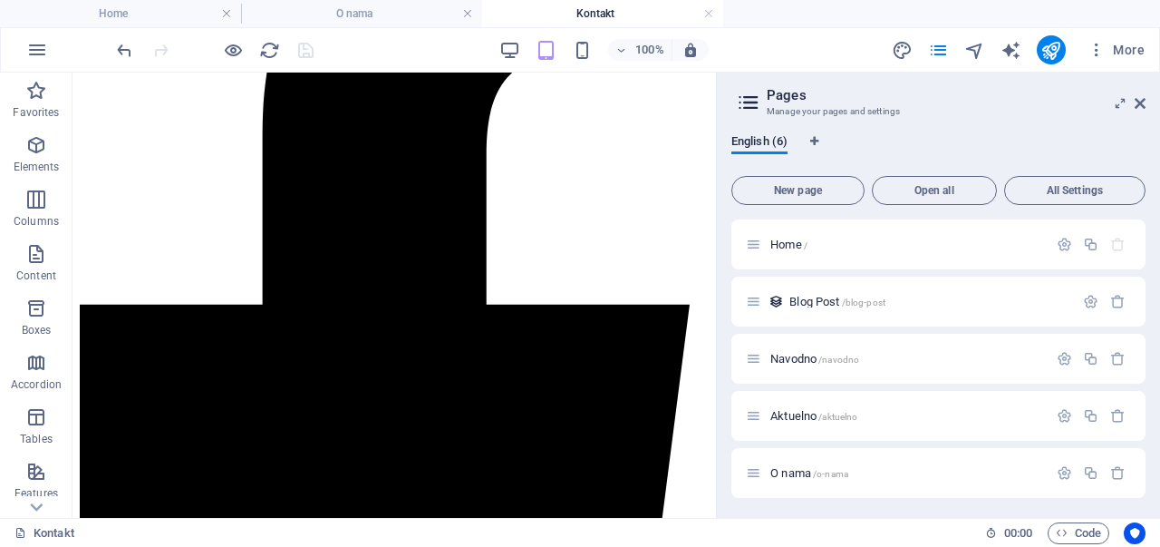
click at [1146, 104] on aside "Pages Manage your pages and settings English (6) New page Open all All Settings…" at bounding box center [938, 295] width 444 height 445
click at [1145, 106] on icon at bounding box center [1140, 103] width 11 height 15
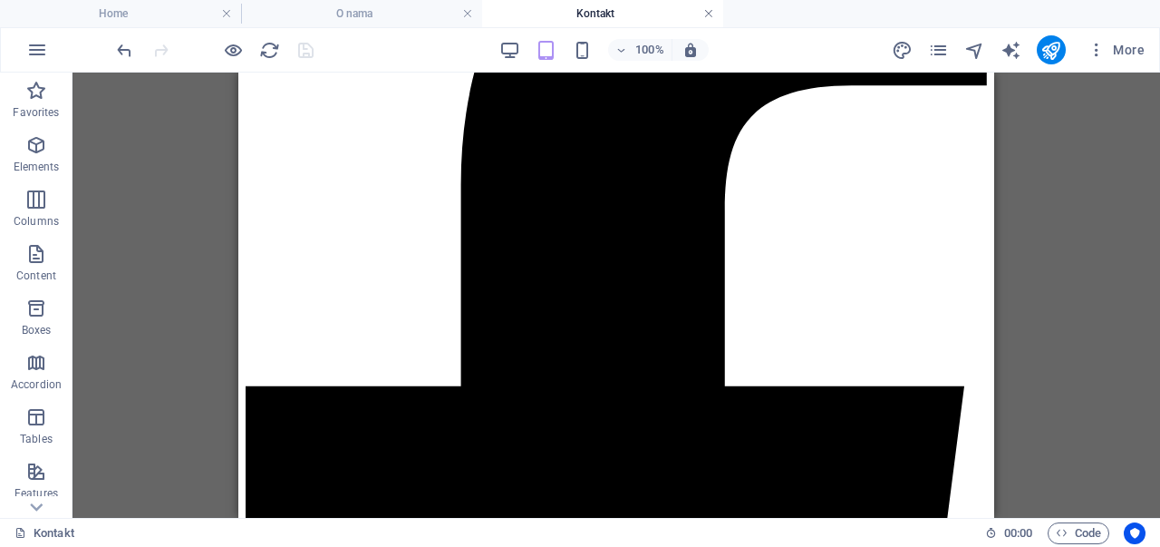
click at [703, 18] on link at bounding box center [708, 13] width 11 height 17
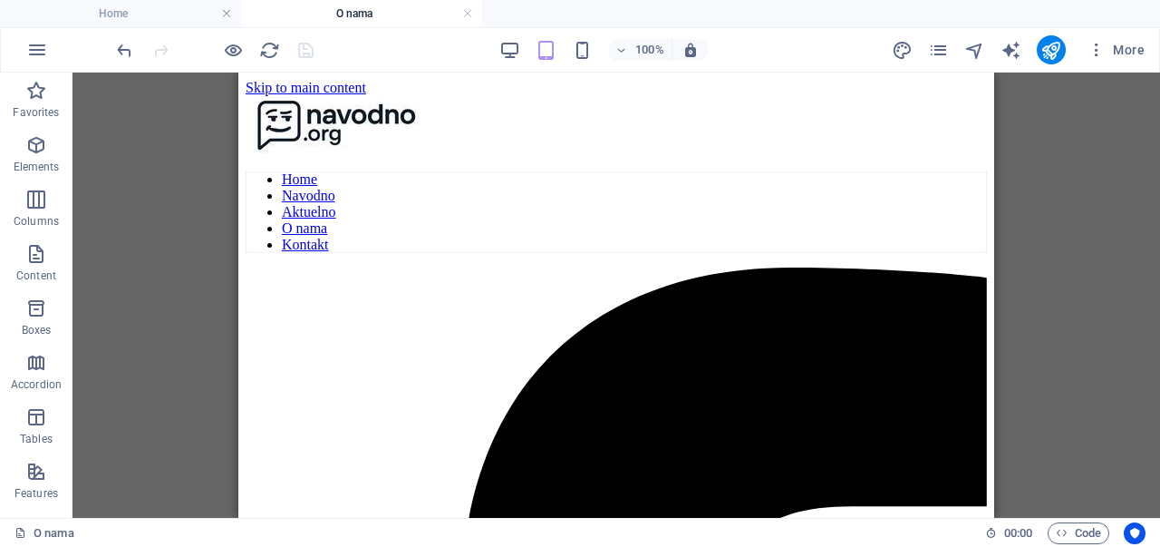
scroll to position [392, 0]
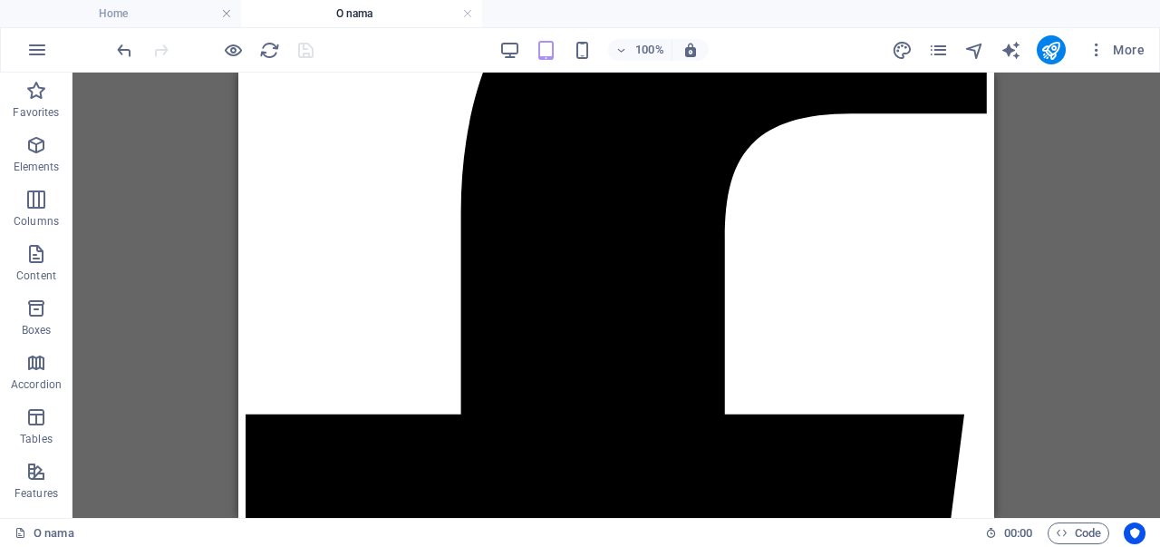
click at [473, 15] on h4 "O nama" at bounding box center [361, 14] width 241 height 20
click at [468, 15] on link at bounding box center [467, 13] width 11 height 17
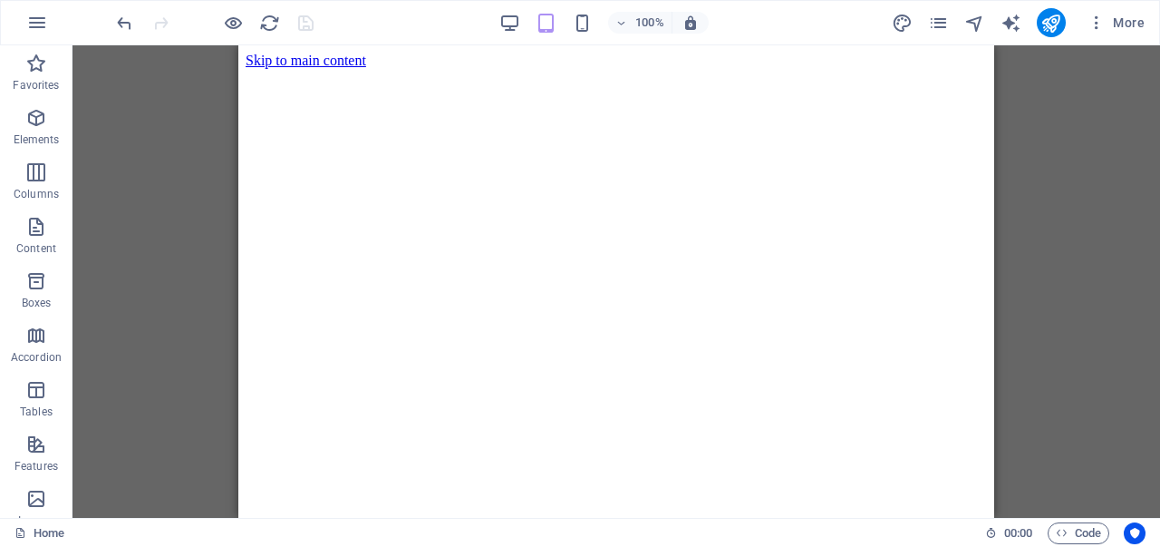
click at [1034, 179] on div "Container Menu Bar Container Menu Banner Container Banner Slider Slider Contain…" at bounding box center [617, 281] width 1088 height 472
click at [1053, 15] on icon "publish" at bounding box center [1051, 23] width 21 height 21
